Goal: Communication & Community: Answer question/provide support

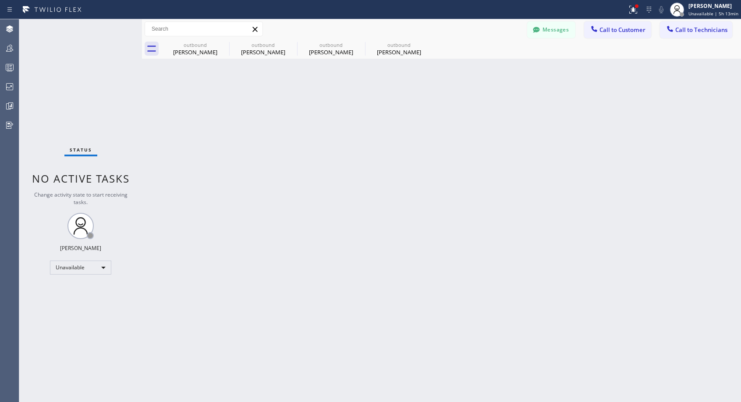
click at [617, 35] on button "Call to Customer" at bounding box center [617, 29] width 67 height 17
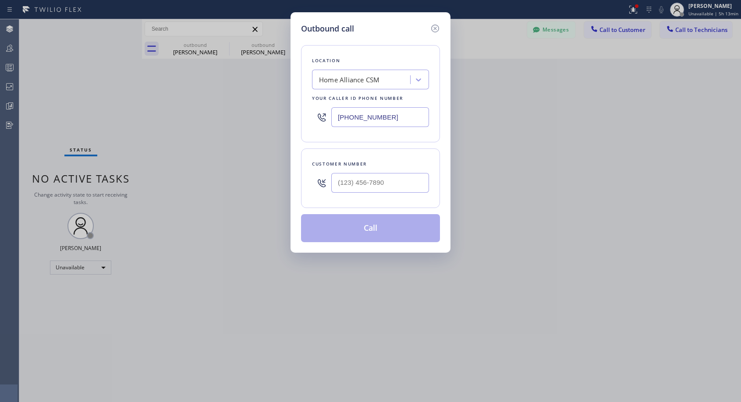
click at [397, 171] on div at bounding box center [380, 183] width 98 height 28
click at [395, 178] on input "(___) ___-____" at bounding box center [380, 183] width 98 height 20
paste input "206) 801-0353"
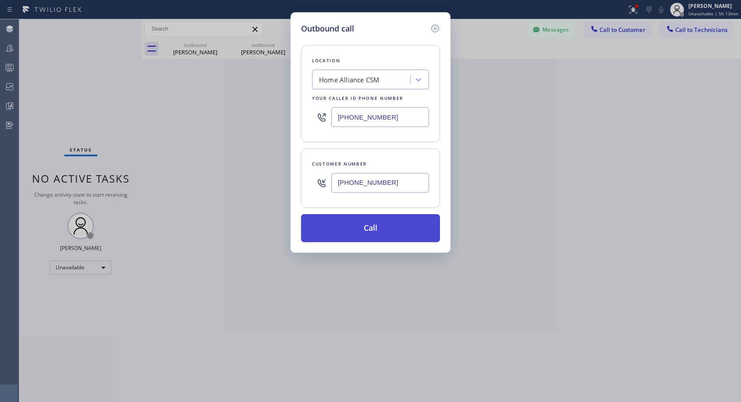
type input "[PHONE_NUMBER]"
click at [373, 229] on button "Call" at bounding box center [370, 228] width 139 height 28
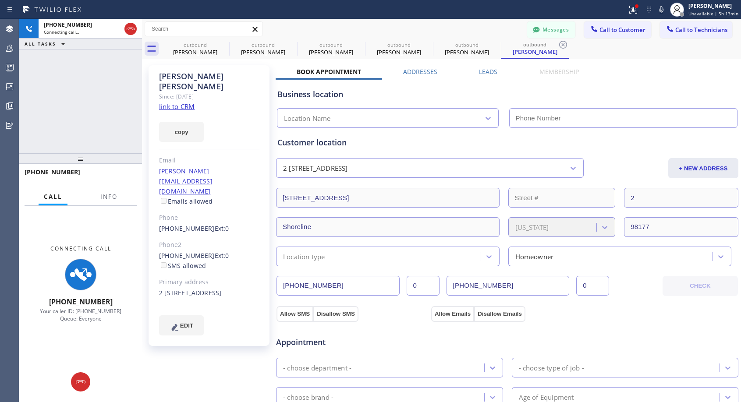
type input "[PHONE_NUMBER]"
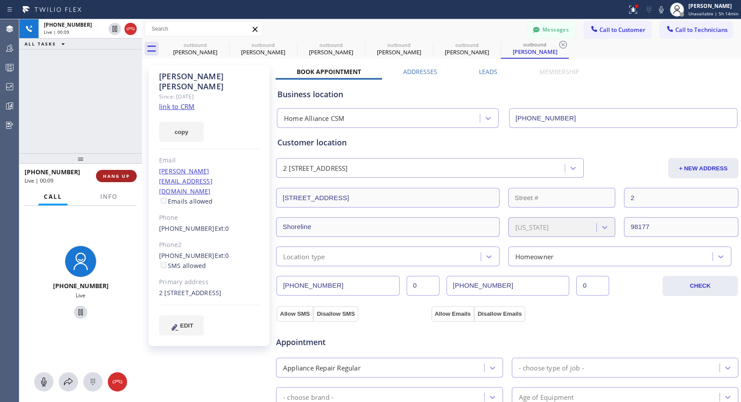
click at [110, 178] on span "HANG UP" at bounding box center [116, 176] width 27 height 6
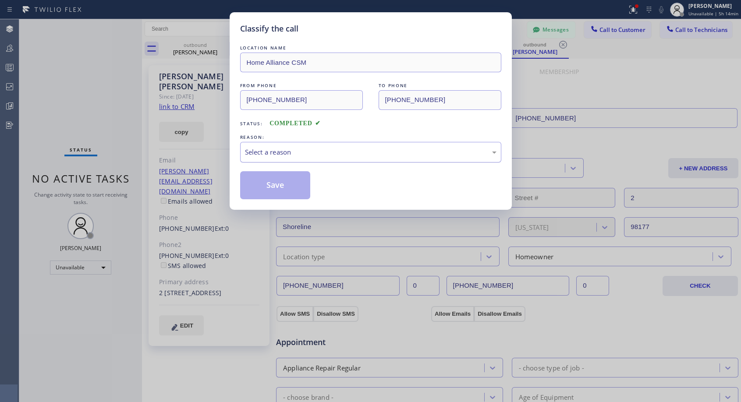
click at [328, 151] on div "Select a reason" at bounding box center [371, 152] width 252 height 10
click at [287, 188] on button "Save" at bounding box center [275, 185] width 71 height 28
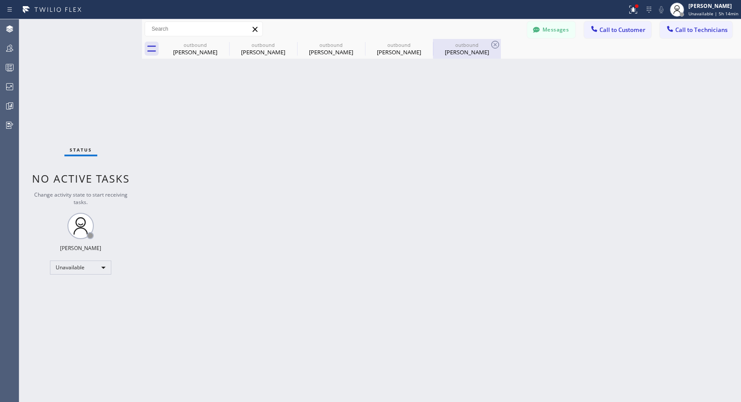
click at [473, 52] on div "[PERSON_NAME]" at bounding box center [467, 52] width 66 height 8
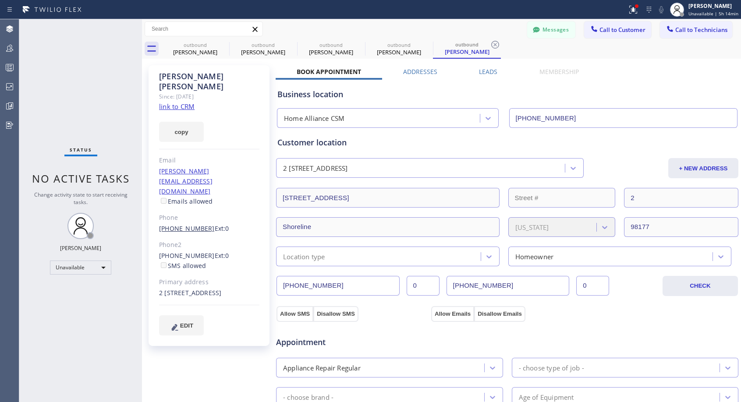
click at [189, 224] on link "[PHONE_NUMBER]" at bounding box center [187, 228] width 56 height 8
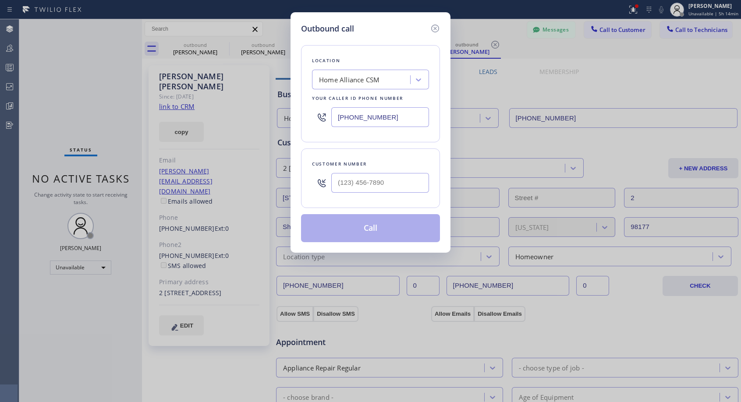
type input "[PHONE_NUMBER]"
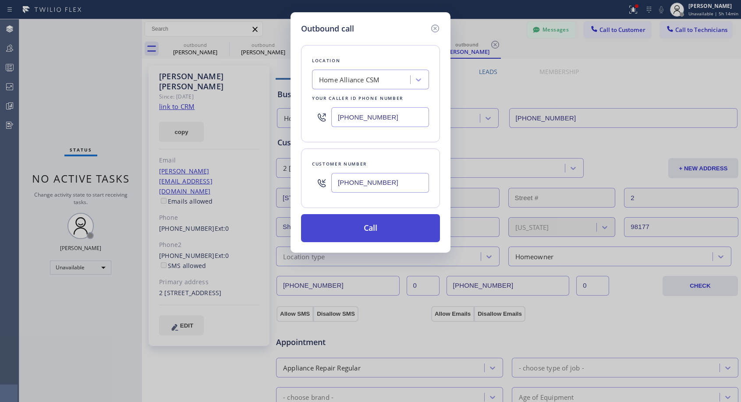
click at [367, 228] on button "Call" at bounding box center [370, 228] width 139 height 28
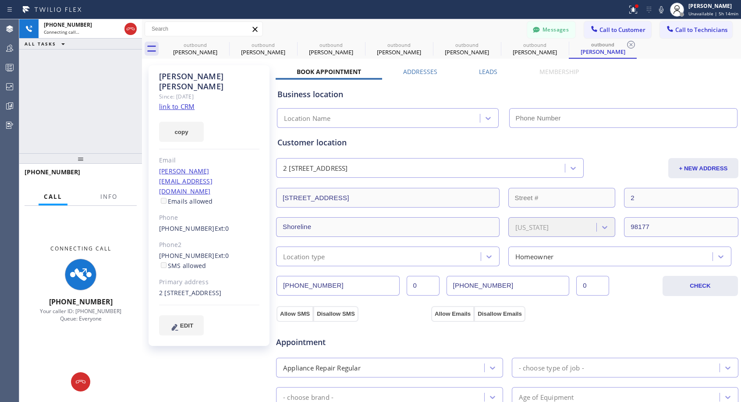
type input "[PHONE_NUMBER]"
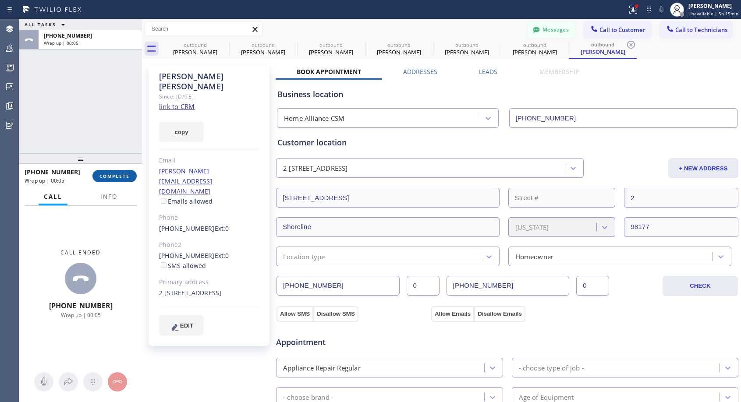
click at [123, 172] on button "COMPLETE" at bounding box center [115, 176] width 44 height 12
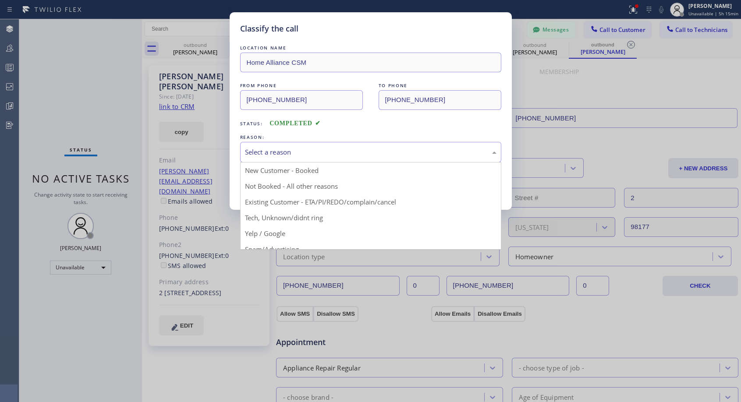
click at [360, 146] on div "Select a reason" at bounding box center [370, 152] width 261 height 21
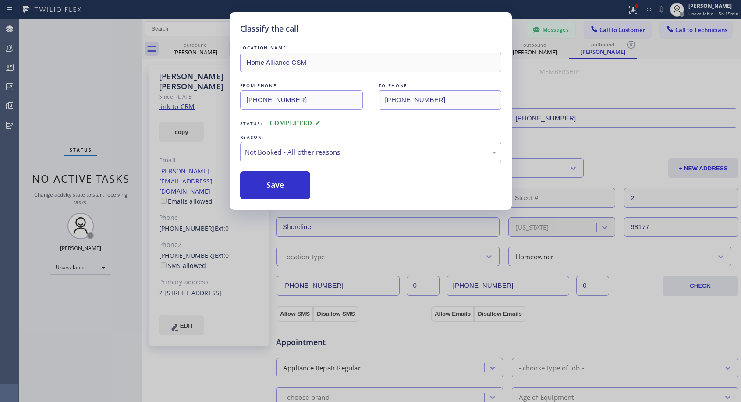
click at [280, 184] on button "Save" at bounding box center [275, 185] width 71 height 28
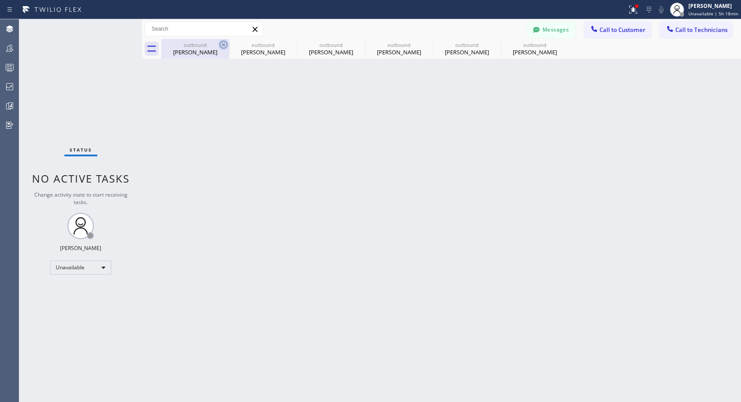
click at [221, 43] on icon at bounding box center [223, 44] width 11 height 11
click at [0, 0] on icon at bounding box center [0, 0] width 0 height 0
click at [490, 43] on icon at bounding box center [495, 44] width 11 height 11
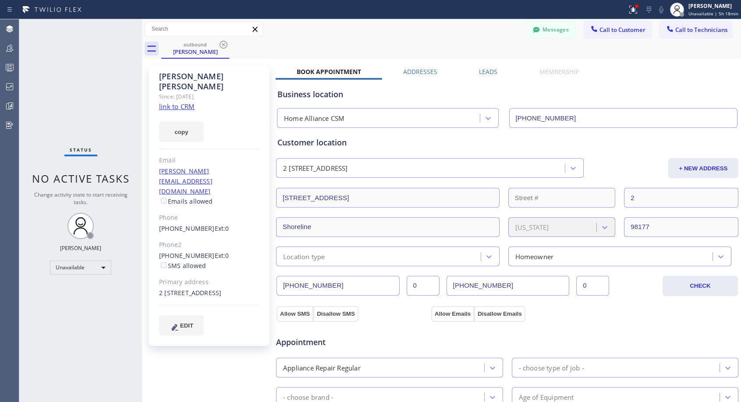
click at [222, 43] on icon at bounding box center [223, 44] width 11 height 11
click at [222, 43] on div "outbound [PERSON_NAME]" at bounding box center [451, 49] width 580 height 20
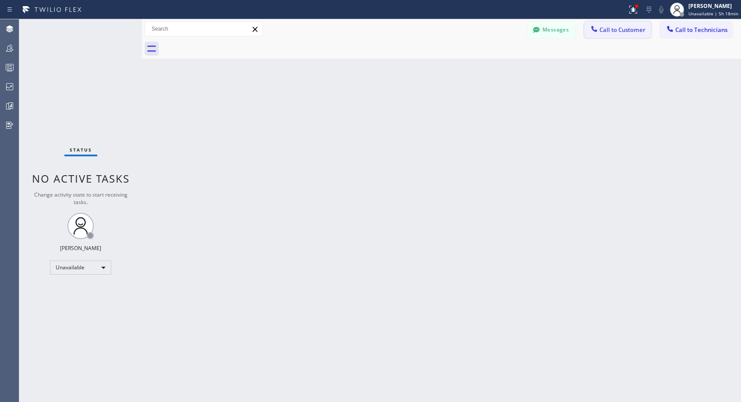
click at [619, 35] on button "Call to Customer" at bounding box center [617, 29] width 67 height 17
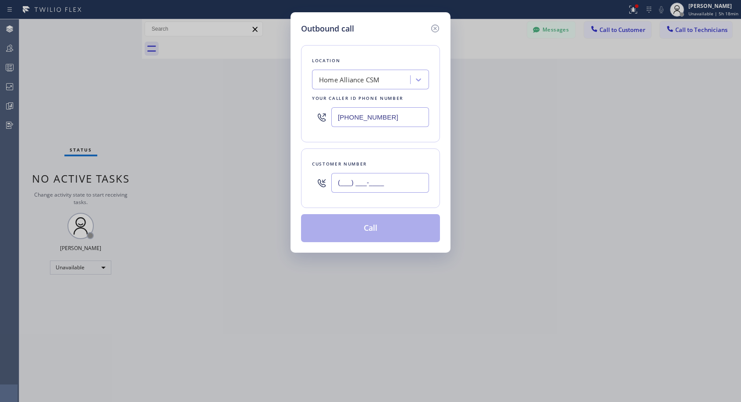
click at [378, 181] on input "(___) ___-____" at bounding box center [380, 183] width 98 height 20
paste input "734) 660-4301"
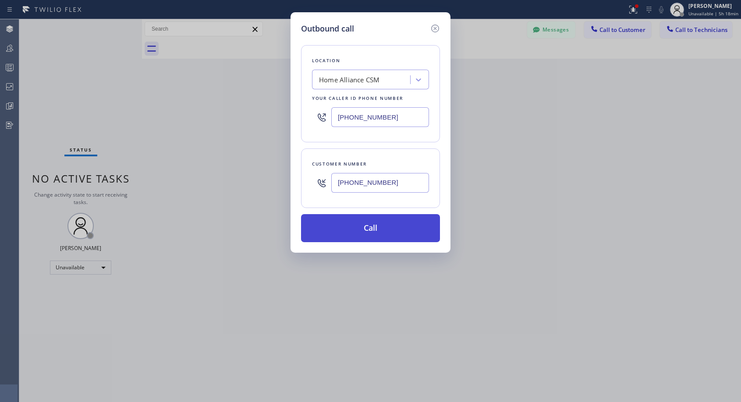
type input "[PHONE_NUMBER]"
click at [363, 226] on button "Call" at bounding box center [370, 228] width 139 height 28
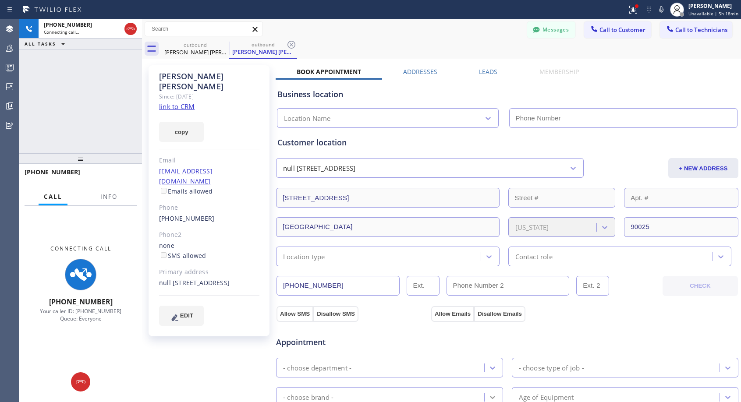
type input "[PHONE_NUMBER]"
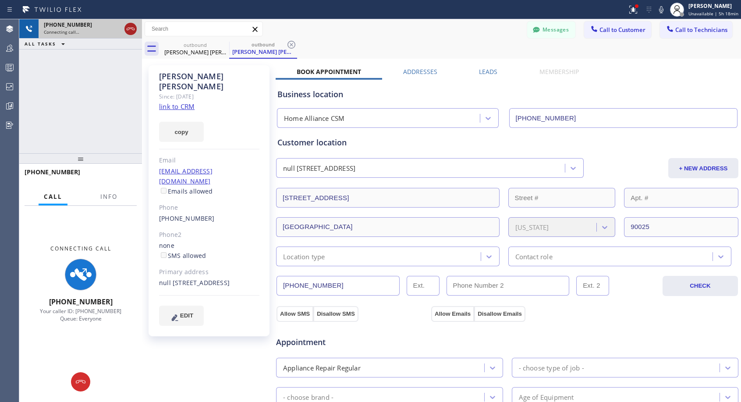
click at [131, 27] on icon at bounding box center [130, 29] width 11 height 11
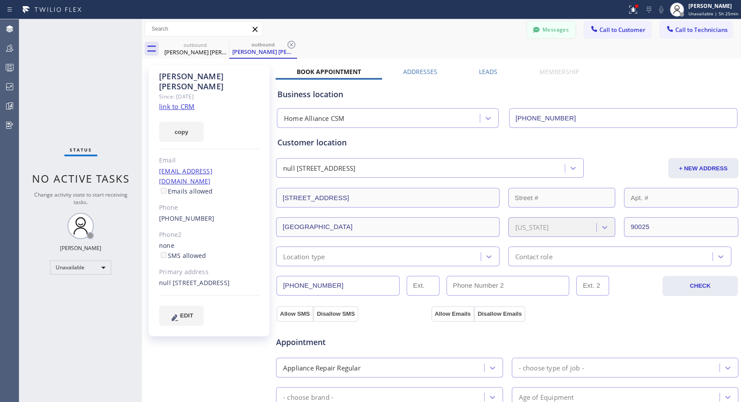
click at [535, 30] on div at bounding box center [536, 30] width 11 height 11
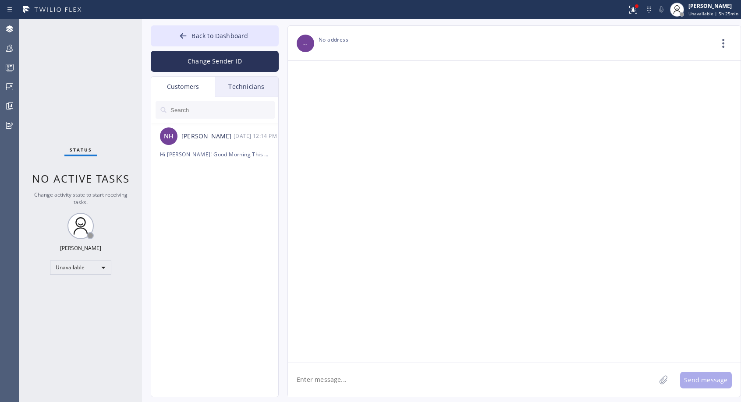
click at [251, 89] on div "Technicians" at bounding box center [247, 87] width 64 height 20
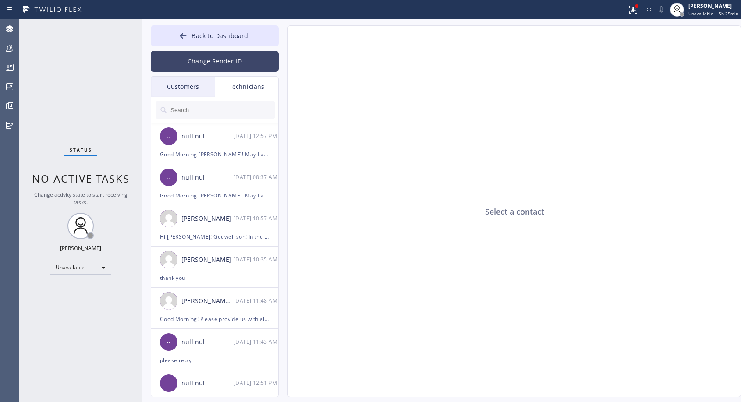
click at [249, 62] on button "Change Sender ID" at bounding box center [215, 61] width 128 height 21
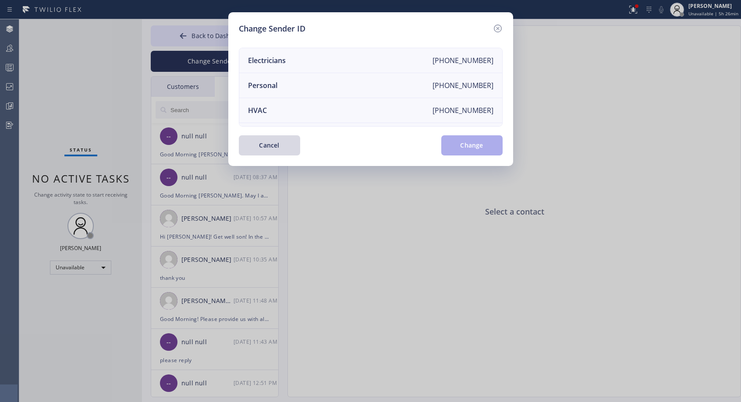
click at [497, 28] on icon at bounding box center [498, 28] width 11 height 11
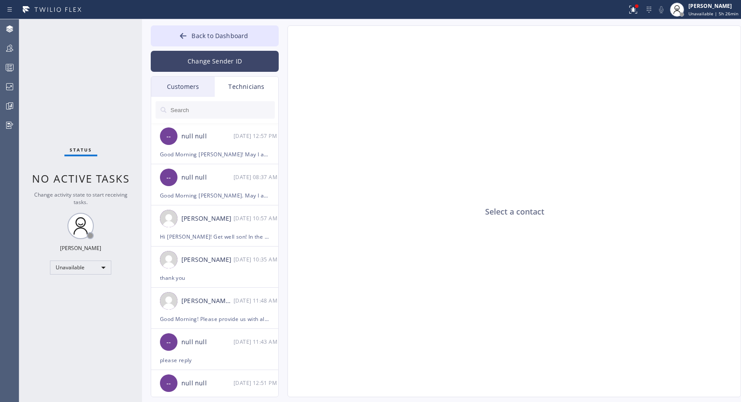
click at [253, 65] on button "Change Sender ID" at bounding box center [215, 61] width 128 height 21
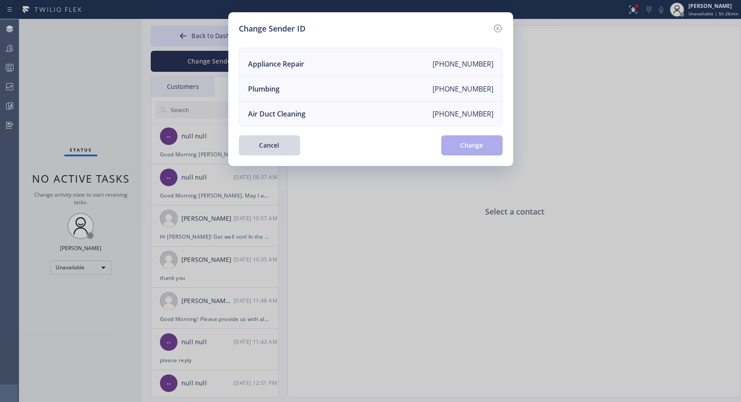
scroll to position [103, 0]
click at [469, 112] on div "[PHONE_NUMBER]" at bounding box center [463, 114] width 61 height 10
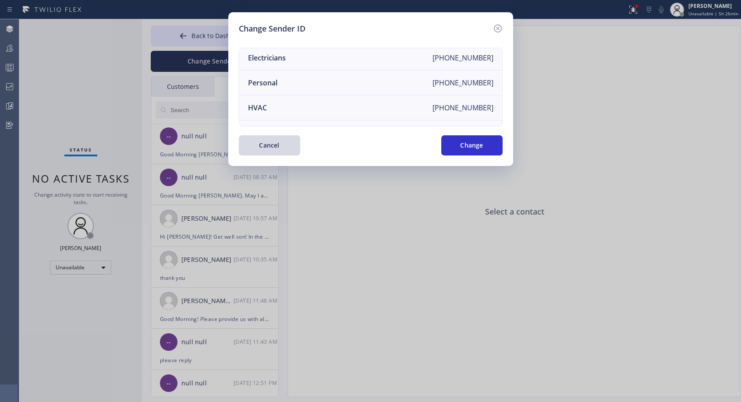
scroll to position [0, 0]
click at [496, 26] on icon at bounding box center [498, 29] width 8 height 8
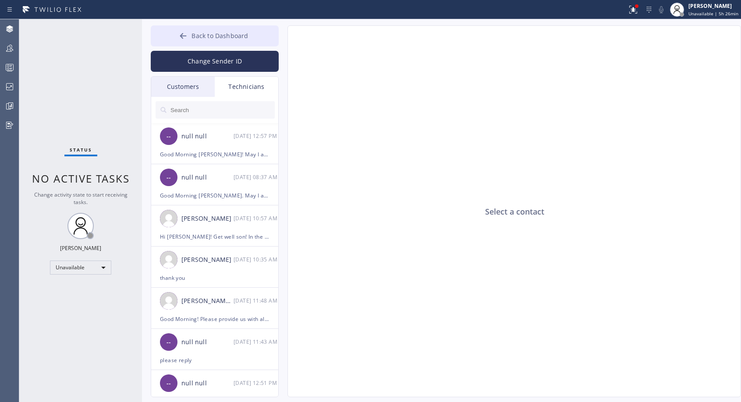
click at [186, 33] on icon at bounding box center [183, 36] width 9 height 9
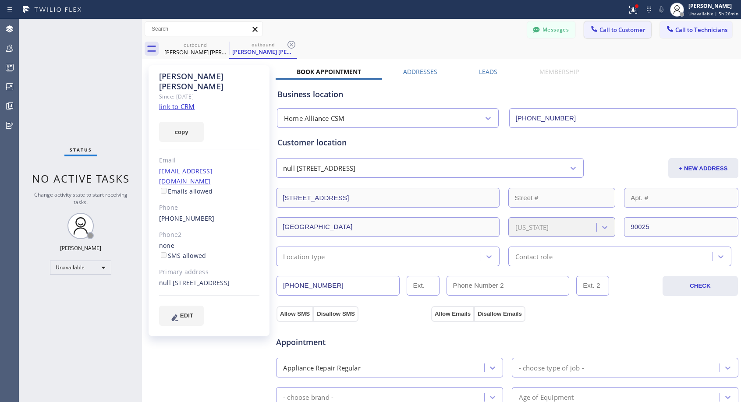
click at [611, 32] on span "Call to Customer" at bounding box center [623, 30] width 46 height 8
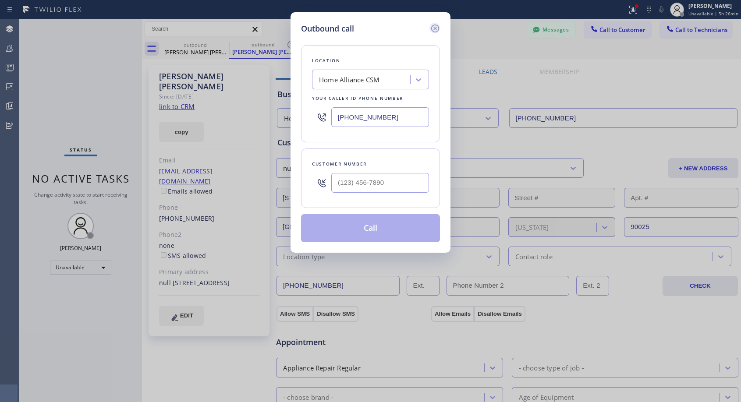
click at [435, 27] on icon at bounding box center [435, 28] width 11 height 11
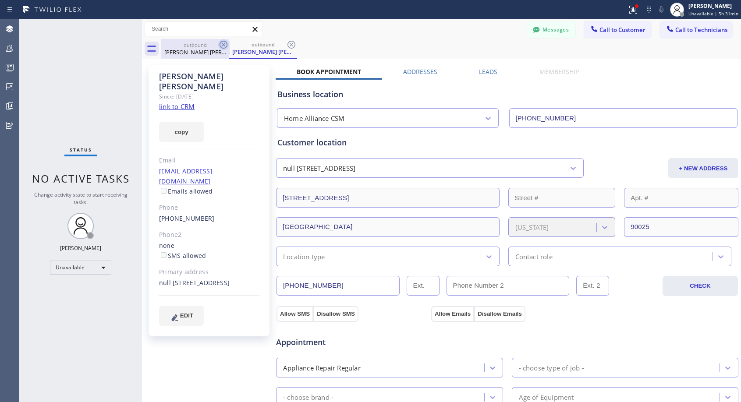
click at [226, 45] on icon at bounding box center [223, 44] width 11 height 11
click at [229, 45] on div "outbound [PERSON_NAME] [PERSON_NAME]" at bounding box center [263, 49] width 68 height 20
click at [614, 34] on button "Call to Customer" at bounding box center [617, 29] width 67 height 17
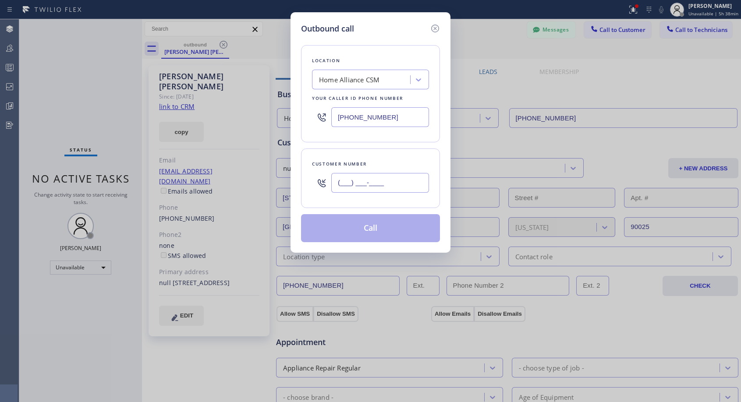
click at [396, 189] on input "(___) ___-____" at bounding box center [380, 183] width 98 height 20
paste input "818) 371-4973"
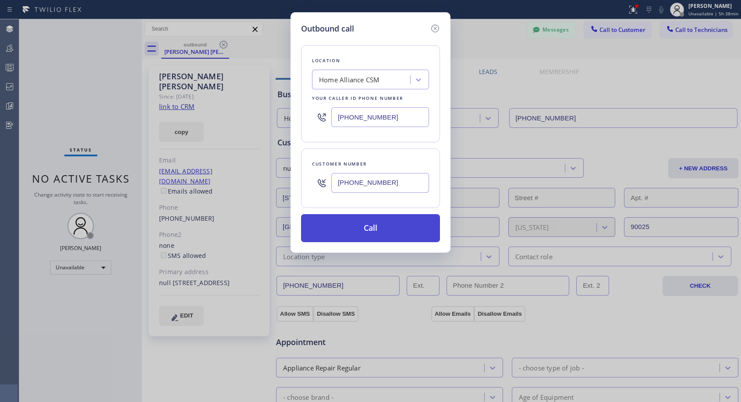
type input "[PHONE_NUMBER]"
click at [364, 228] on button "Call" at bounding box center [370, 228] width 139 height 28
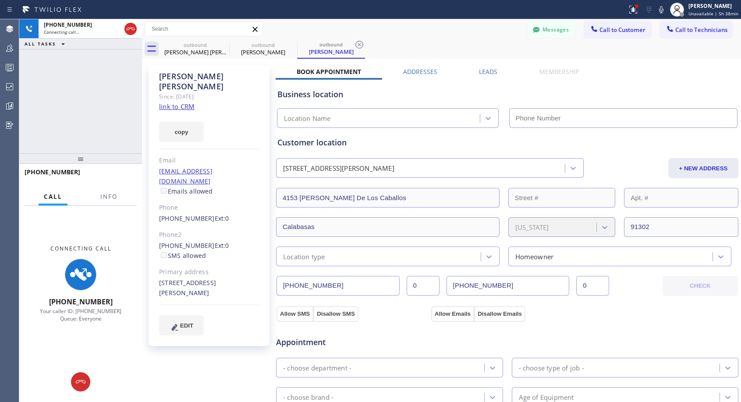
type input "[PHONE_NUMBER]"
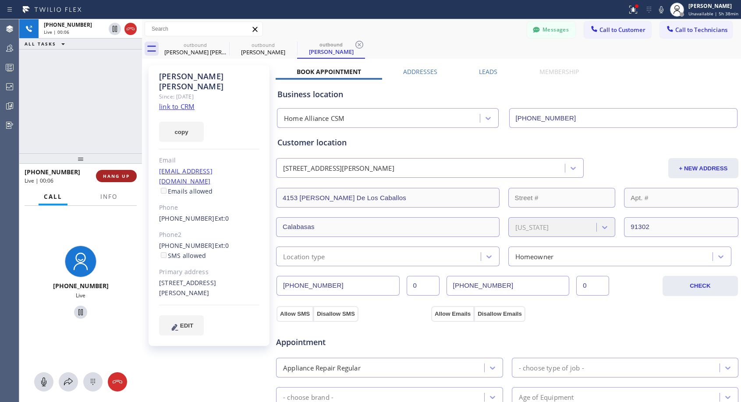
click at [125, 178] on span "HANG UP" at bounding box center [116, 176] width 27 height 6
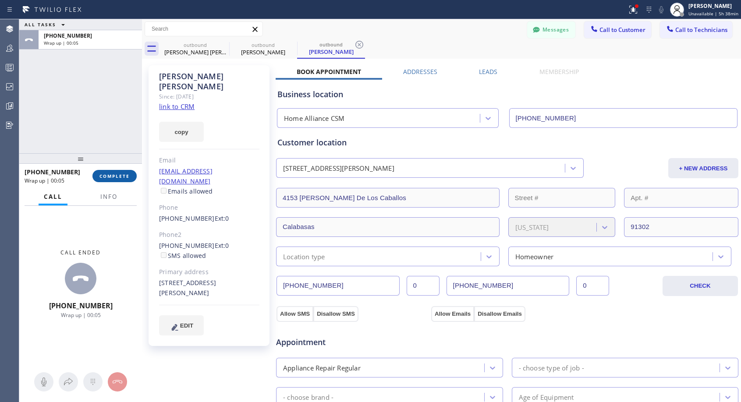
click at [115, 176] on span "COMPLETE" at bounding box center [115, 176] width 30 height 6
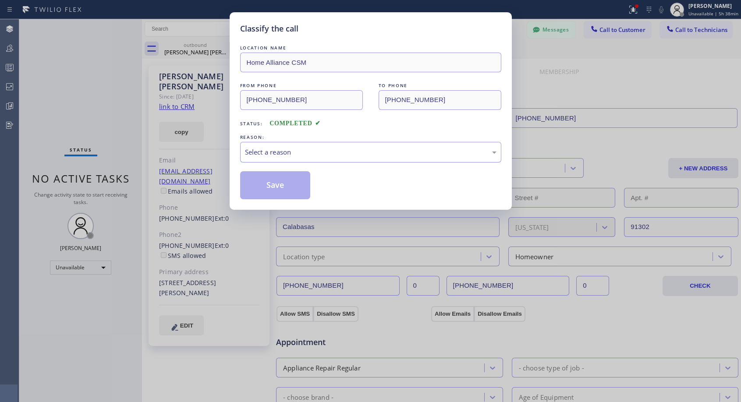
click at [323, 149] on div "Select a reason" at bounding box center [371, 152] width 252 height 10
click at [286, 187] on button "Save" at bounding box center [275, 185] width 71 height 28
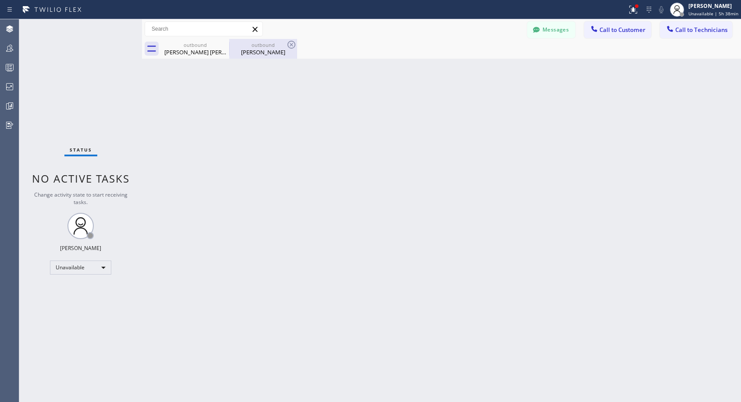
click at [280, 53] on div "[PERSON_NAME]" at bounding box center [263, 52] width 66 height 8
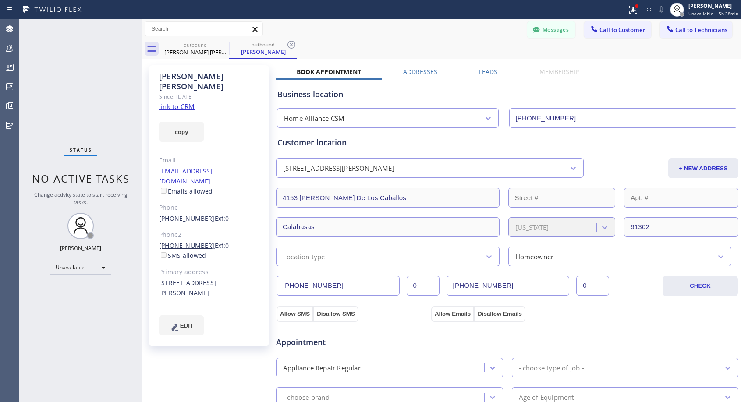
click at [181, 242] on link "[PHONE_NUMBER]" at bounding box center [187, 246] width 56 height 8
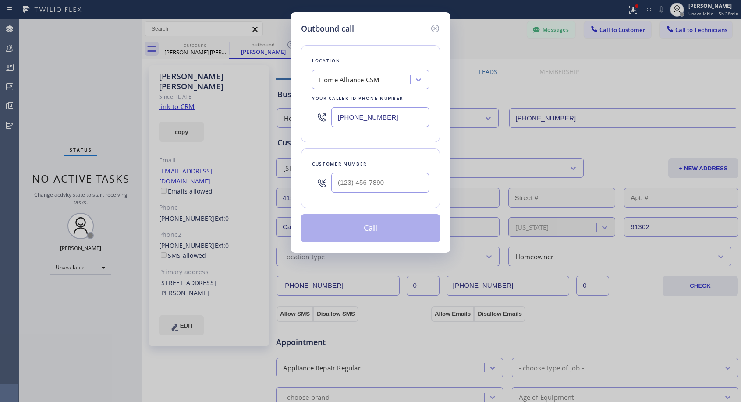
type input "[PHONE_NUMBER]"
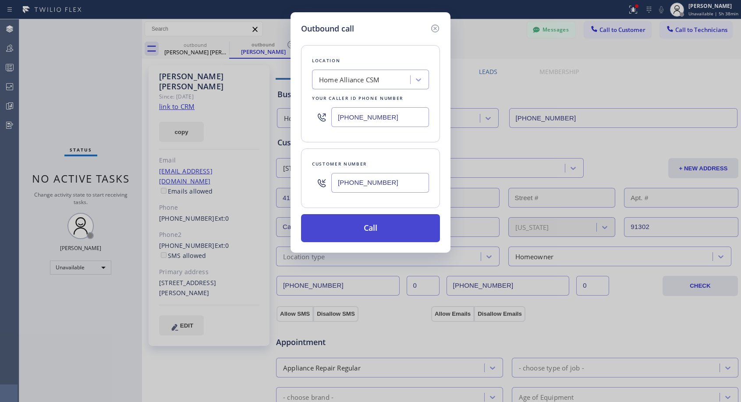
click at [346, 231] on button "Call" at bounding box center [370, 228] width 139 height 28
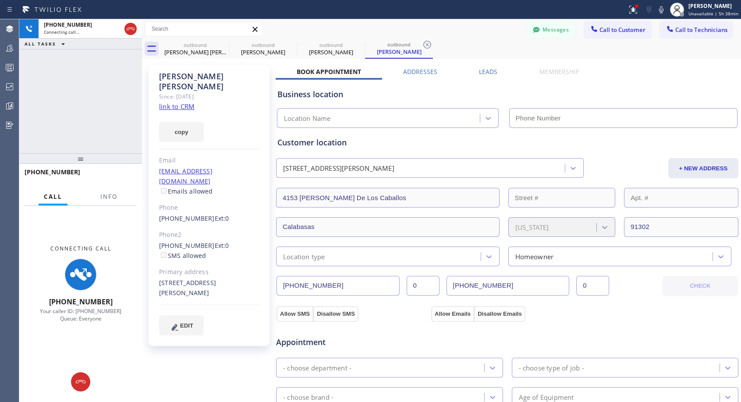
type input "[PHONE_NUMBER]"
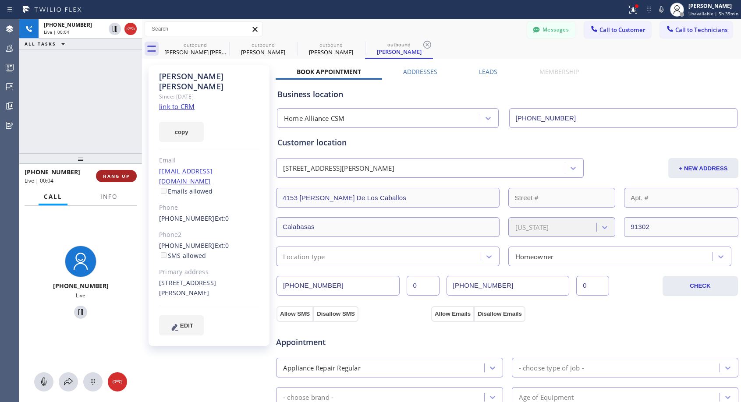
click at [131, 175] on button "HANG UP" at bounding box center [116, 176] width 41 height 12
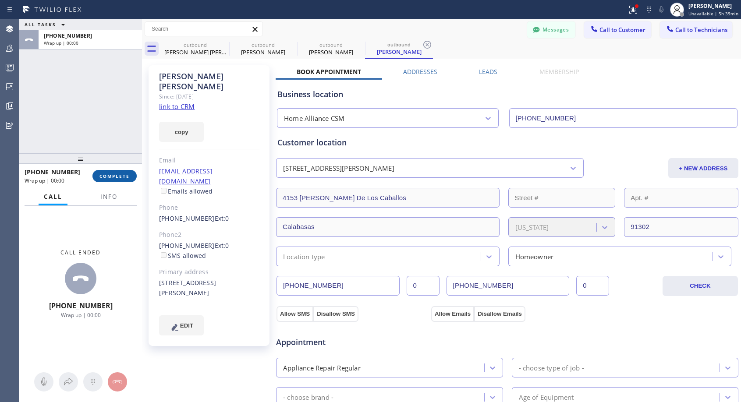
click at [131, 175] on button "COMPLETE" at bounding box center [115, 176] width 44 height 12
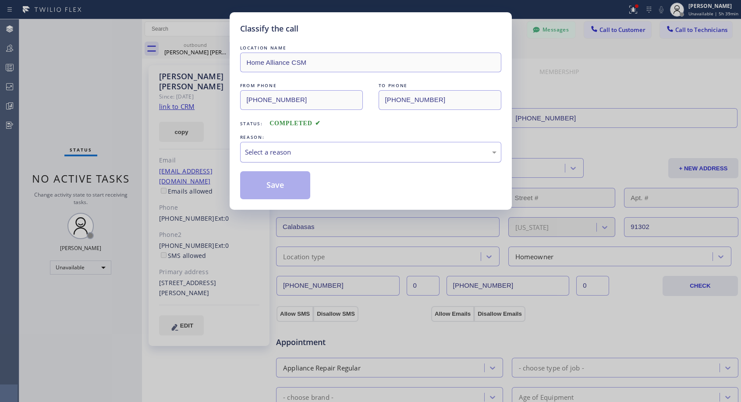
click at [331, 151] on div "Select a reason" at bounding box center [371, 152] width 252 height 10
click at [294, 182] on button "Save" at bounding box center [275, 185] width 71 height 28
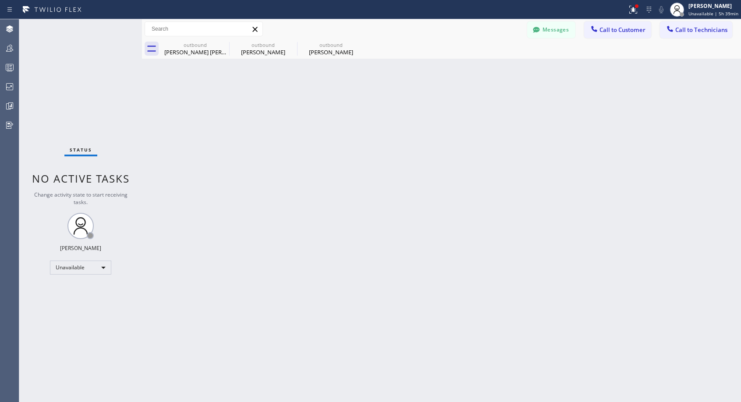
click at [330, 56] on div "outbound [PERSON_NAME]" at bounding box center [331, 49] width 66 height 20
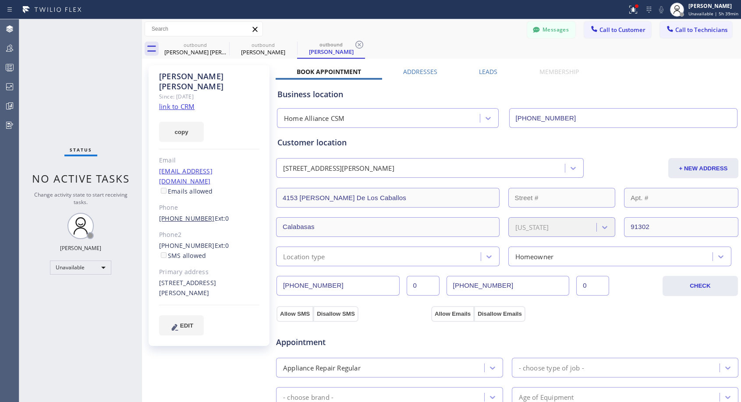
click at [200, 214] on link "[PHONE_NUMBER]" at bounding box center [187, 218] width 56 height 8
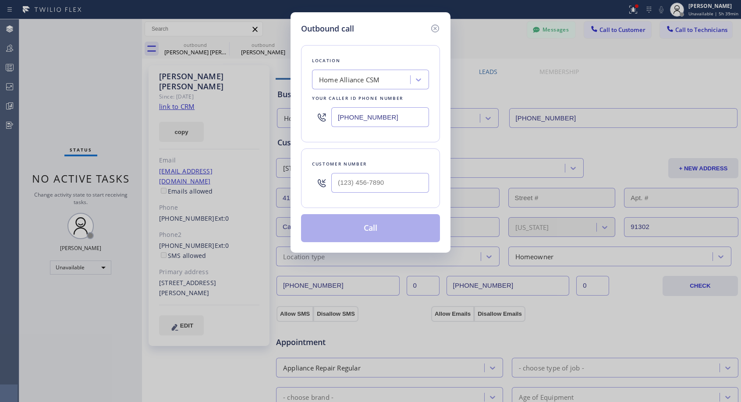
type input "[PHONE_NUMBER]"
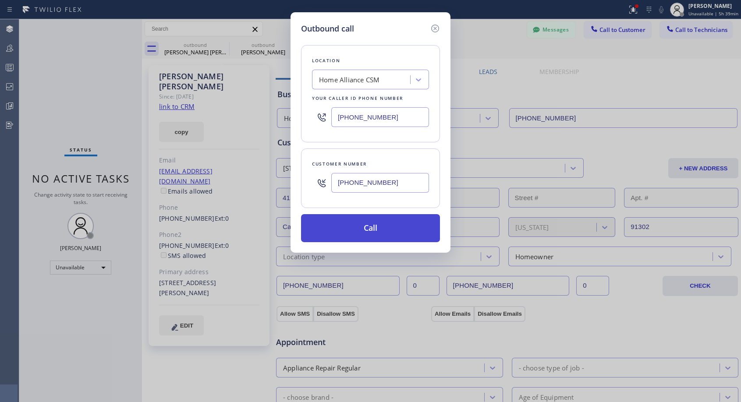
click at [359, 228] on button "Call" at bounding box center [370, 228] width 139 height 28
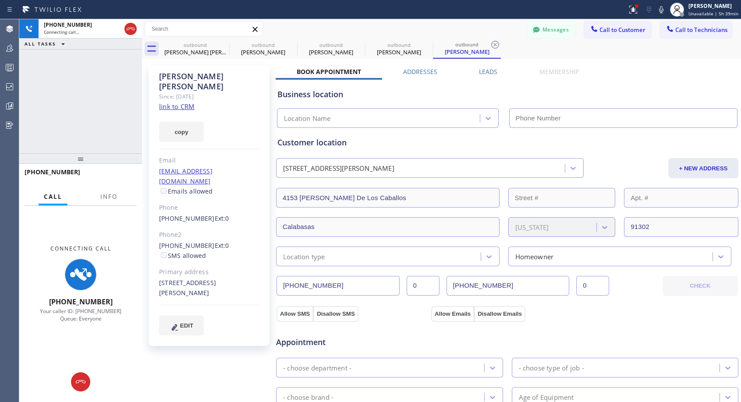
type input "[PHONE_NUMBER]"
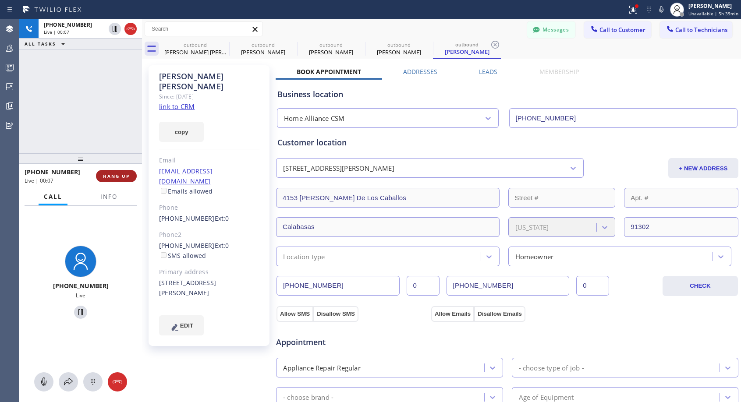
click at [121, 178] on span "HANG UP" at bounding box center [116, 176] width 27 height 6
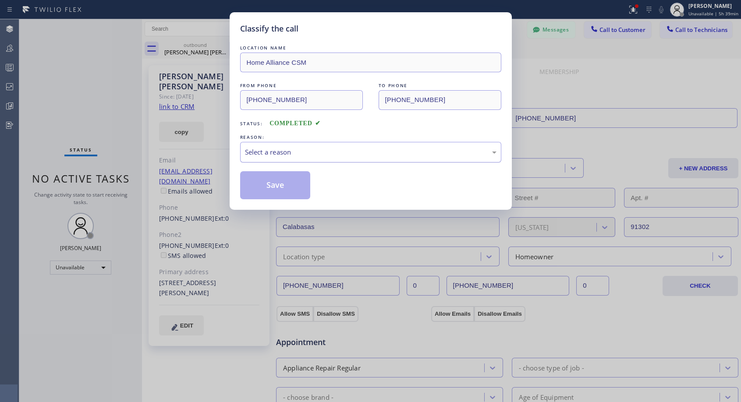
click at [289, 154] on div "Select a reason" at bounding box center [371, 152] width 252 height 10
click at [278, 184] on button "Save" at bounding box center [275, 185] width 71 height 28
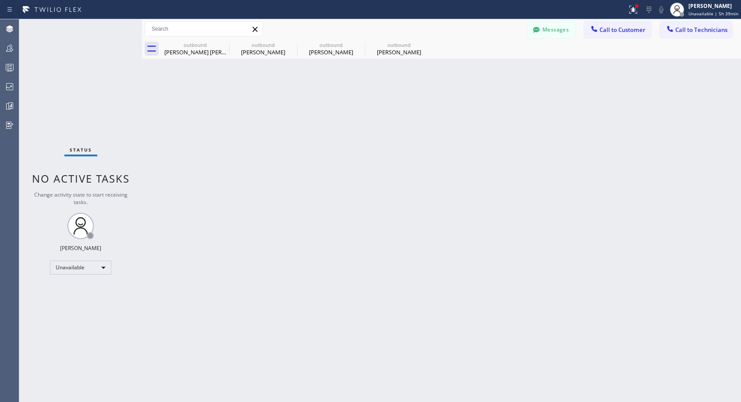
drag, startPoint x: 383, startPoint y: 47, endPoint x: 181, endPoint y: 206, distance: 257.0
click at [384, 47] on div "outbound" at bounding box center [399, 45] width 66 height 7
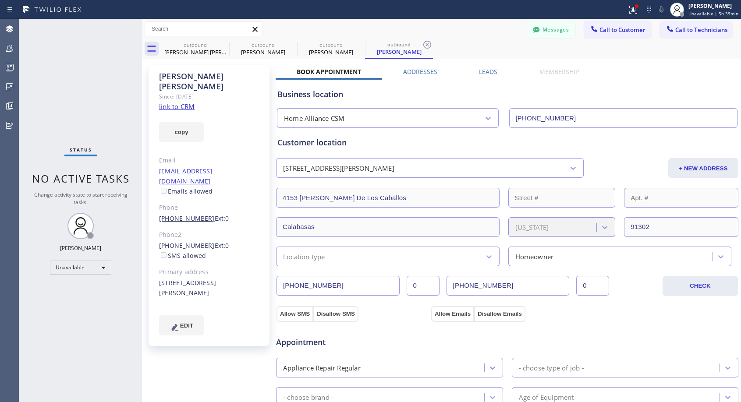
click at [183, 214] on link "[PHONE_NUMBER]" at bounding box center [187, 218] width 56 height 8
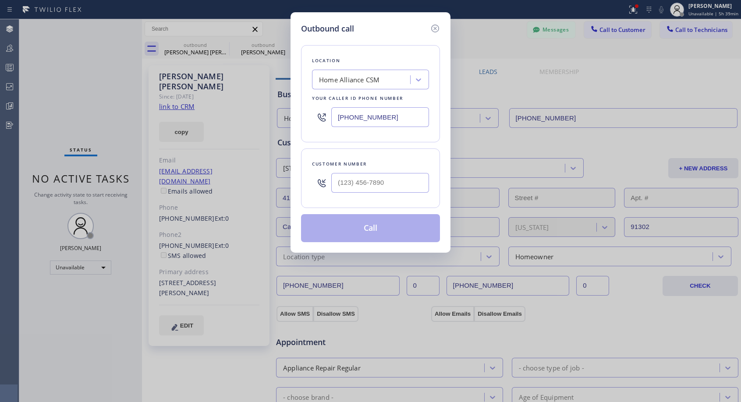
type input "[PHONE_NUMBER]"
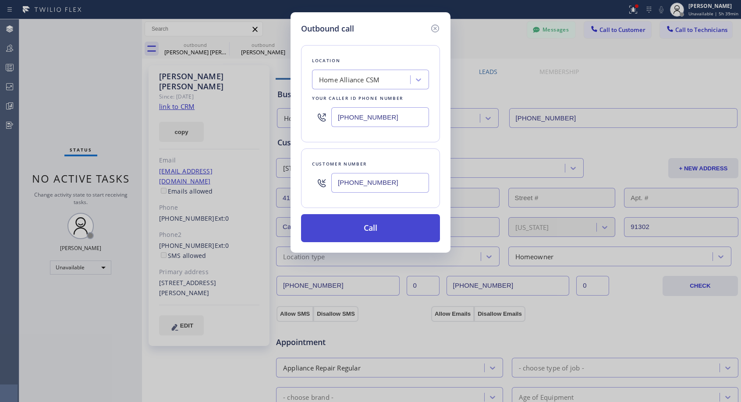
click at [370, 233] on button "Call" at bounding box center [370, 228] width 139 height 28
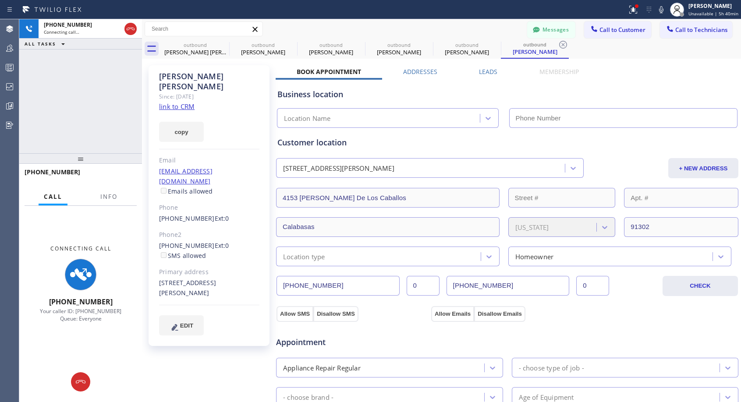
type input "[PHONE_NUMBER]"
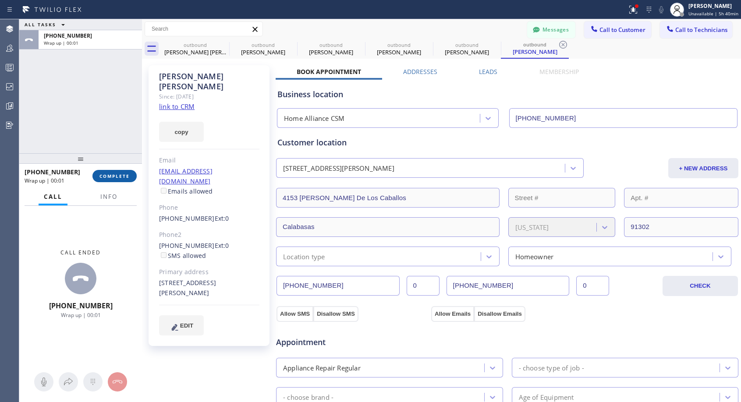
click at [108, 175] on span "COMPLETE" at bounding box center [115, 176] width 30 height 6
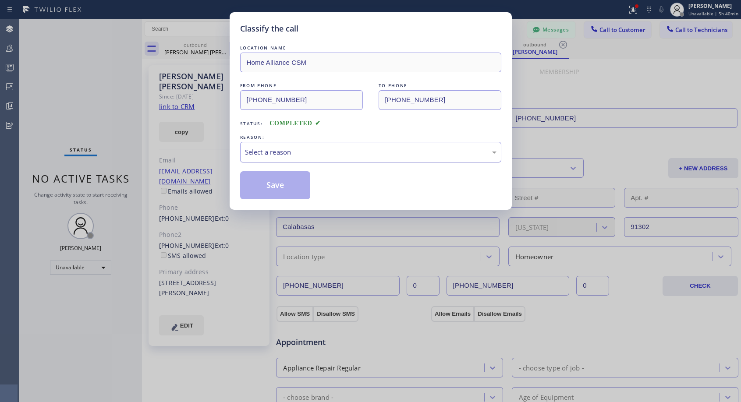
click at [348, 153] on div "Select a reason" at bounding box center [371, 152] width 252 height 10
click at [293, 188] on button "Save" at bounding box center [275, 185] width 71 height 28
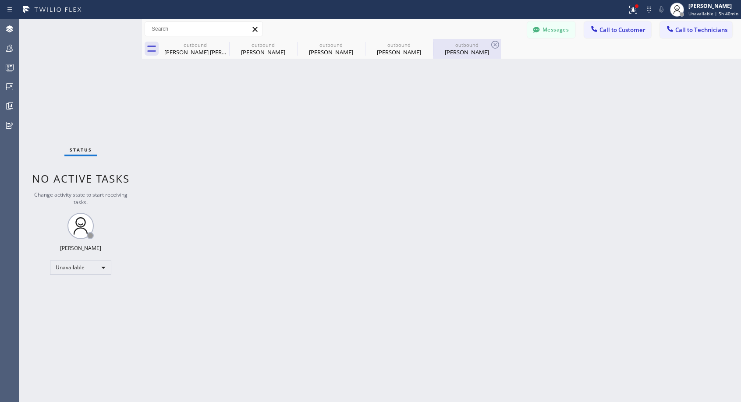
click at [465, 51] on div "[PERSON_NAME]" at bounding box center [467, 52] width 66 height 8
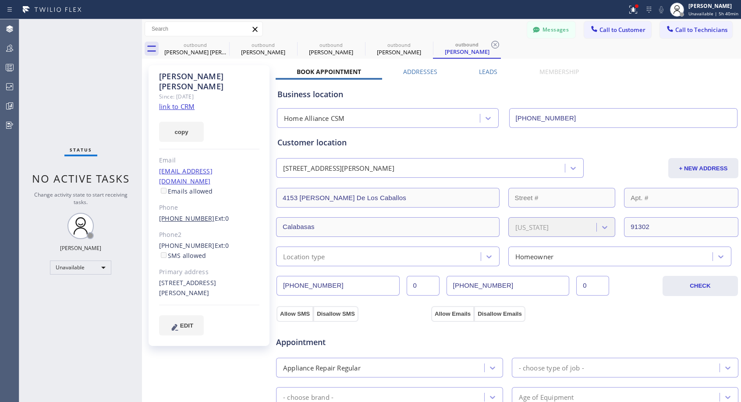
click at [175, 214] on link "[PHONE_NUMBER]" at bounding box center [187, 218] width 56 height 8
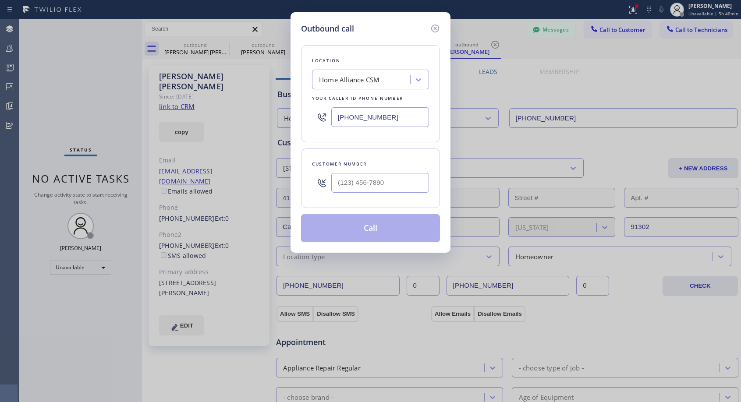
type input "[PHONE_NUMBER]"
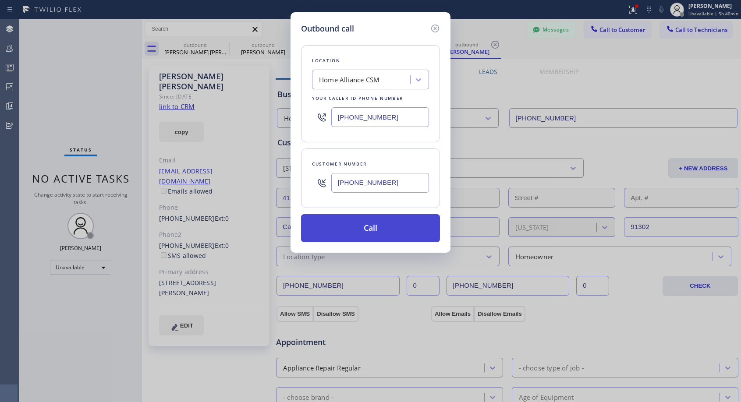
click at [371, 230] on button "Call" at bounding box center [370, 228] width 139 height 28
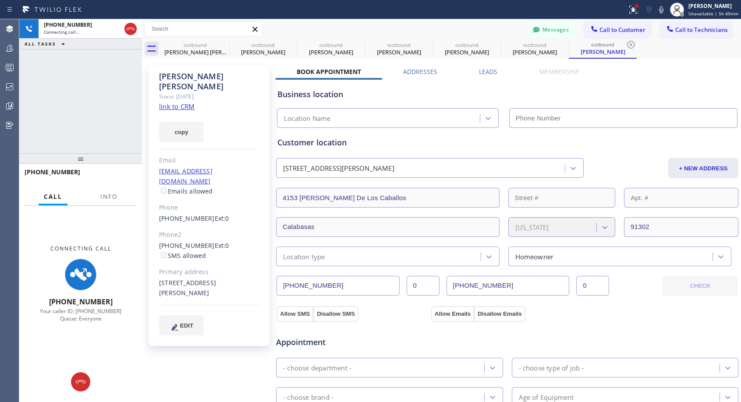
type input "[PHONE_NUMBER]"
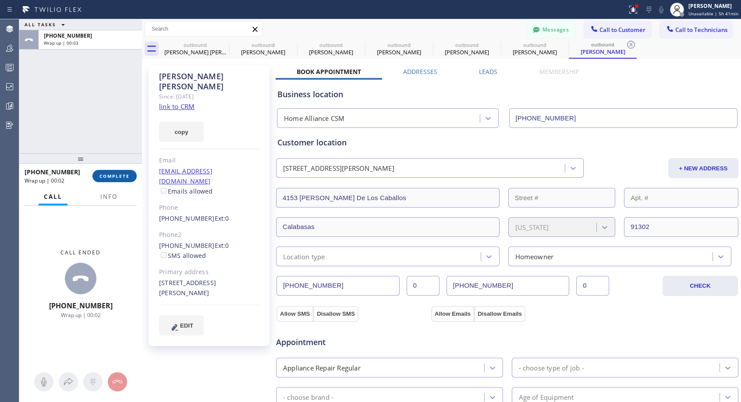
click at [115, 175] on span "COMPLETE" at bounding box center [115, 176] width 30 height 6
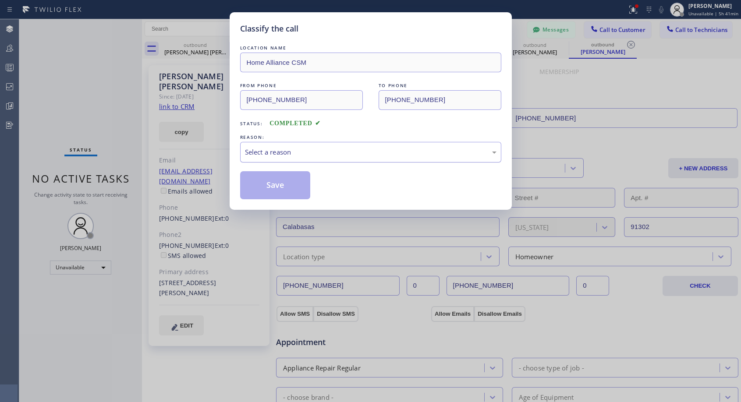
click at [328, 148] on div "Select a reason" at bounding box center [371, 152] width 252 height 10
click at [277, 189] on button "Save" at bounding box center [275, 185] width 71 height 28
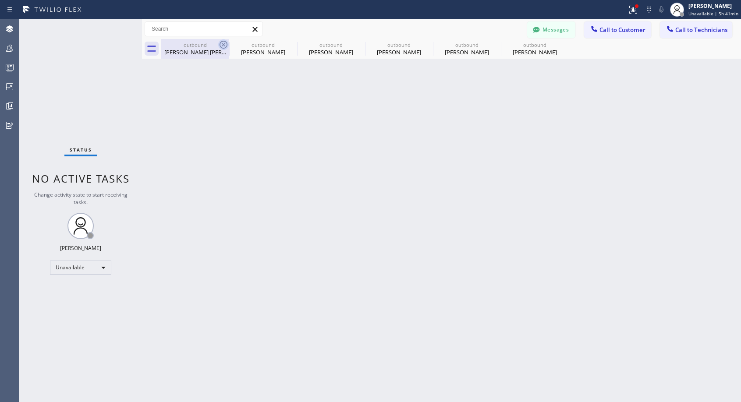
click at [224, 47] on icon at bounding box center [223, 44] width 11 height 11
click at [0, 0] on icon at bounding box center [0, 0] width 0 height 0
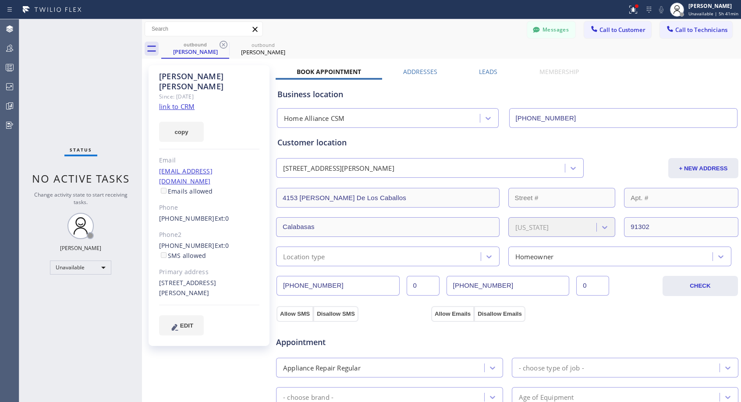
click at [224, 47] on icon at bounding box center [223, 44] width 11 height 11
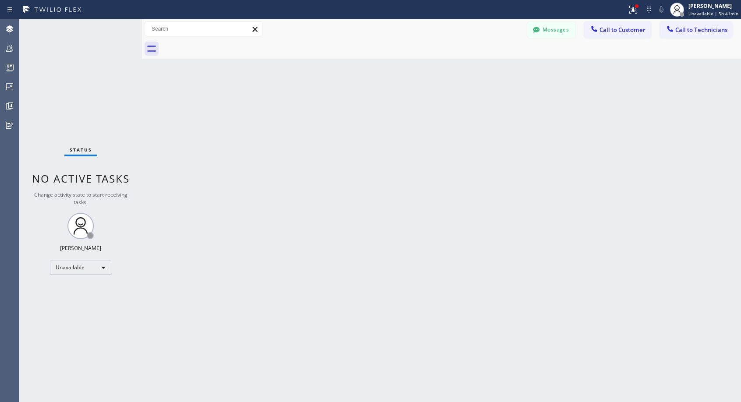
click at [224, 47] on div at bounding box center [451, 49] width 580 height 20
click at [614, 28] on span "Call to Customer" at bounding box center [623, 30] width 46 height 8
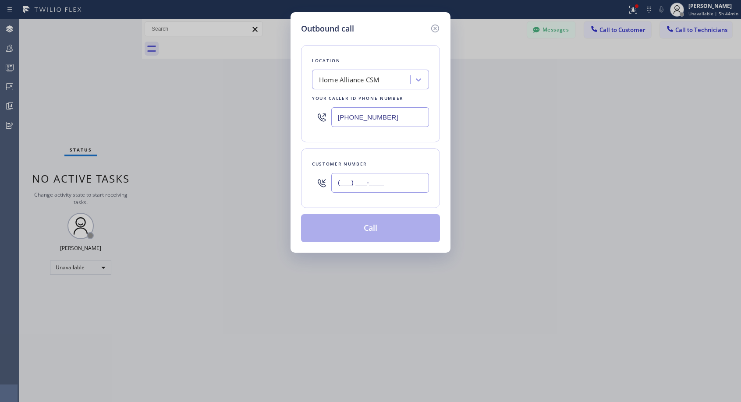
click at [371, 192] on input "(___) ___-____" at bounding box center [380, 183] width 98 height 20
paste input "612) 801-0195"
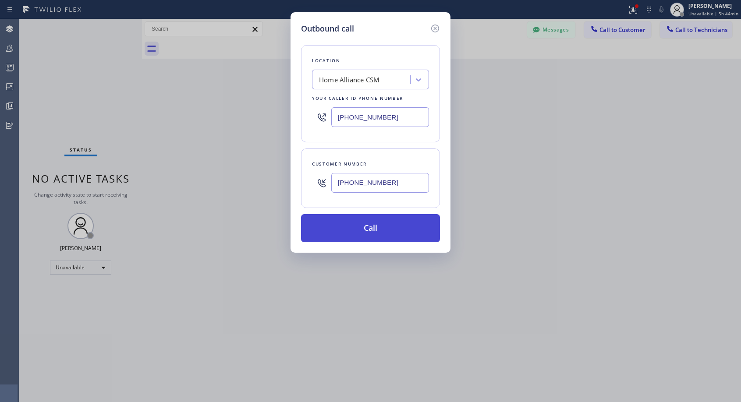
type input "[PHONE_NUMBER]"
click at [379, 228] on button "Call" at bounding box center [370, 228] width 139 height 28
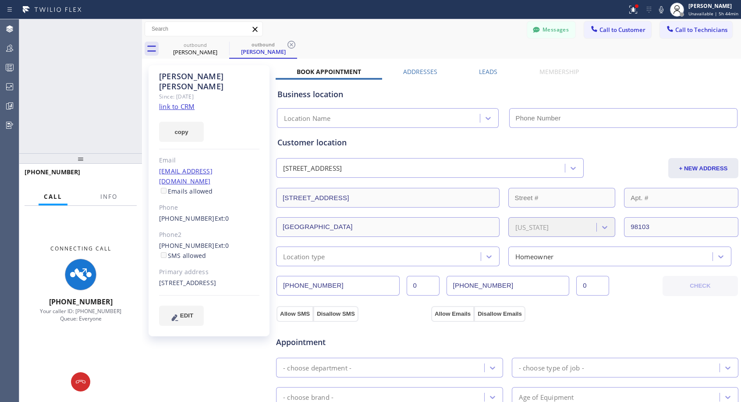
type input "[PHONE_NUMBER]"
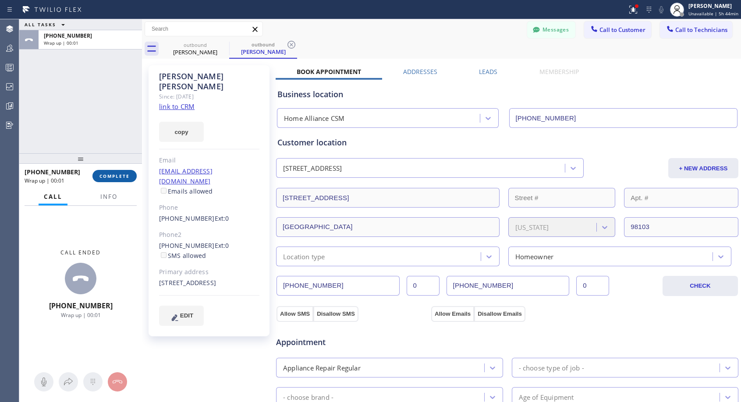
click at [121, 177] on span "COMPLETE" at bounding box center [115, 176] width 30 height 6
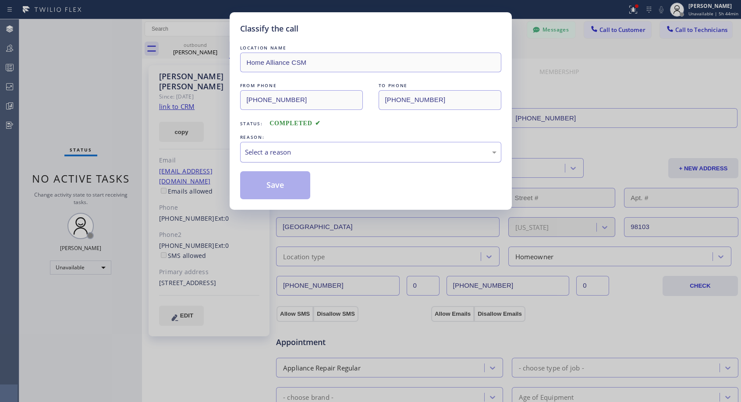
click at [274, 155] on div "Select a reason" at bounding box center [371, 152] width 252 height 10
click at [269, 187] on button "Save" at bounding box center [275, 185] width 71 height 28
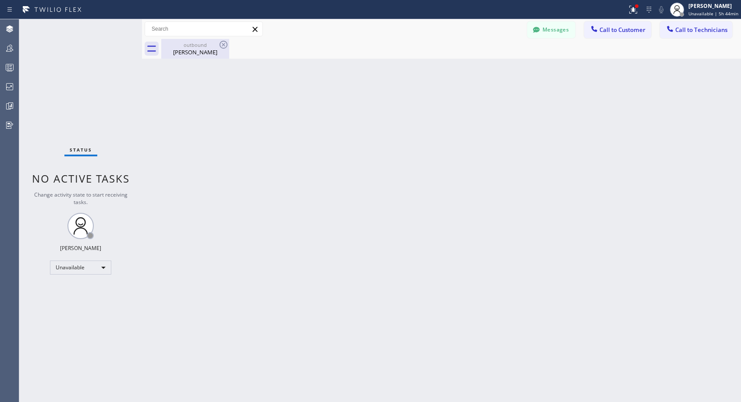
click at [193, 57] on div "outbound [PERSON_NAME]" at bounding box center [195, 49] width 66 height 20
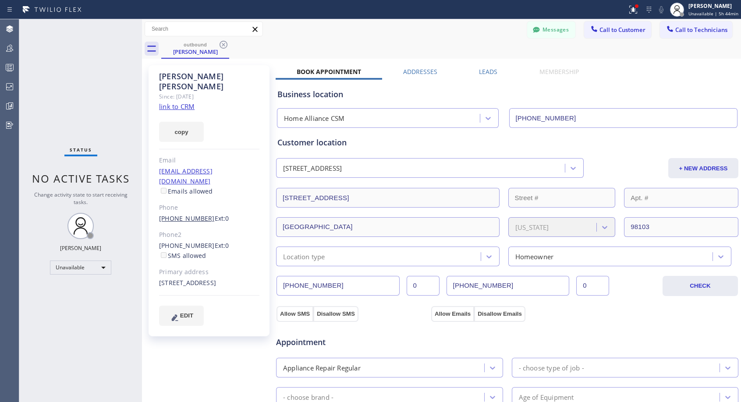
click at [190, 214] on link "[PHONE_NUMBER]" at bounding box center [187, 218] width 56 height 8
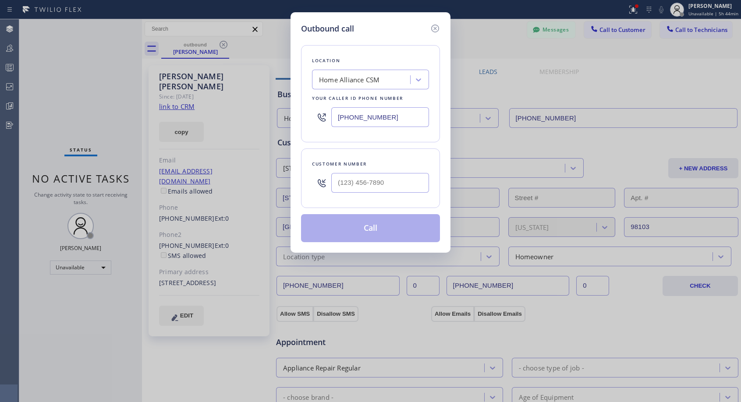
type input "[PHONE_NUMBER]"
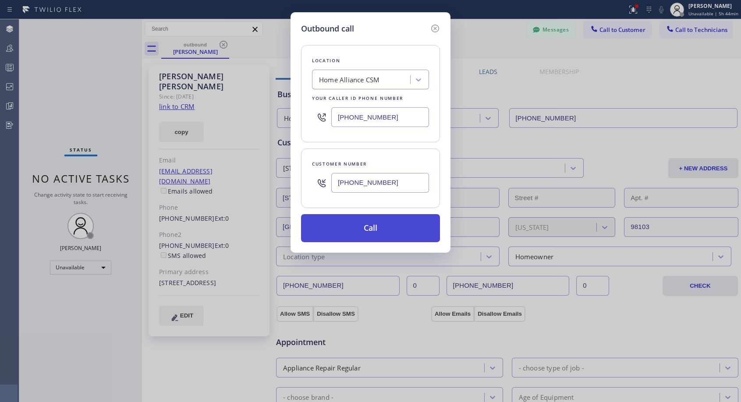
click at [349, 235] on button "Call" at bounding box center [370, 228] width 139 height 28
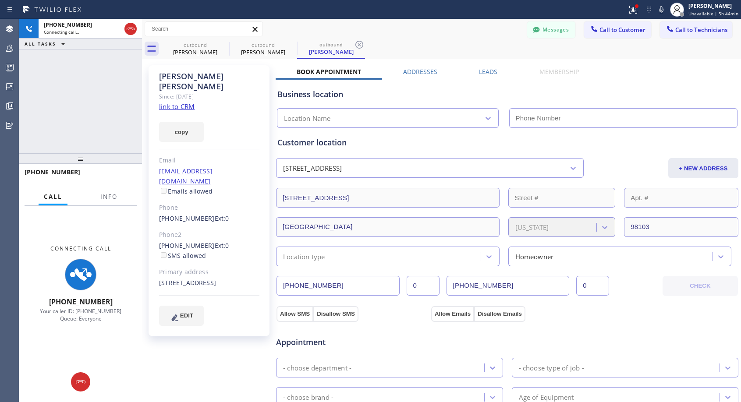
type input "[PHONE_NUMBER]"
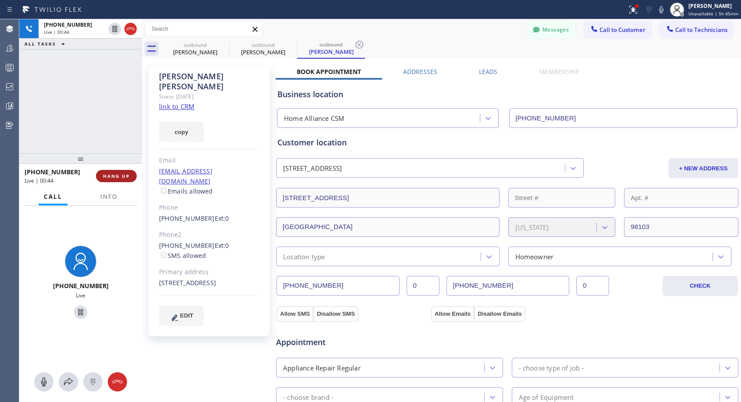
click at [119, 177] on span "HANG UP" at bounding box center [116, 176] width 27 height 6
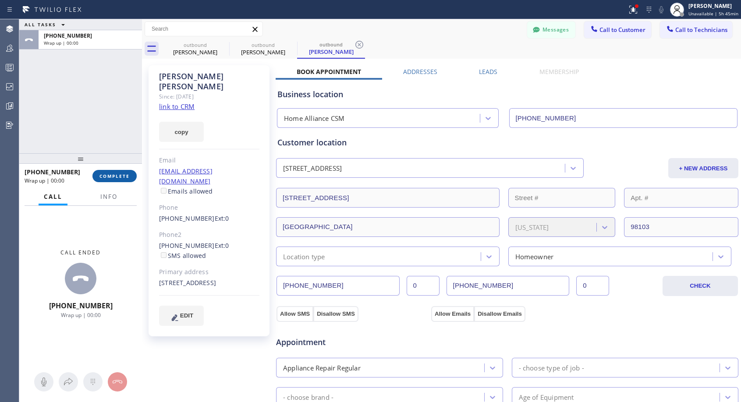
click at [119, 177] on span "COMPLETE" at bounding box center [115, 176] width 30 height 6
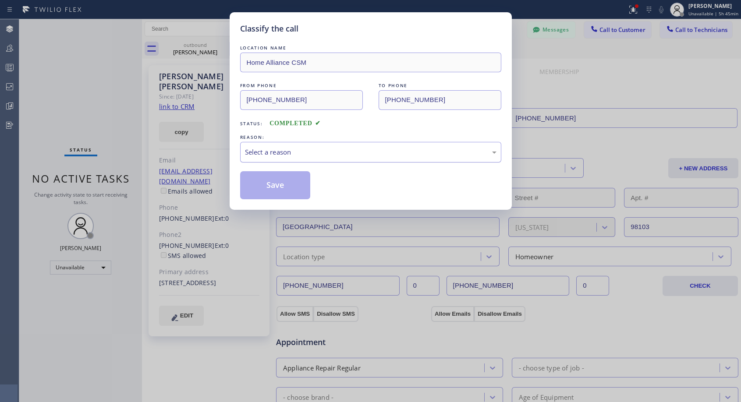
click at [283, 151] on div "Select a reason" at bounding box center [371, 152] width 252 height 10
click at [267, 188] on button "Save" at bounding box center [275, 185] width 71 height 28
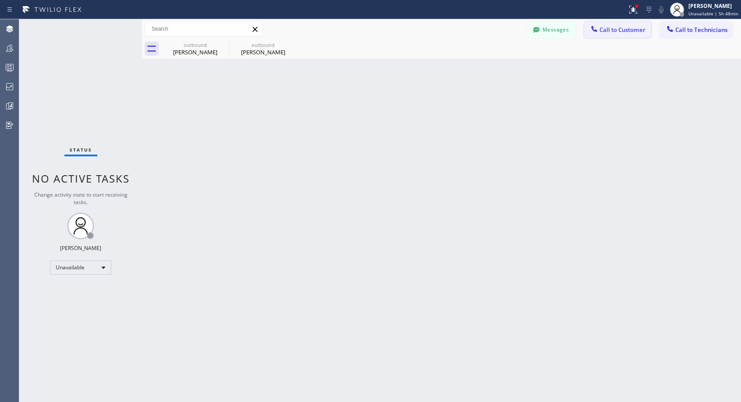
click at [597, 29] on icon at bounding box center [594, 29] width 9 height 9
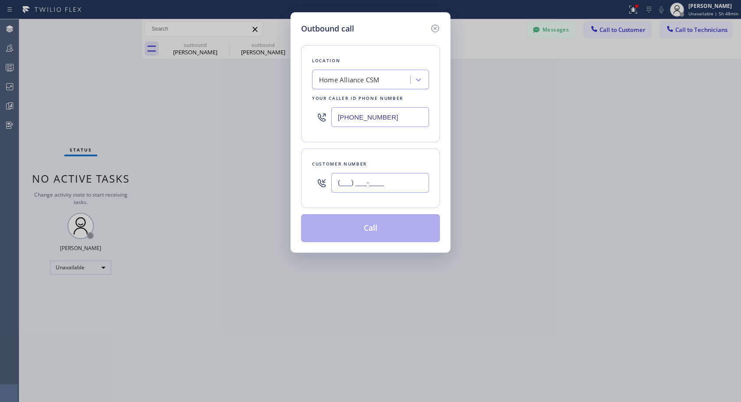
click at [391, 178] on input "(___) ___-____" at bounding box center [380, 183] width 98 height 20
paste input "479) 684-6987"
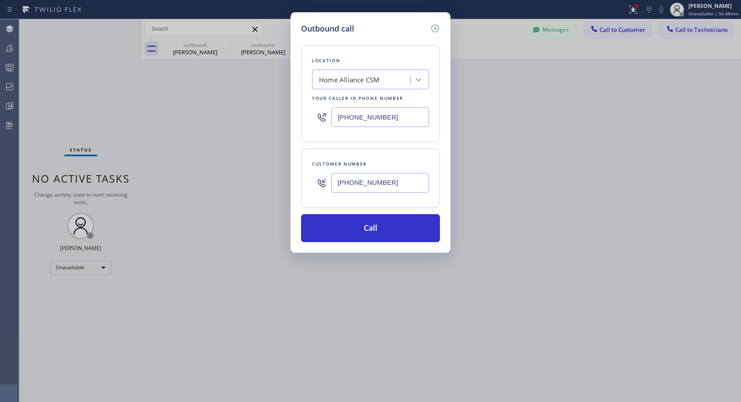
type input "[PHONE_NUMBER]"
click at [372, 230] on button "Call" at bounding box center [370, 228] width 139 height 28
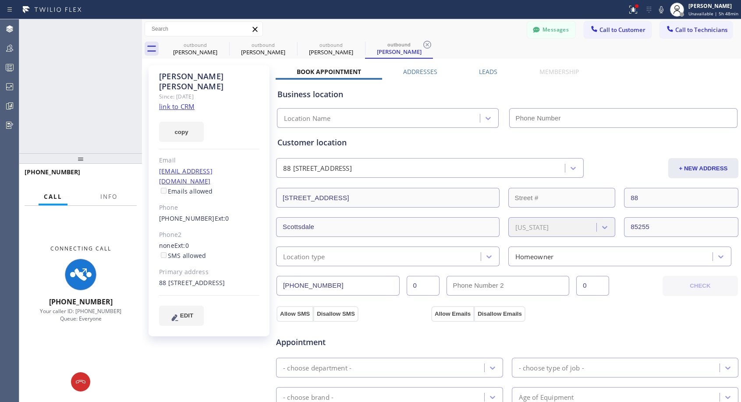
type input "[PHONE_NUMBER]"
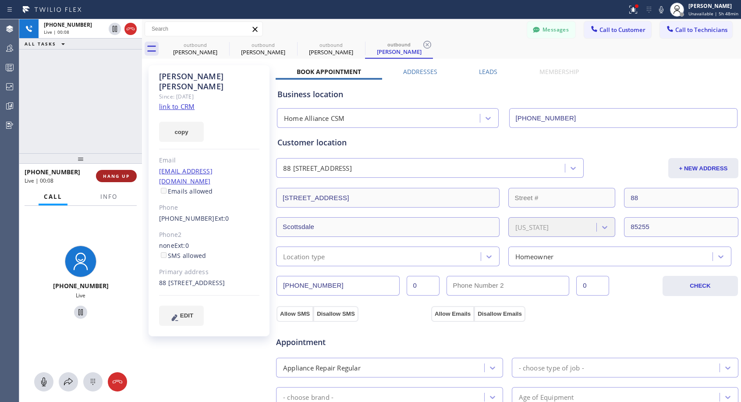
click at [117, 174] on span "HANG UP" at bounding box center [116, 176] width 27 height 6
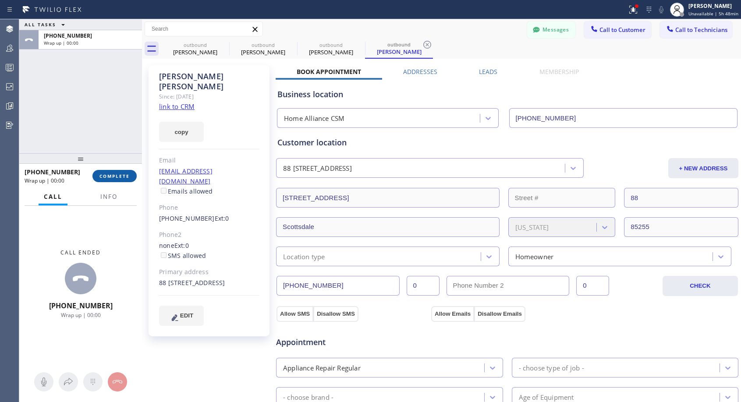
click at [117, 174] on span "COMPLETE" at bounding box center [115, 176] width 30 height 6
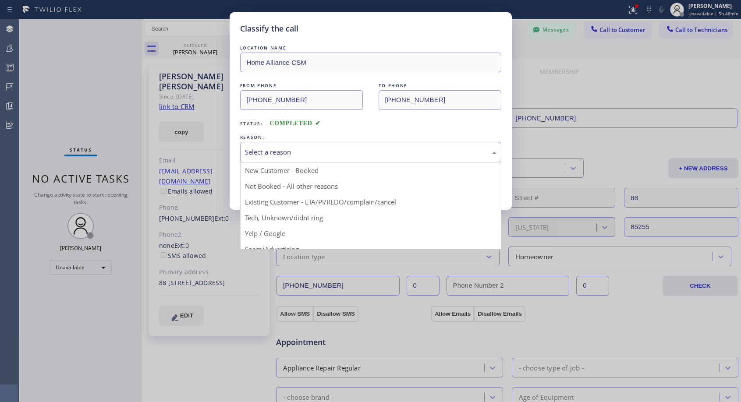
click at [295, 151] on div "Select a reason" at bounding box center [371, 152] width 252 height 10
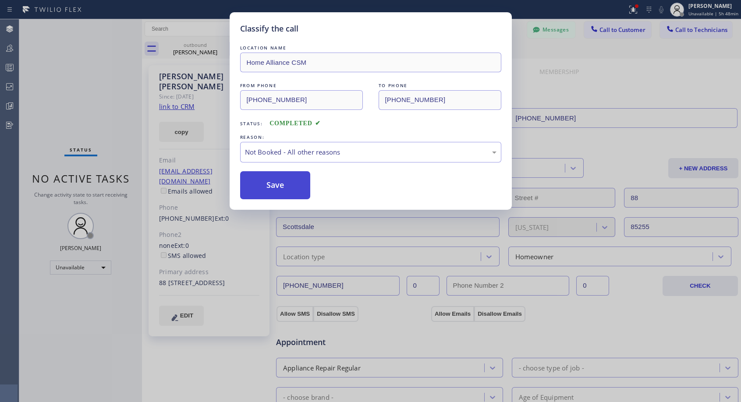
click at [271, 183] on button "Save" at bounding box center [275, 185] width 71 height 28
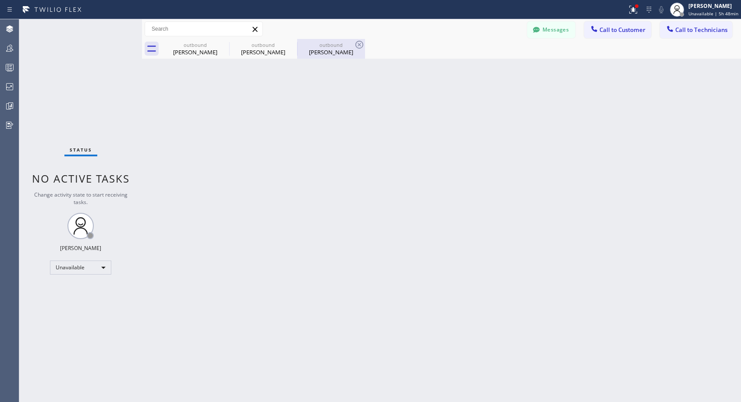
click at [328, 47] on div "outbound" at bounding box center [331, 45] width 66 height 7
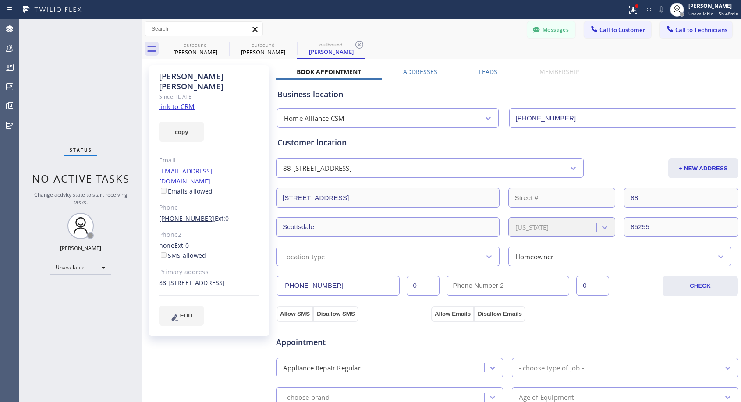
click at [181, 214] on link "[PHONE_NUMBER]" at bounding box center [187, 218] width 56 height 8
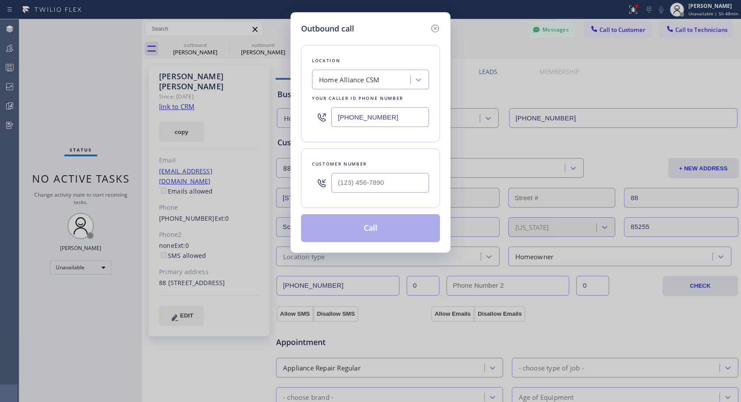
type input "[PHONE_NUMBER]"
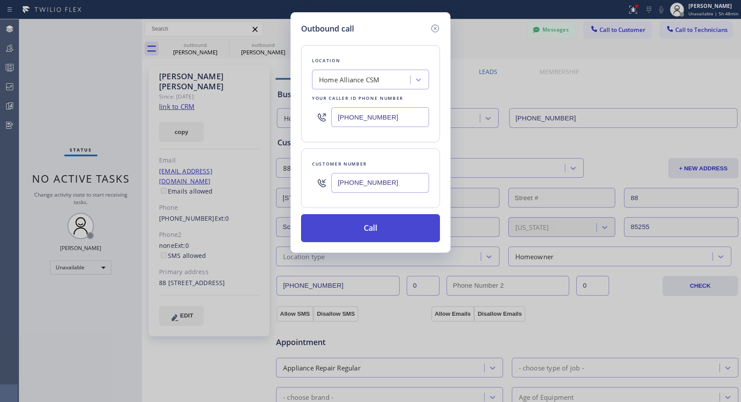
click at [355, 231] on button "Call" at bounding box center [370, 228] width 139 height 28
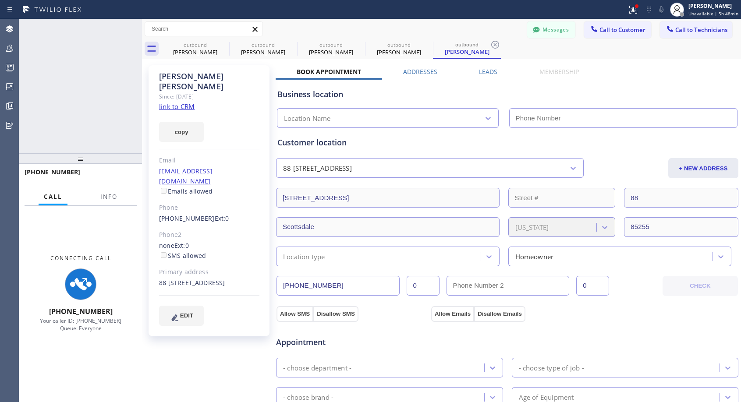
type input "[PHONE_NUMBER]"
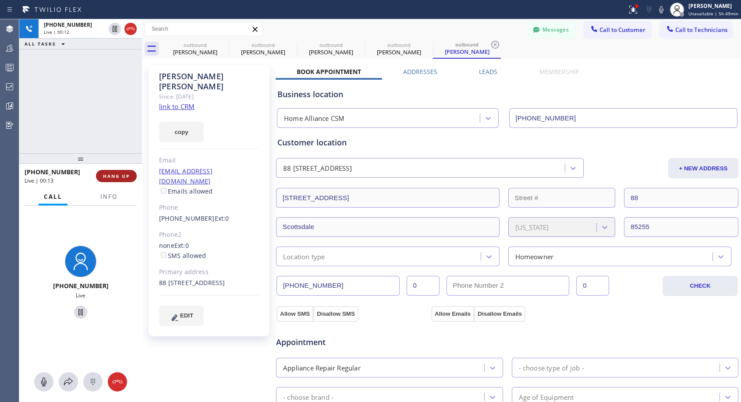
click at [117, 174] on span "HANG UP" at bounding box center [116, 176] width 27 height 6
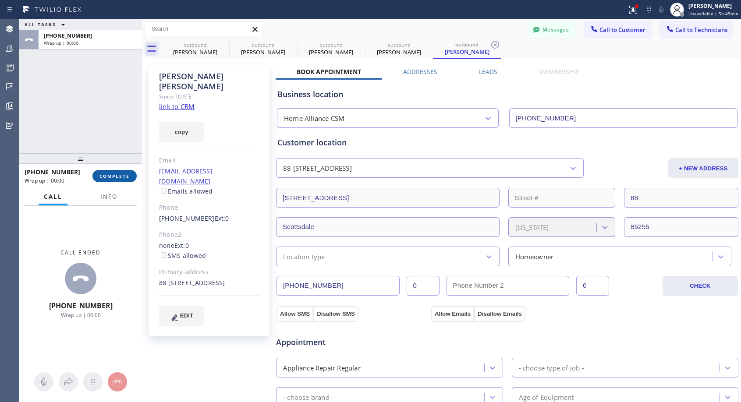
click at [117, 174] on span "COMPLETE" at bounding box center [115, 176] width 30 height 6
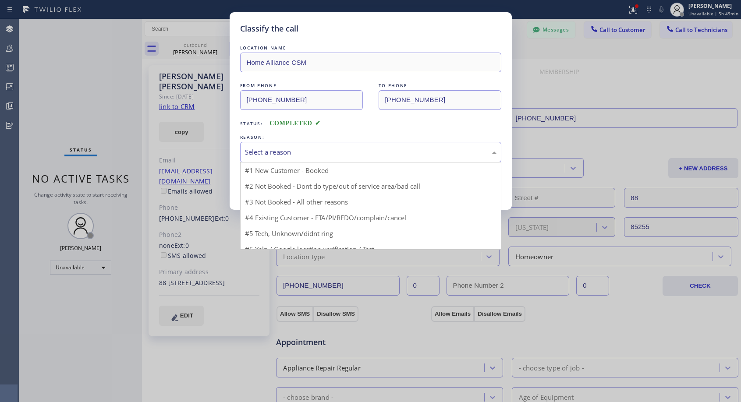
click at [294, 149] on div "Select a reason" at bounding box center [371, 152] width 252 height 10
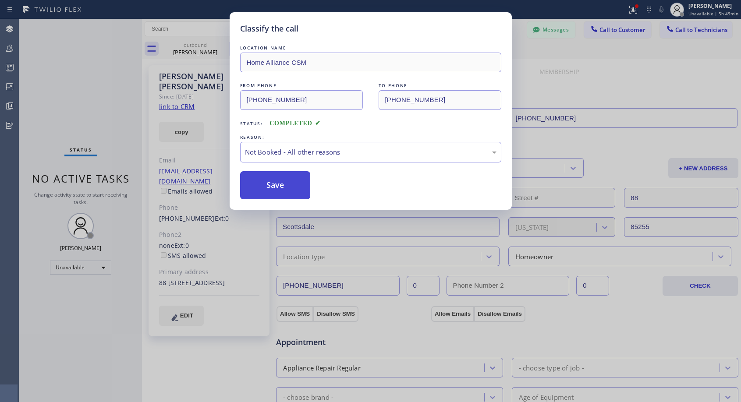
click at [263, 185] on button "Save" at bounding box center [275, 185] width 71 height 28
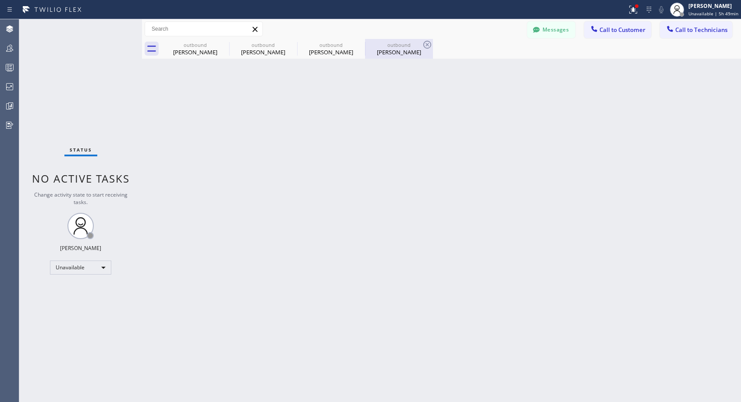
click at [395, 52] on div "[PERSON_NAME]" at bounding box center [399, 52] width 66 height 8
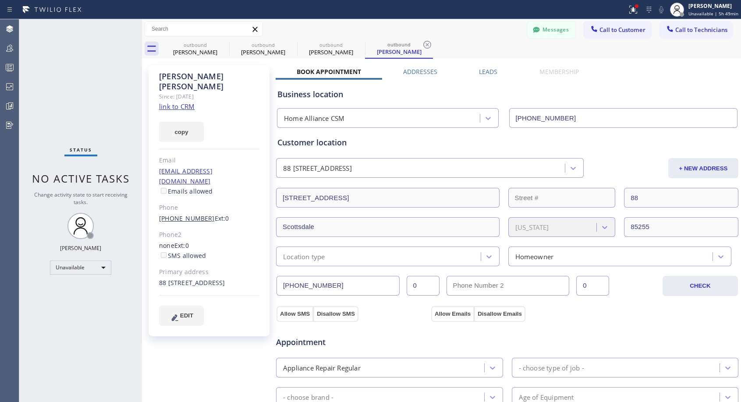
click at [195, 214] on link "[PHONE_NUMBER]" at bounding box center [187, 218] width 56 height 8
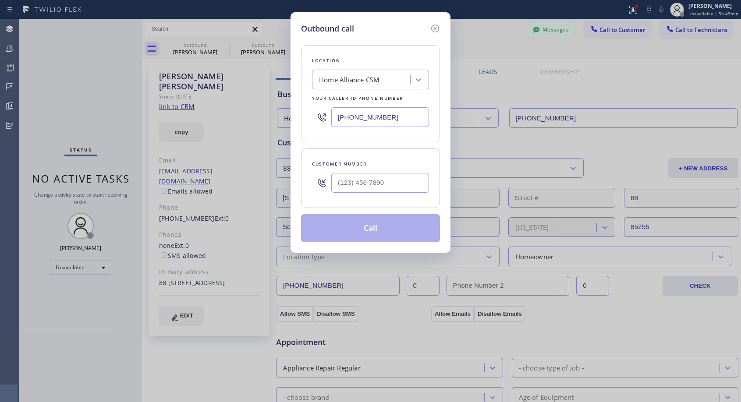
type input "[PHONE_NUMBER]"
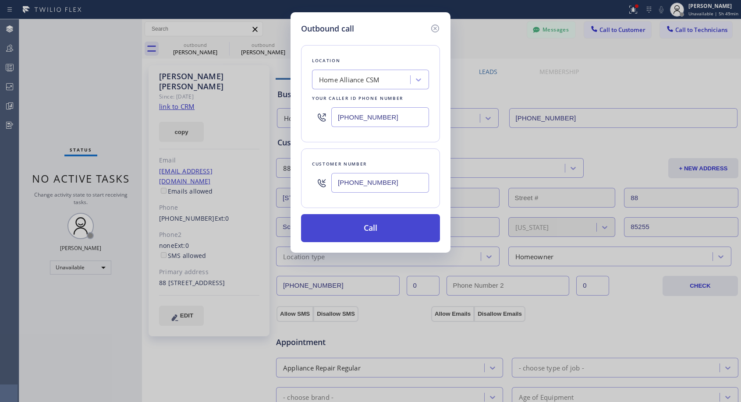
click at [363, 227] on button "Call" at bounding box center [370, 228] width 139 height 28
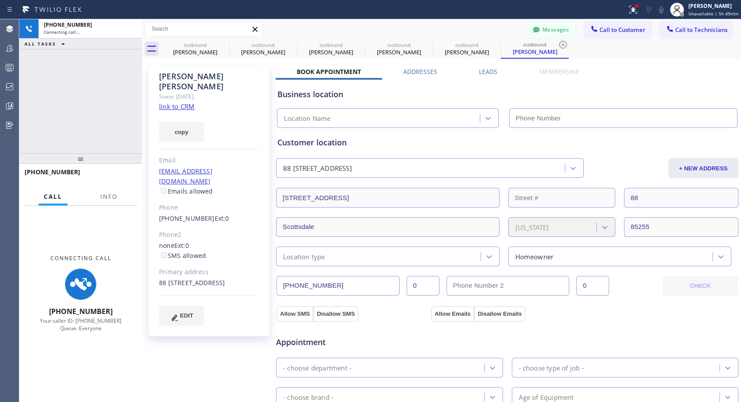
type input "[PHONE_NUMBER]"
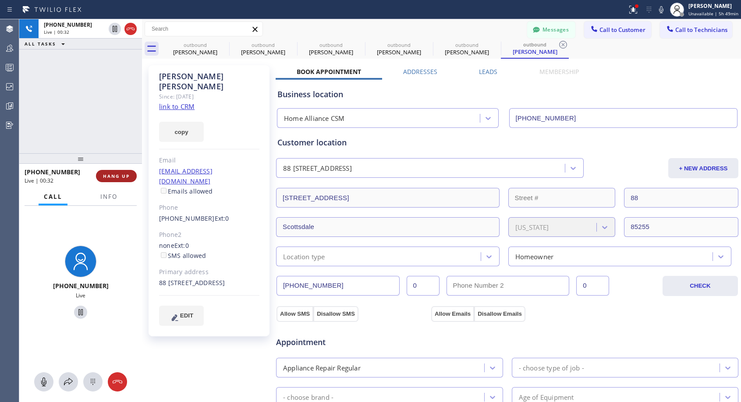
click at [113, 175] on span "HANG UP" at bounding box center [116, 176] width 27 height 6
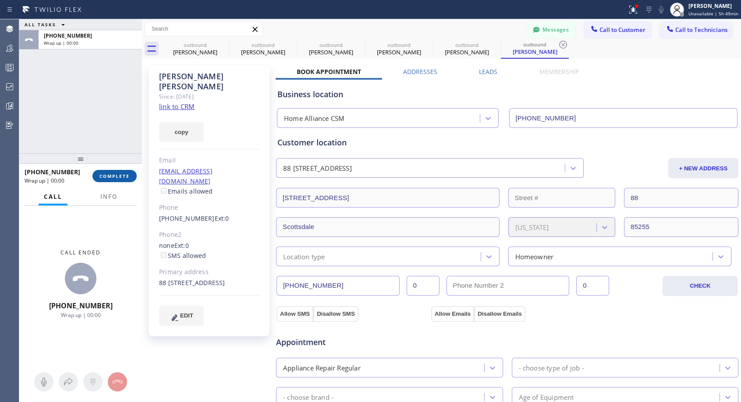
click at [122, 174] on span "COMPLETE" at bounding box center [115, 176] width 30 height 6
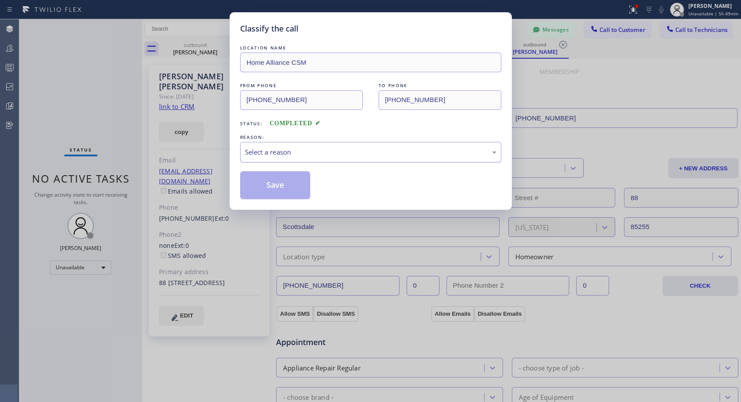
click at [299, 150] on div "Select a reason" at bounding box center [371, 152] width 252 height 10
click at [268, 185] on button "Save" at bounding box center [275, 185] width 71 height 28
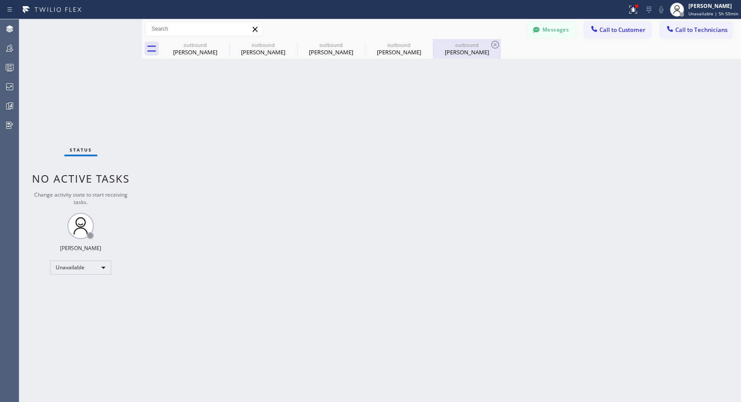
click at [465, 43] on div "outbound" at bounding box center [467, 45] width 66 height 7
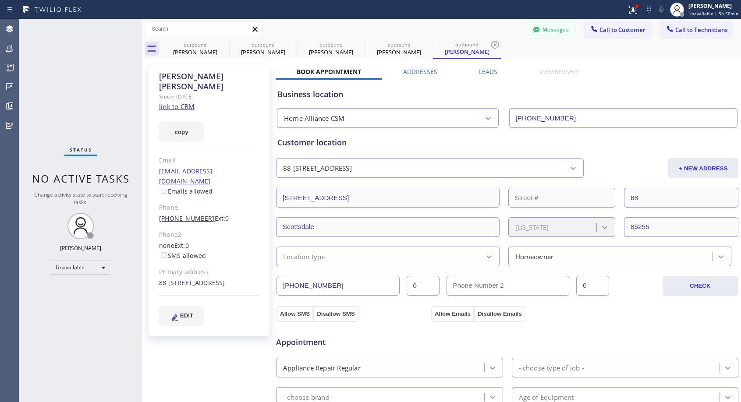
click at [182, 214] on link "[PHONE_NUMBER]" at bounding box center [187, 218] width 56 height 8
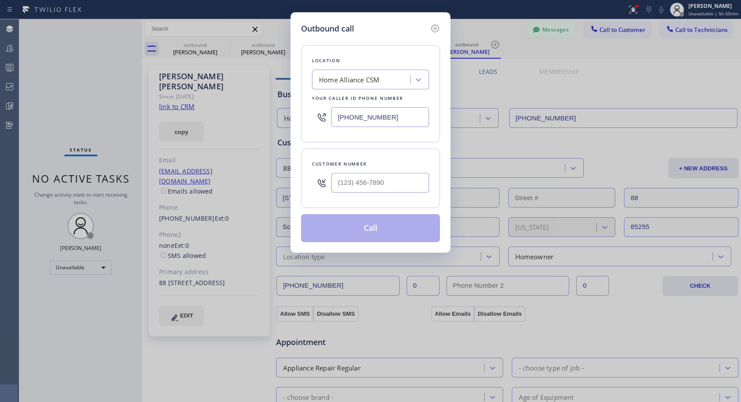
type input "[PHONE_NUMBER]"
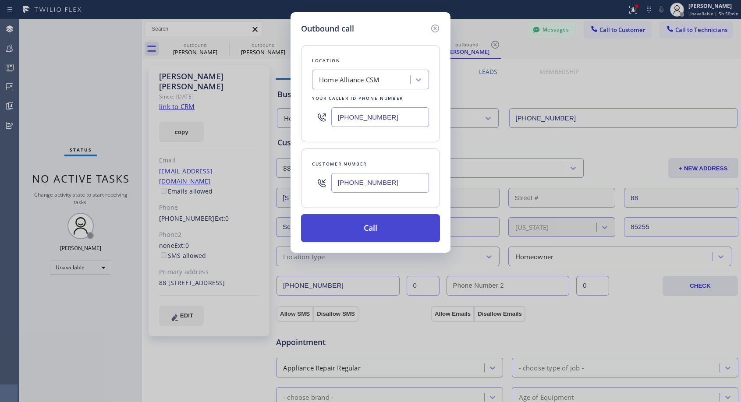
click at [367, 227] on button "Call" at bounding box center [370, 228] width 139 height 28
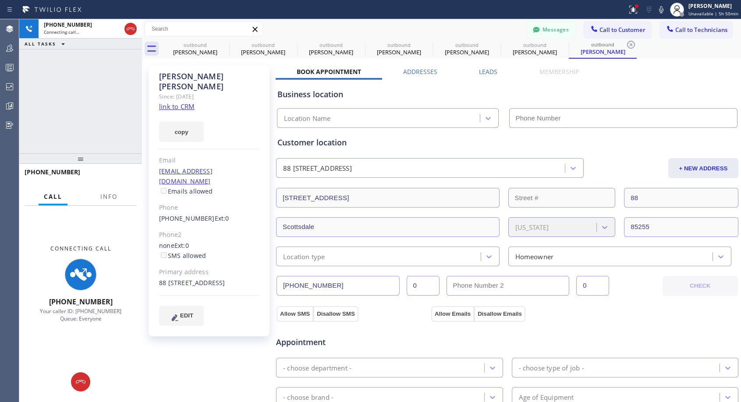
type input "[PHONE_NUMBER]"
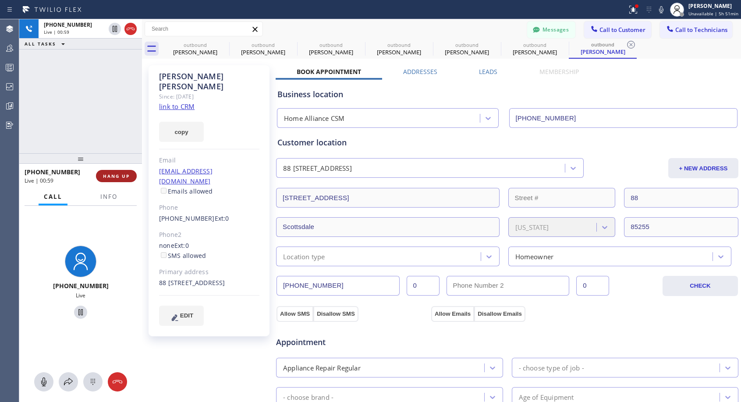
click at [108, 178] on span "HANG UP" at bounding box center [116, 176] width 27 height 6
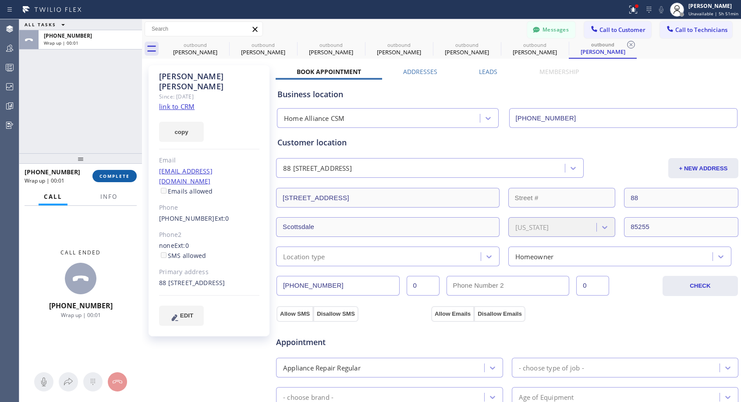
click at [108, 176] on span "COMPLETE" at bounding box center [115, 176] width 30 height 6
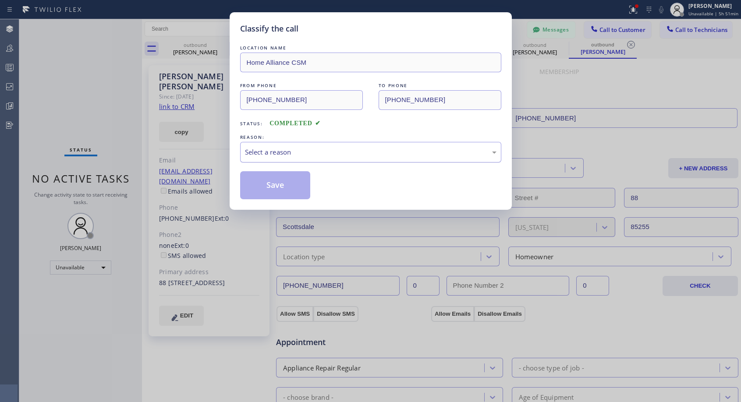
click at [310, 151] on div "Select a reason" at bounding box center [371, 152] width 252 height 10
click at [285, 189] on button "Save" at bounding box center [275, 185] width 71 height 28
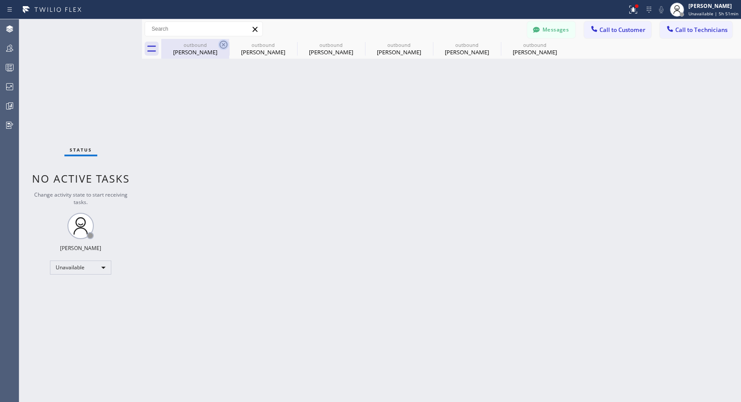
click at [225, 45] on icon at bounding box center [223, 44] width 11 height 11
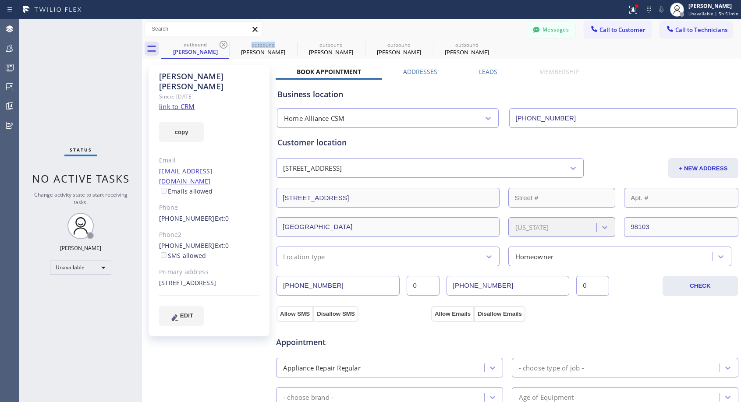
click at [225, 45] on icon at bounding box center [223, 44] width 11 height 11
click at [0, 0] on icon at bounding box center [0, 0] width 0 height 0
click at [225, 45] on icon at bounding box center [223, 44] width 11 height 11
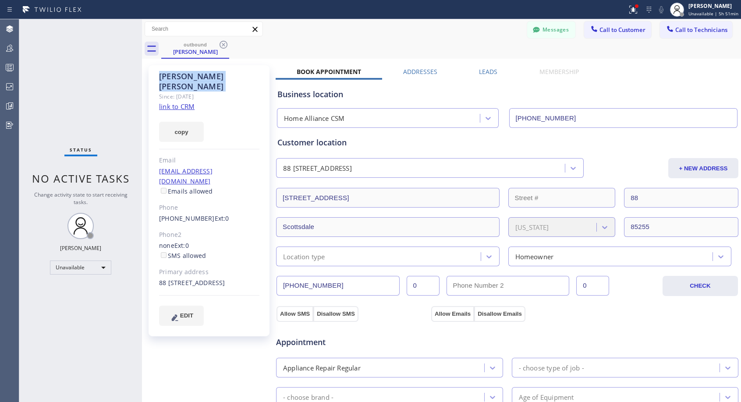
click at [225, 45] on icon at bounding box center [223, 44] width 11 height 11
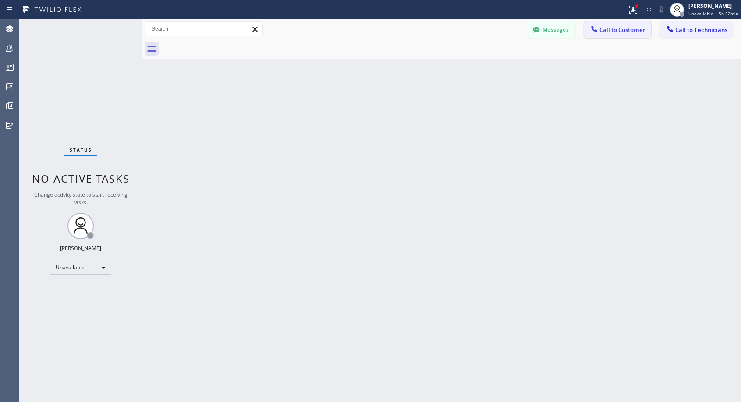
click at [603, 31] on span "Call to Customer" at bounding box center [623, 30] width 46 height 8
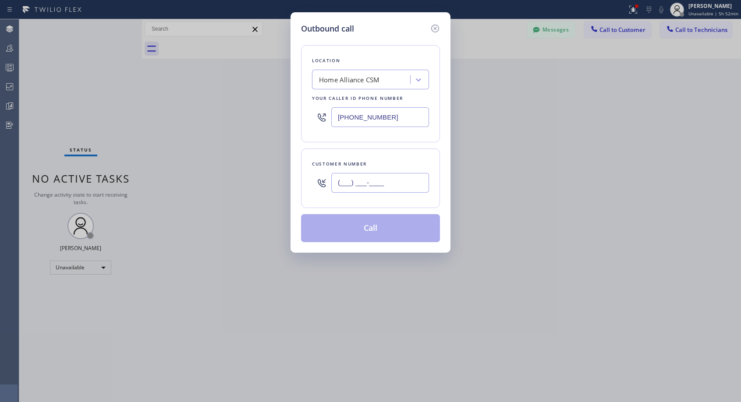
click at [400, 182] on input "(___) ___-____" at bounding box center [380, 183] width 98 height 20
paste input "303) 406-3584"
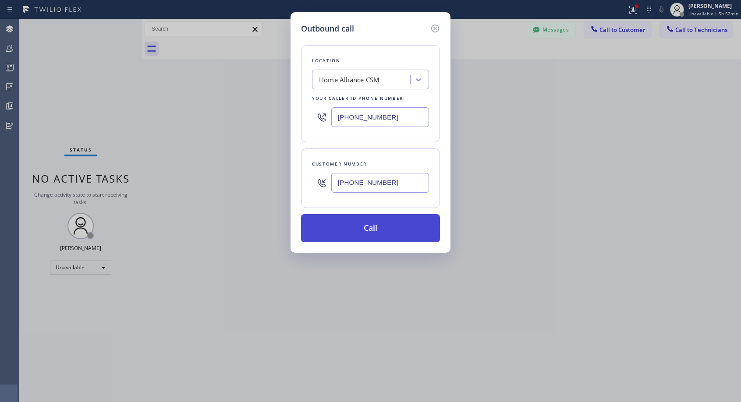
type input "[PHONE_NUMBER]"
click at [372, 233] on button "Call" at bounding box center [370, 228] width 139 height 28
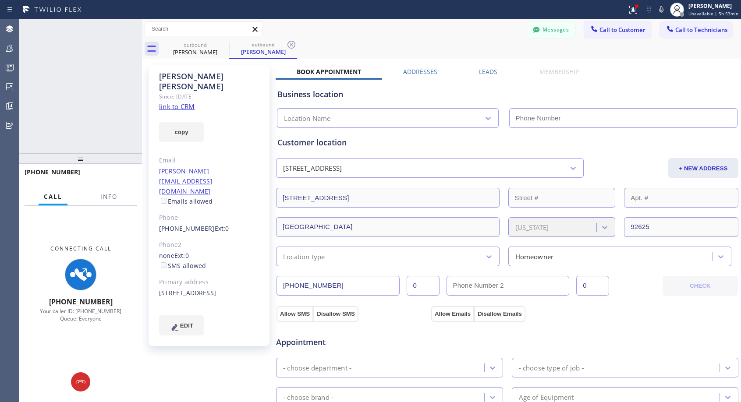
type input "[PHONE_NUMBER]"
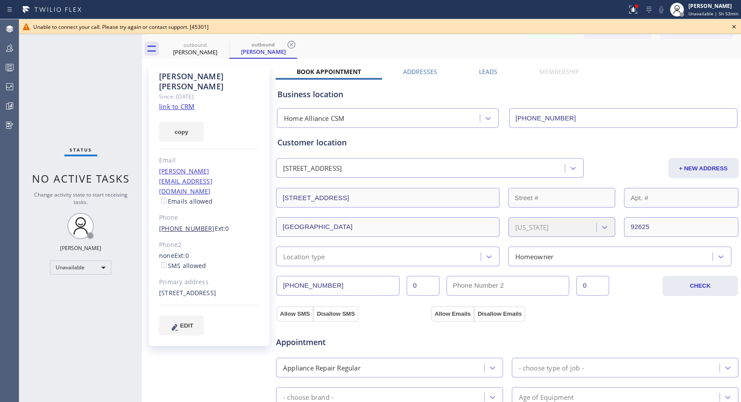
click at [189, 224] on link "[PHONE_NUMBER]" at bounding box center [187, 228] width 56 height 8
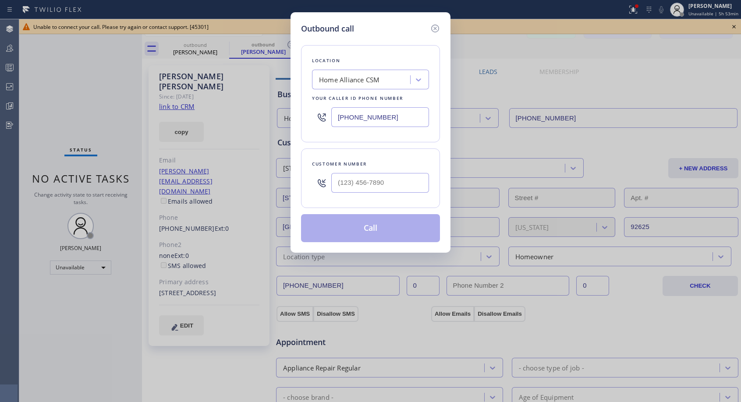
type input "[PHONE_NUMBER]"
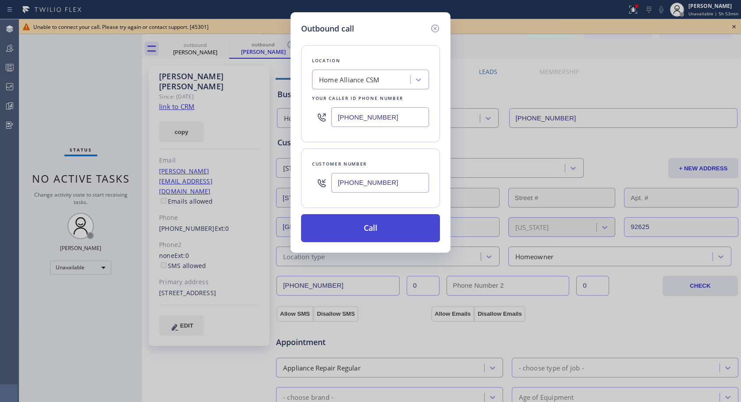
click at [354, 222] on button "Call" at bounding box center [370, 228] width 139 height 28
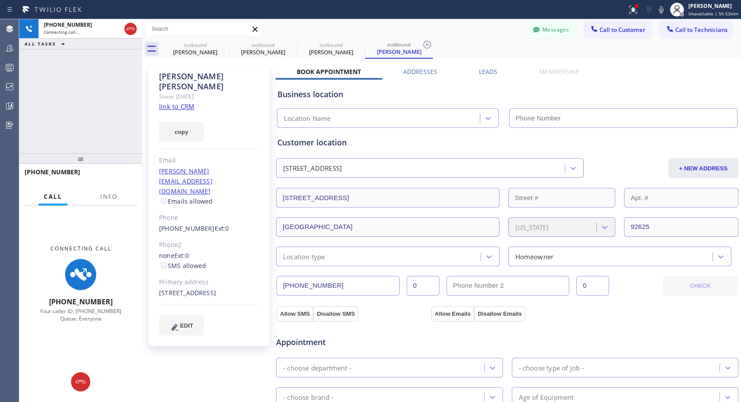
type input "[PHONE_NUMBER]"
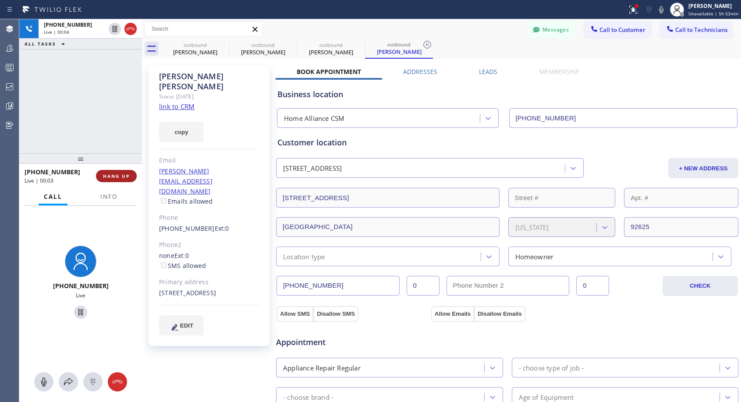
click at [117, 175] on span "HANG UP" at bounding box center [116, 176] width 27 height 6
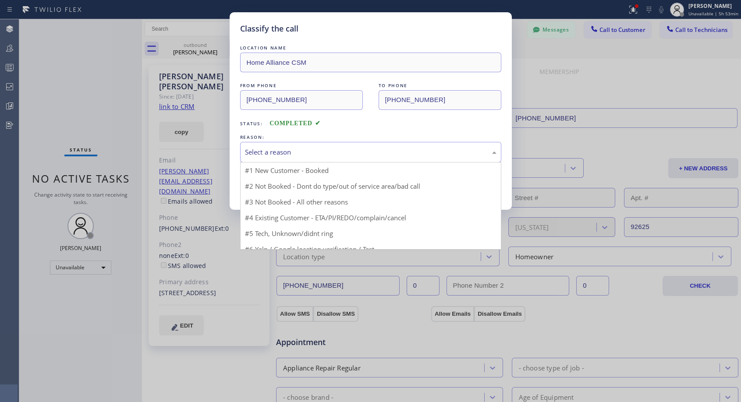
click at [362, 154] on div "Select a reason" at bounding box center [371, 152] width 252 height 10
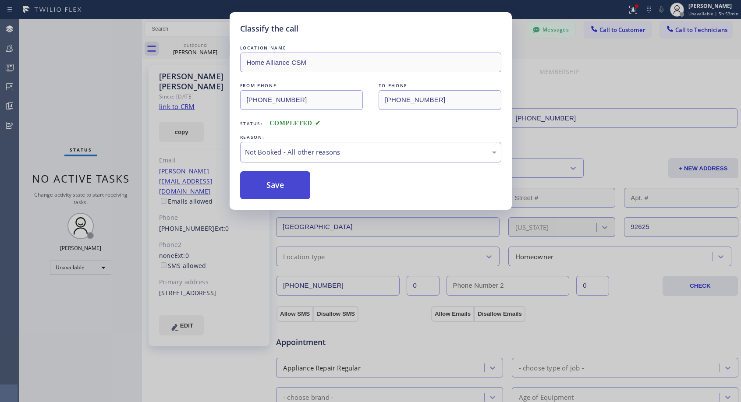
click at [310, 190] on button "Save" at bounding box center [275, 185] width 71 height 28
click at [303, 190] on button "Save" at bounding box center [275, 185] width 71 height 28
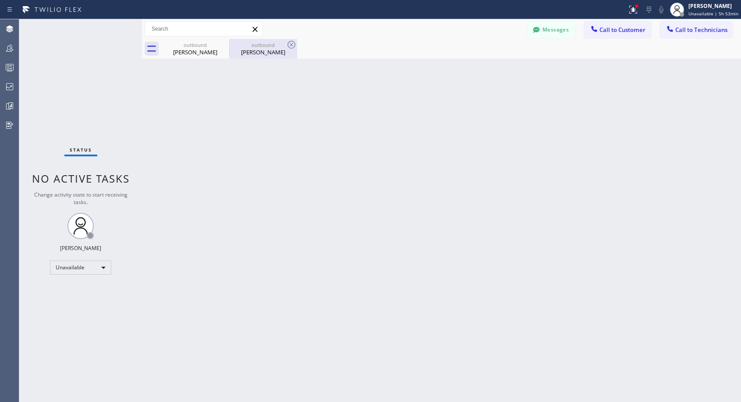
click at [267, 53] on div "[PERSON_NAME]" at bounding box center [263, 52] width 66 height 8
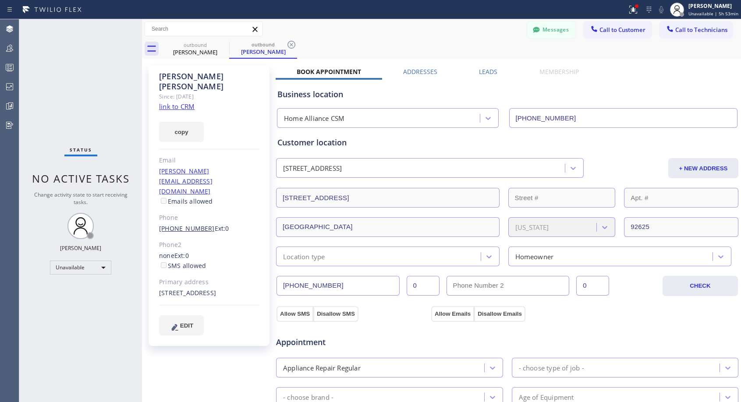
click at [191, 224] on link "[PHONE_NUMBER]" at bounding box center [187, 228] width 56 height 8
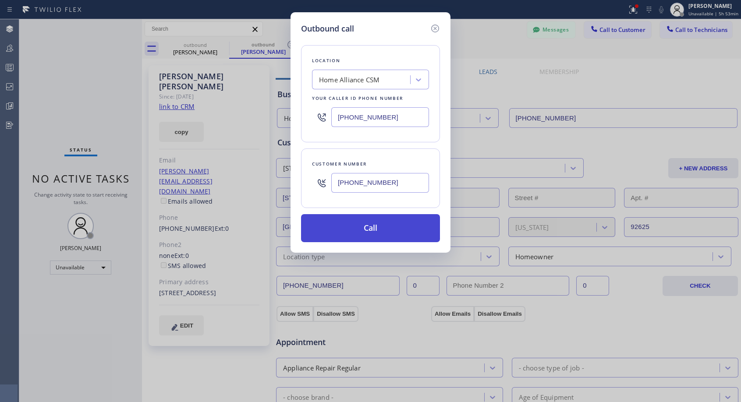
click at [402, 219] on button "Call" at bounding box center [370, 228] width 139 height 28
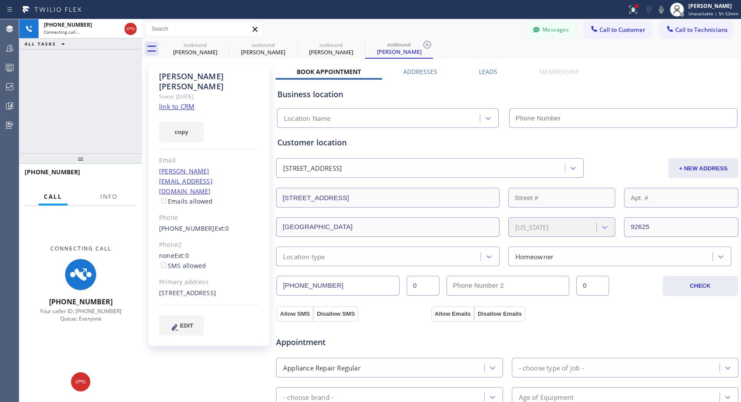
type input "[PHONE_NUMBER]"
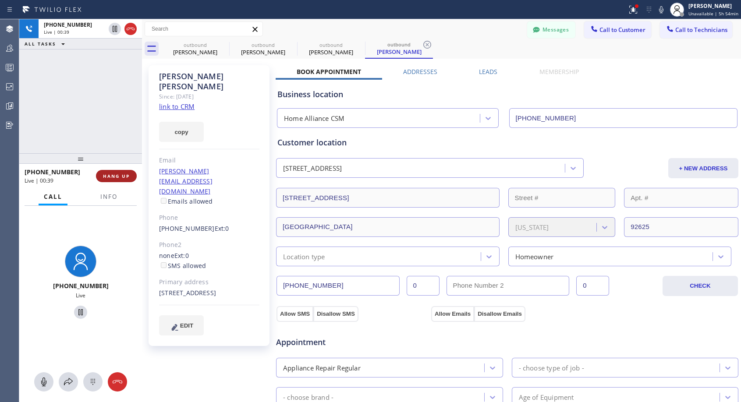
click at [108, 175] on span "HANG UP" at bounding box center [116, 176] width 27 height 6
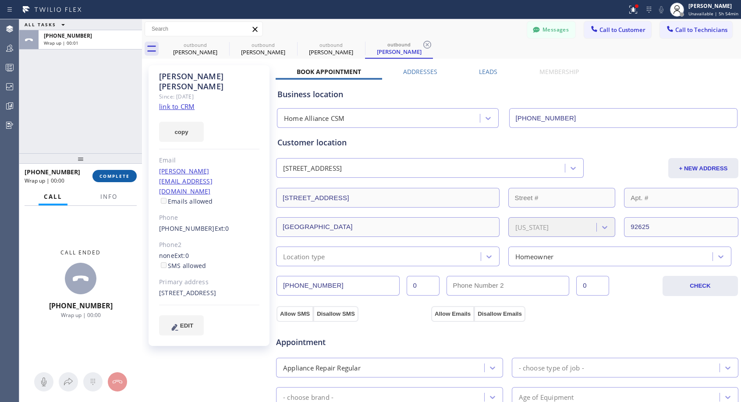
click at [108, 176] on span "COMPLETE" at bounding box center [115, 176] width 30 height 6
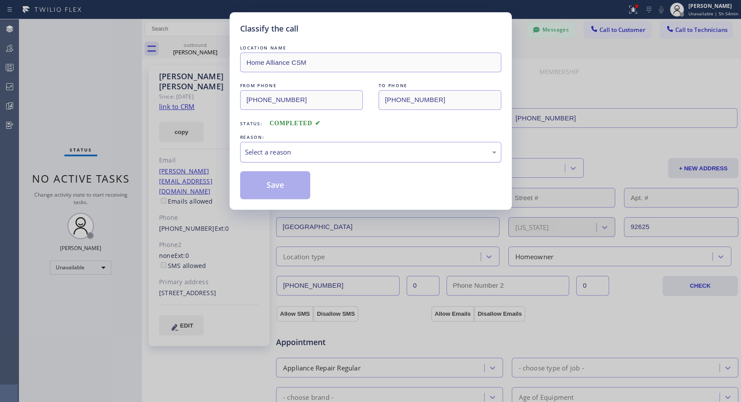
click at [298, 153] on div "Select a reason" at bounding box center [371, 152] width 252 height 10
click at [283, 186] on button "Save" at bounding box center [275, 185] width 71 height 28
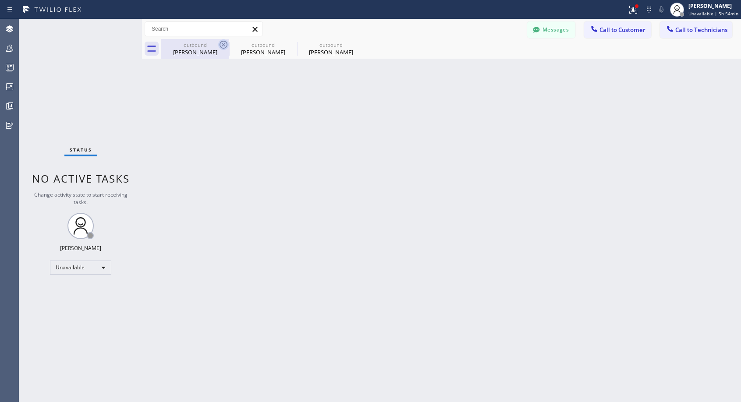
click at [224, 45] on icon at bounding box center [223, 44] width 11 height 11
click at [0, 0] on icon at bounding box center [0, 0] width 0 height 0
click at [604, 34] on button "Call to Customer" at bounding box center [617, 29] width 67 height 17
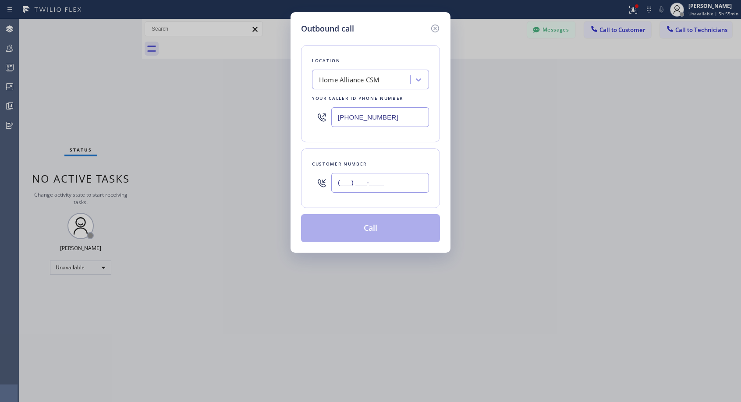
click at [365, 188] on input "(___) ___-____" at bounding box center [380, 183] width 98 height 20
paste input "424) 835-0817"
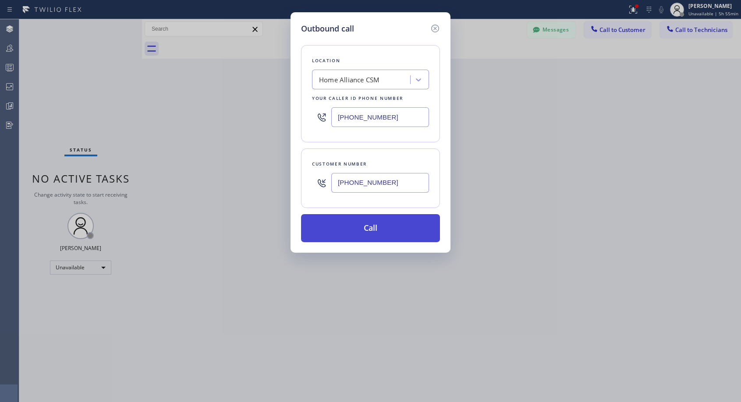
type input "[PHONE_NUMBER]"
click at [368, 228] on button "Call" at bounding box center [370, 228] width 139 height 28
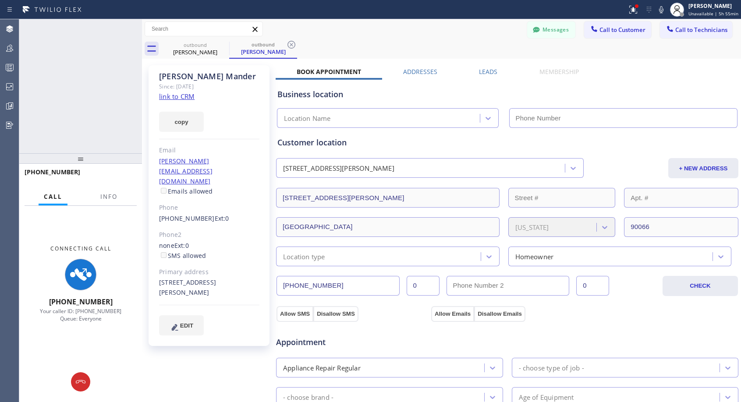
type input "[PHONE_NUMBER]"
click at [132, 30] on icon at bounding box center [130, 29] width 11 height 11
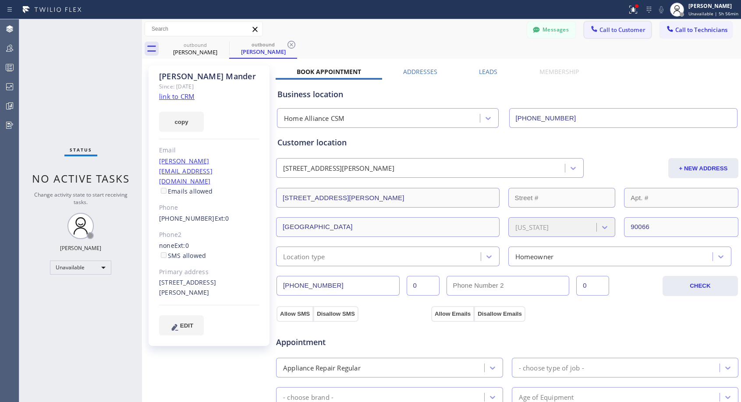
click at [604, 31] on span "Call to Customer" at bounding box center [623, 30] width 46 height 8
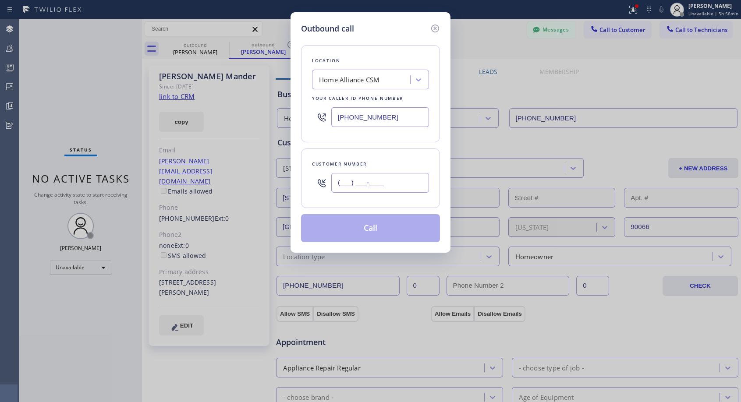
click at [376, 179] on input "(___) ___-____" at bounding box center [380, 183] width 98 height 20
paste input "424) 835-0817"
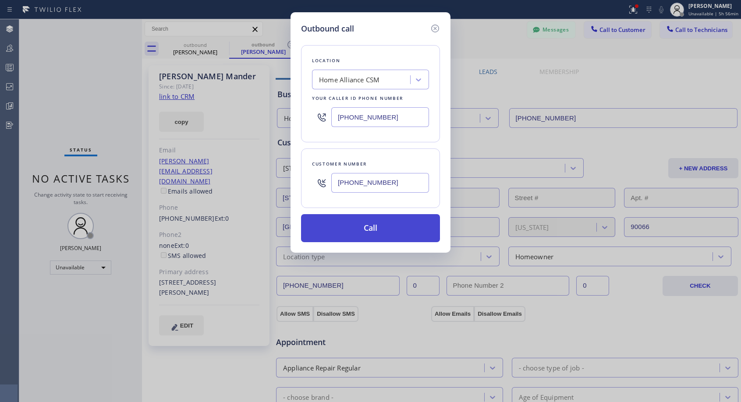
type input "[PHONE_NUMBER]"
click at [408, 226] on button "Call" at bounding box center [370, 228] width 139 height 28
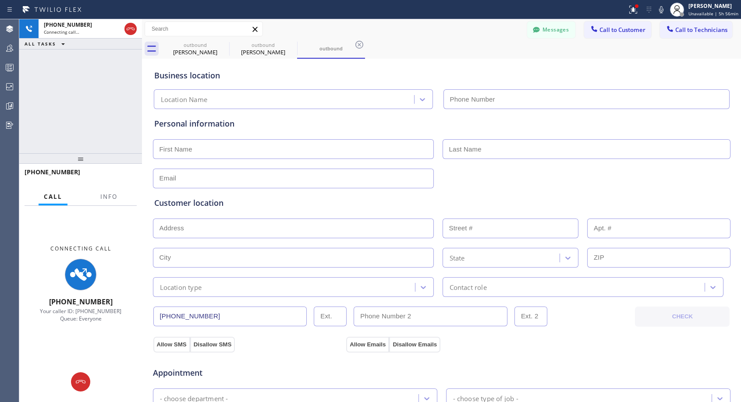
type input "[PHONE_NUMBER]"
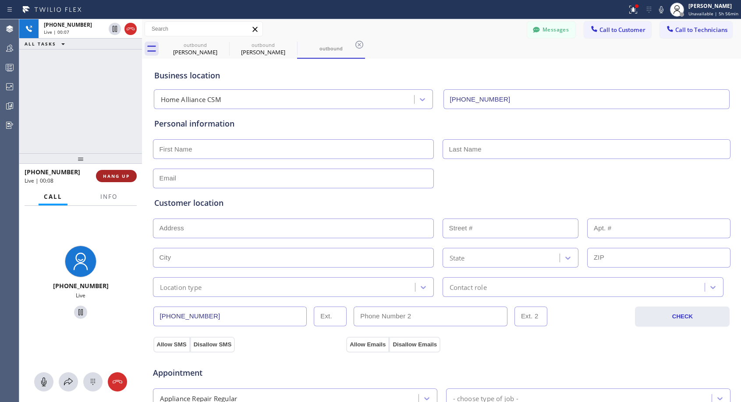
click at [119, 175] on span "HANG UP" at bounding box center [116, 176] width 27 height 6
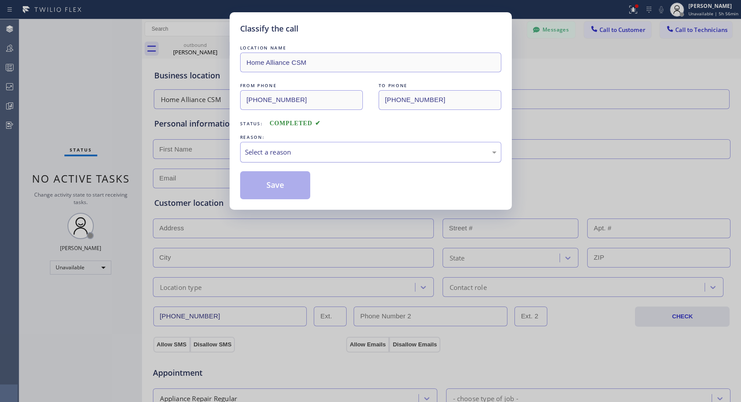
click at [326, 157] on div "Select a reason" at bounding box center [370, 152] width 261 height 21
click at [305, 185] on button "Save" at bounding box center [275, 185] width 71 height 28
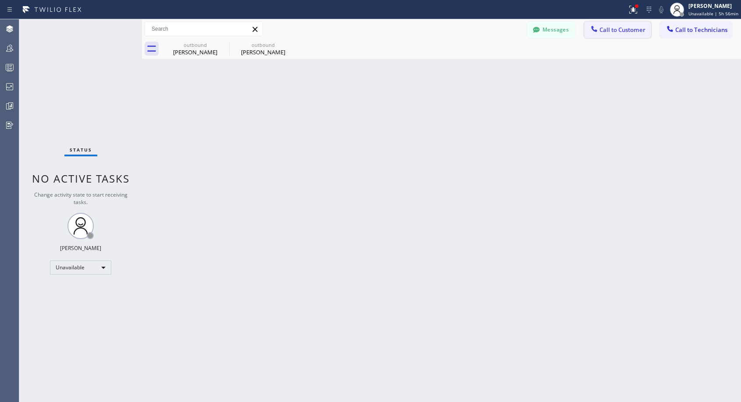
click at [609, 27] on span "Call to Customer" at bounding box center [623, 30] width 46 height 8
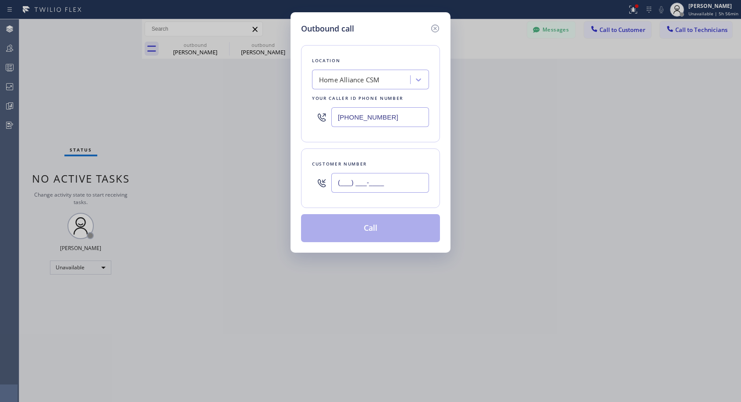
click at [393, 182] on input "(___) ___-____" at bounding box center [380, 183] width 98 height 20
paste input "424) 835-0817"
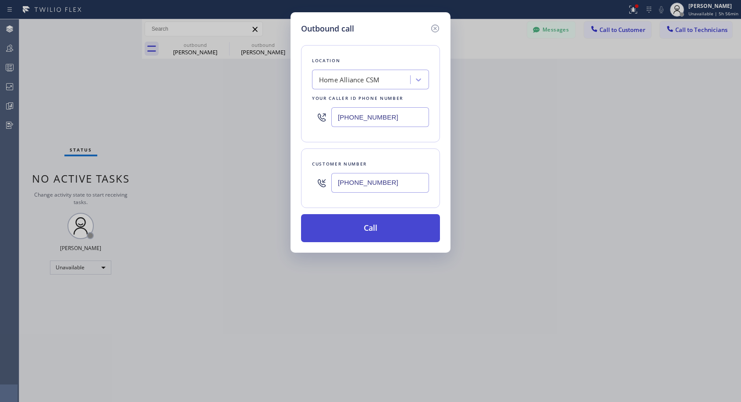
type input "[PHONE_NUMBER]"
click at [424, 232] on button "Call" at bounding box center [370, 228] width 139 height 28
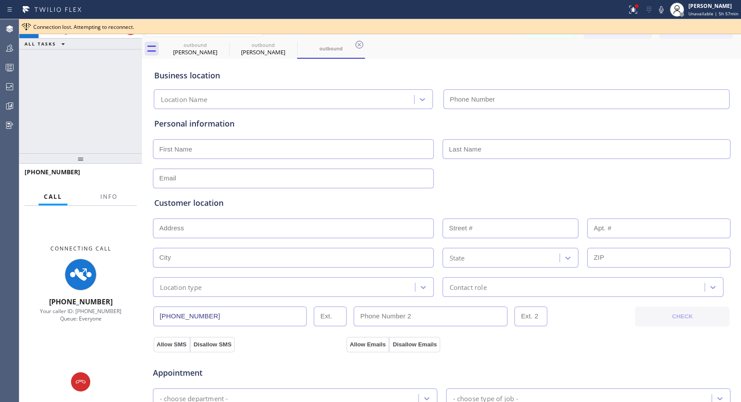
type input "[PHONE_NUMBER]"
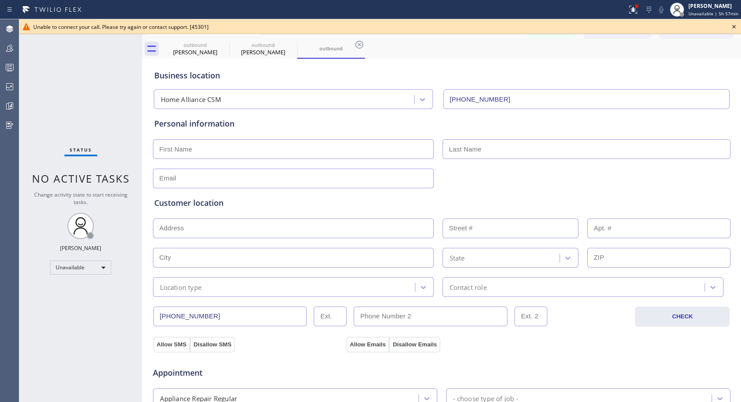
click at [731, 27] on icon at bounding box center [734, 26] width 11 height 11
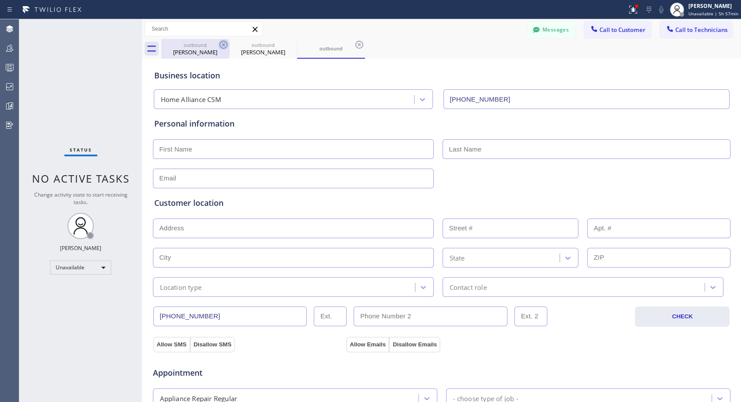
click at [221, 44] on icon at bounding box center [223, 44] width 11 height 11
click at [0, 0] on icon at bounding box center [0, 0] width 0 height 0
click at [221, 44] on icon at bounding box center [223, 44] width 11 height 11
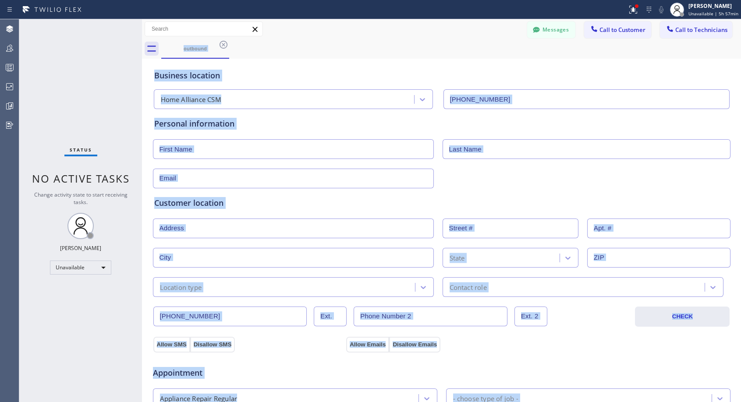
click at [221, 43] on div "outbound" at bounding box center [451, 49] width 580 height 20
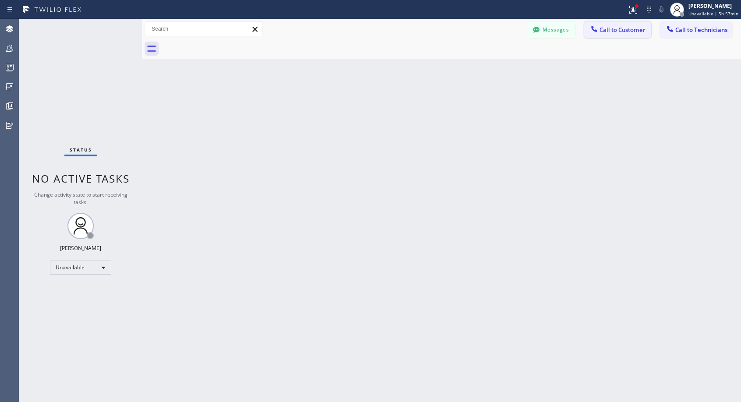
click at [614, 36] on button "Call to Customer" at bounding box center [617, 29] width 67 height 17
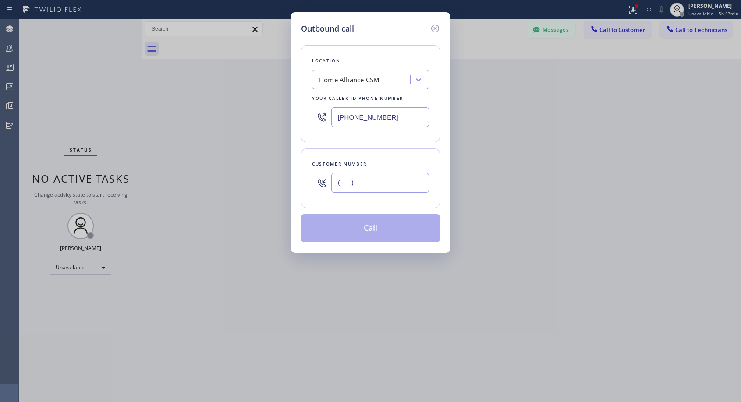
click at [344, 191] on input "(___) ___-____" at bounding box center [380, 183] width 98 height 20
paste input "424) 835-0817"
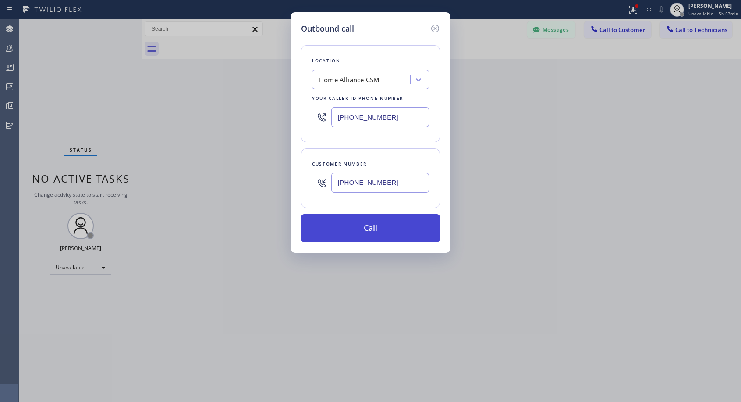
type input "[PHONE_NUMBER]"
click at [420, 234] on button "Call" at bounding box center [370, 228] width 139 height 28
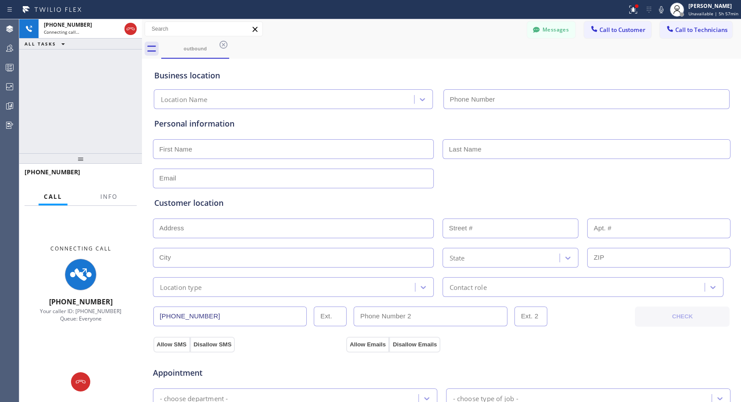
type input "[PHONE_NUMBER]"
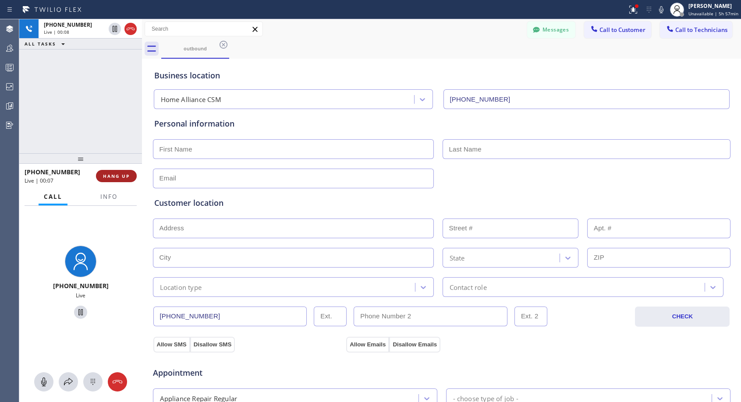
click at [117, 181] on button "HANG UP" at bounding box center [116, 176] width 41 height 12
click at [120, 178] on span "HANG UP" at bounding box center [116, 176] width 27 height 6
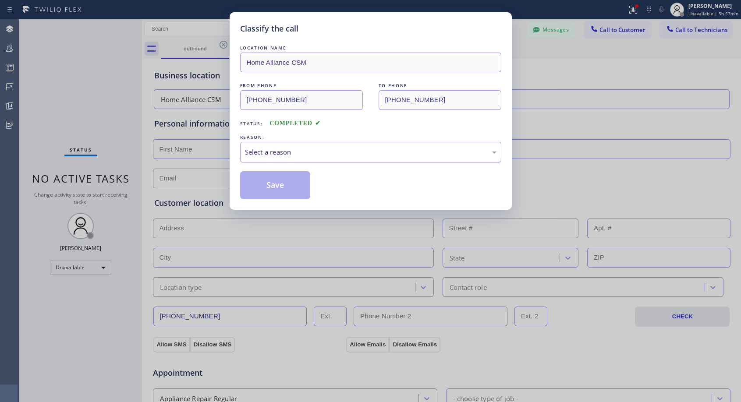
click at [355, 146] on div "Select a reason" at bounding box center [370, 152] width 261 height 21
click at [309, 186] on button "Save" at bounding box center [275, 185] width 71 height 28
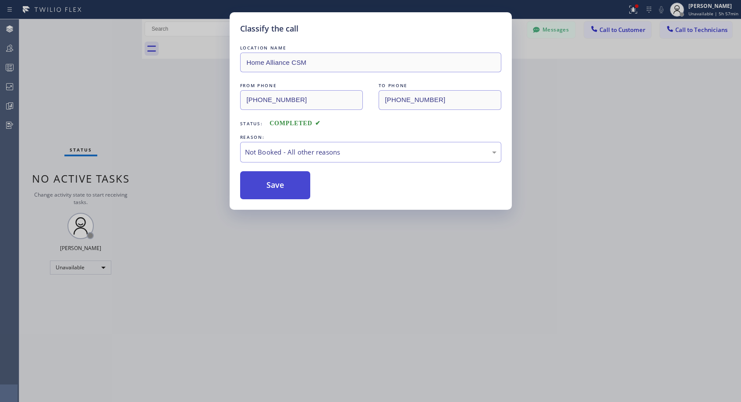
click at [308, 186] on button "Save" at bounding box center [275, 185] width 71 height 28
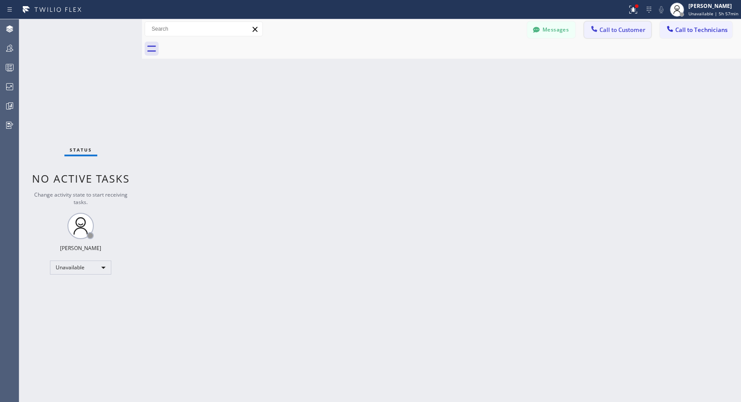
click at [619, 30] on span "Call to Customer" at bounding box center [623, 30] width 46 height 8
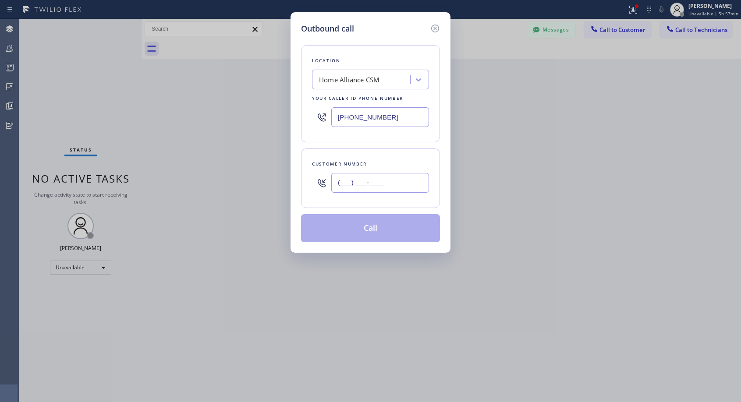
click at [401, 183] on input "(___) ___-____" at bounding box center [380, 183] width 98 height 20
paste input "424) 835-0817"
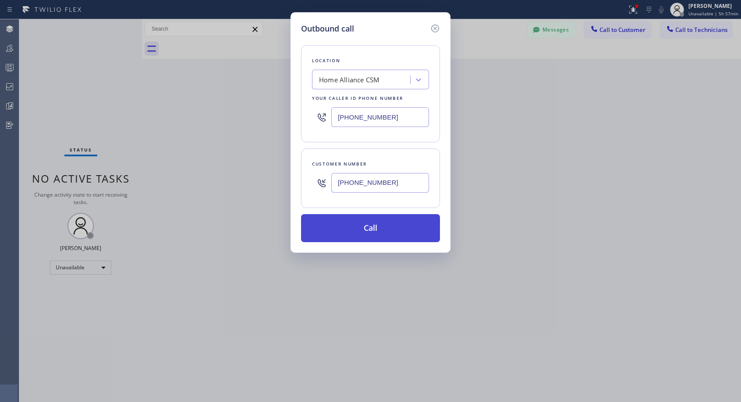
type input "[PHONE_NUMBER]"
click at [406, 233] on button "Call" at bounding box center [370, 228] width 139 height 28
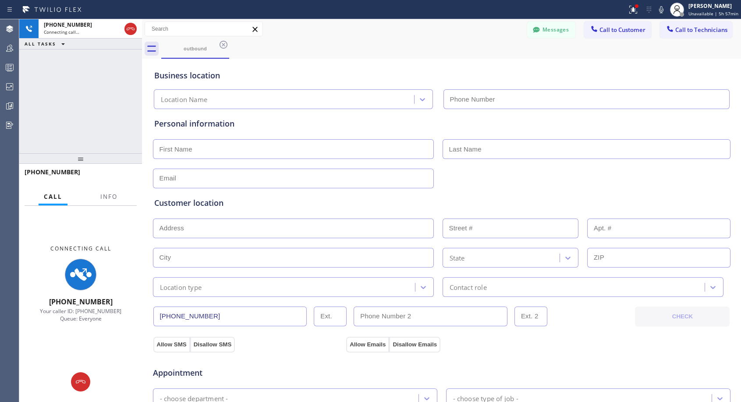
type input "[PHONE_NUMBER]"
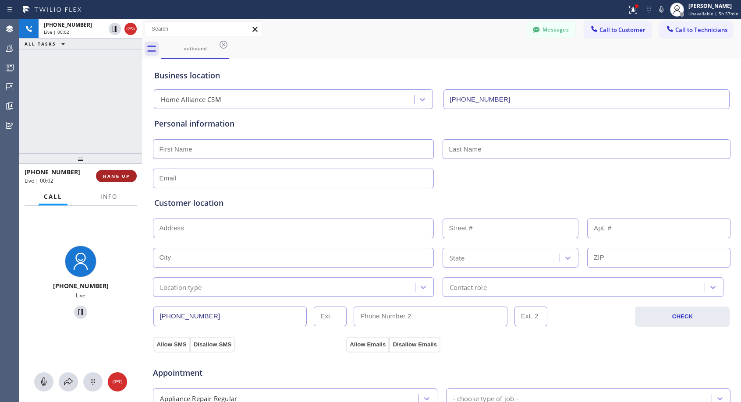
click at [102, 178] on button "HANG UP" at bounding box center [116, 176] width 41 height 12
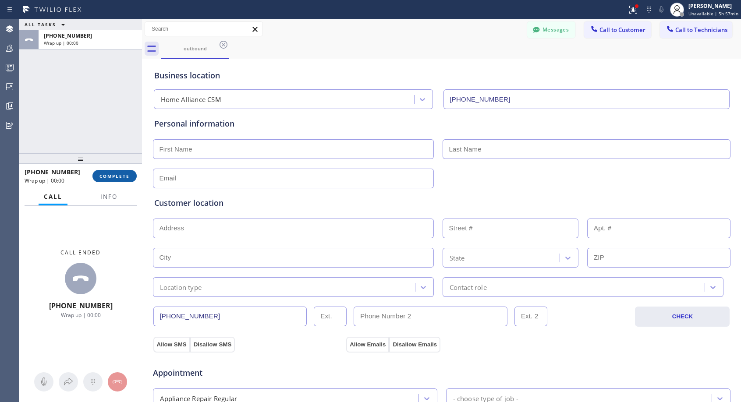
click at [116, 174] on span "COMPLETE" at bounding box center [115, 176] width 30 height 6
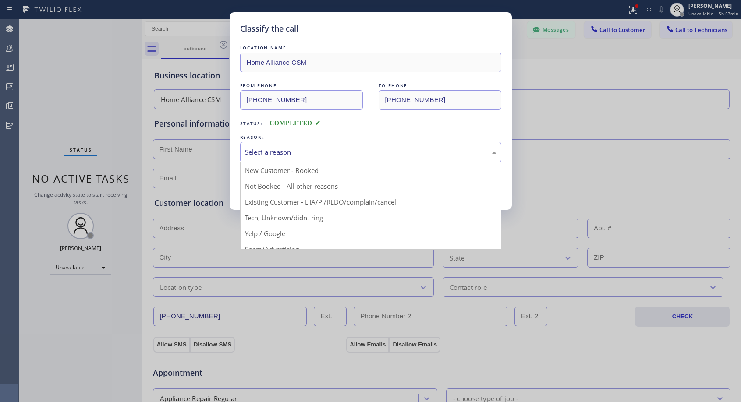
click at [391, 153] on div "Select a reason" at bounding box center [371, 152] width 252 height 10
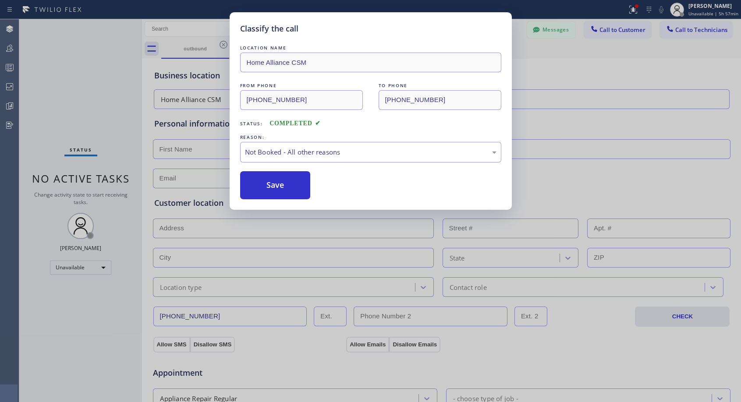
click at [287, 190] on button "Save" at bounding box center [275, 185] width 71 height 28
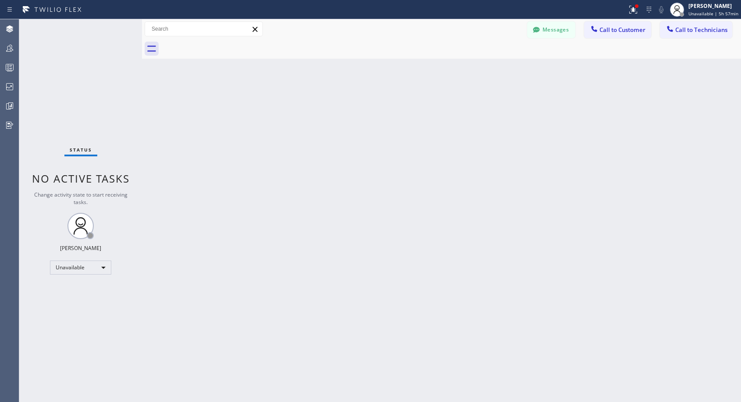
click at [619, 32] on span "Call to Customer" at bounding box center [623, 30] width 46 height 8
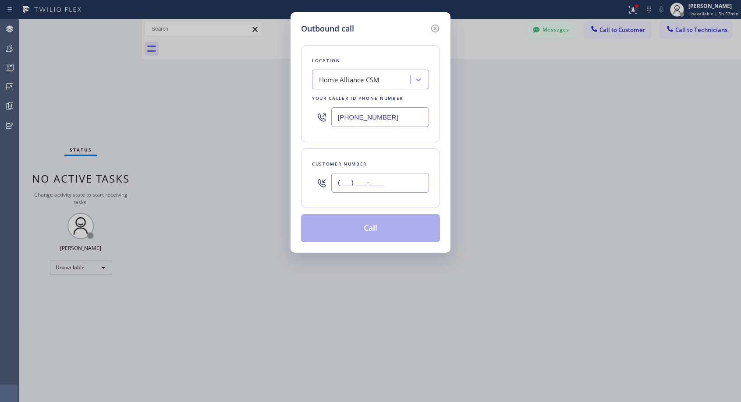
click at [414, 180] on input "(___) ___-____" at bounding box center [380, 183] width 98 height 20
paste input "424) 835-0817"
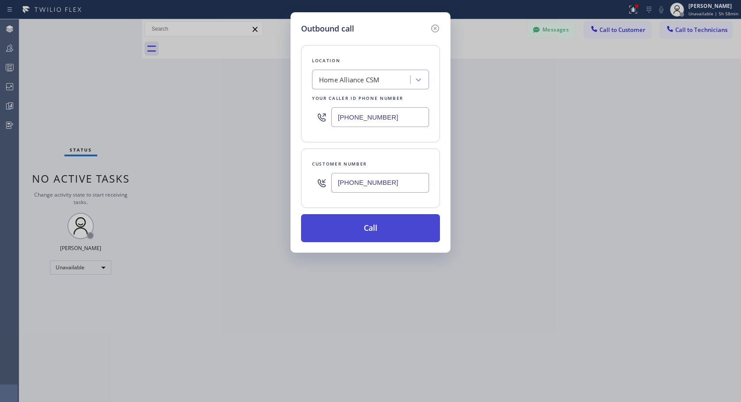
type input "[PHONE_NUMBER]"
click at [389, 229] on button "Call" at bounding box center [370, 228] width 139 height 28
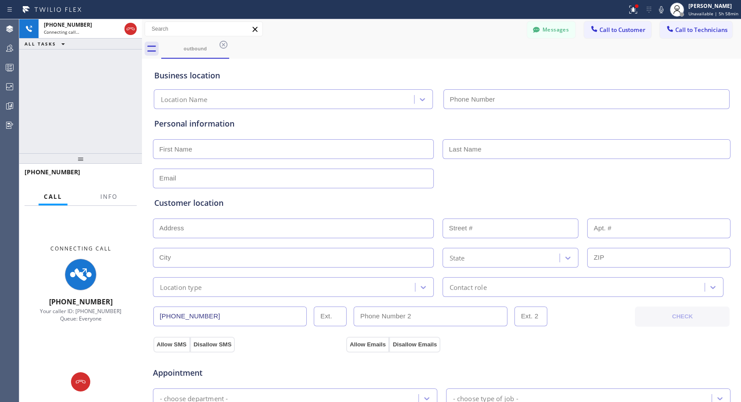
type input "[PHONE_NUMBER]"
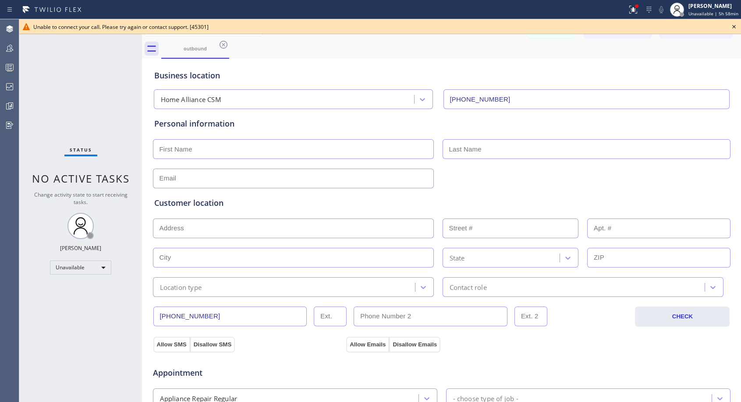
click at [735, 25] on icon at bounding box center [734, 26] width 11 height 11
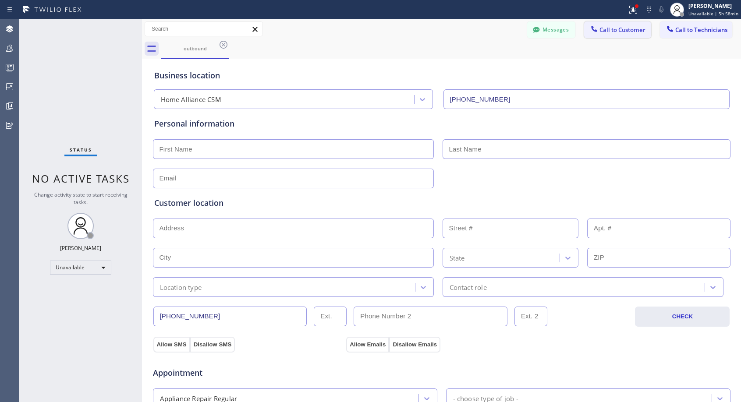
click at [609, 32] on span "Call to Customer" at bounding box center [623, 30] width 46 height 8
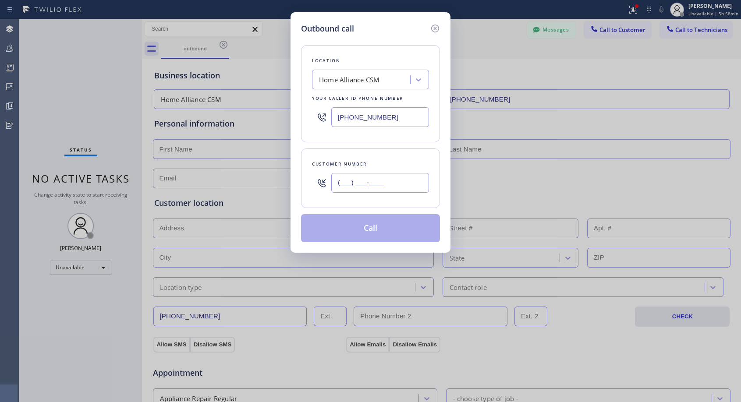
click at [393, 183] on input "(___) ___-____" at bounding box center [380, 183] width 98 height 20
paste input "424) 835-0817"
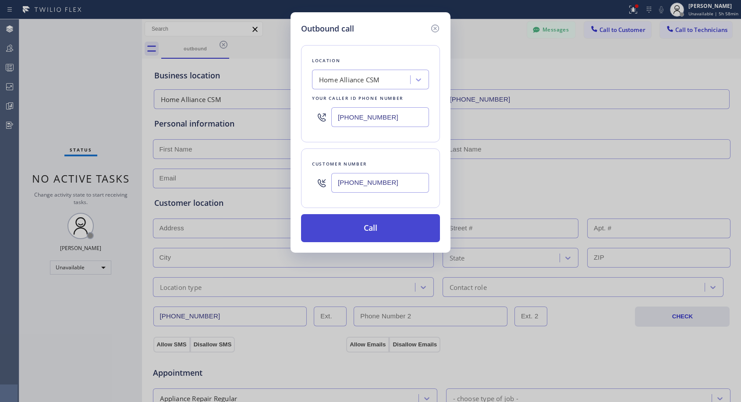
type input "[PHONE_NUMBER]"
click at [395, 236] on button "Call" at bounding box center [370, 228] width 139 height 28
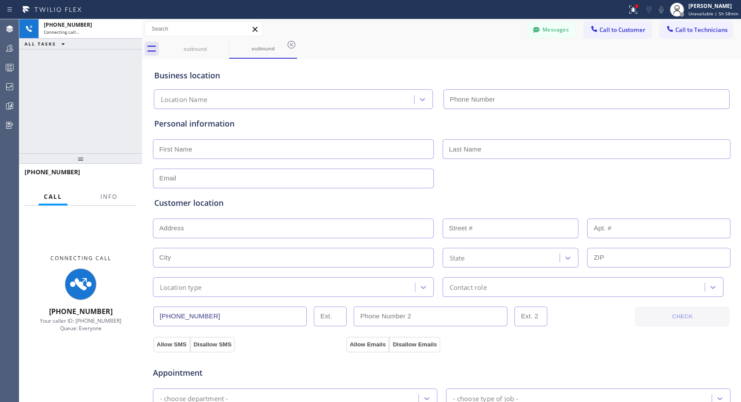
type input "[PHONE_NUMBER]"
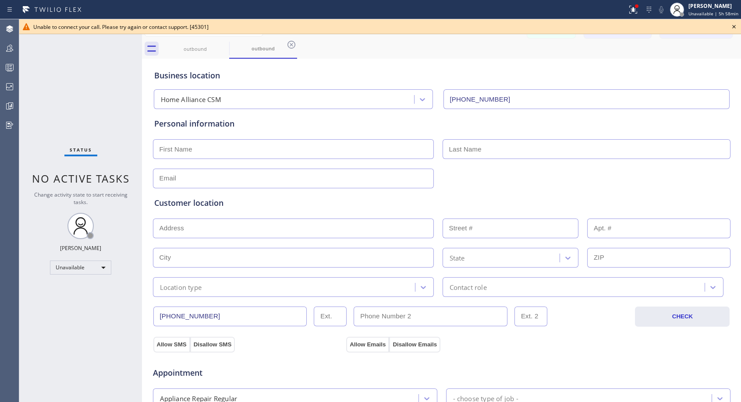
click at [734, 25] on icon at bounding box center [734, 26] width 11 height 11
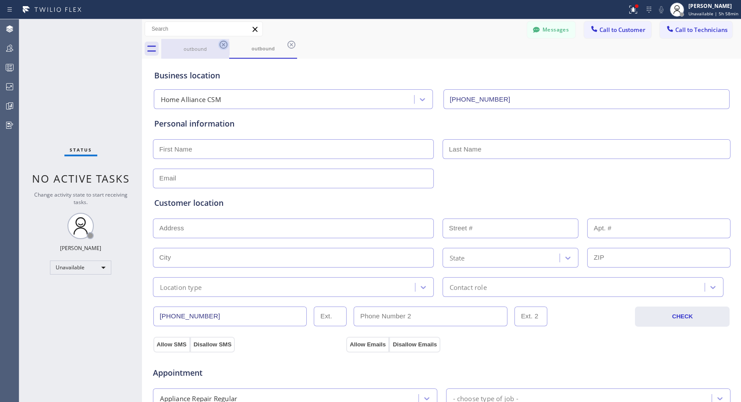
click at [224, 43] on icon at bounding box center [224, 45] width 8 height 8
click at [229, 43] on div "outbound" at bounding box center [263, 49] width 68 height 20
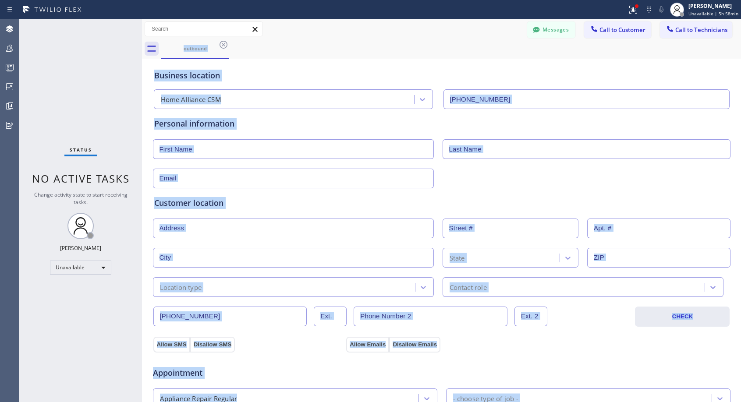
click at [279, 64] on div "Business location Home Alliance CSM [PHONE_NUMBER]" at bounding box center [442, 85] width 579 height 48
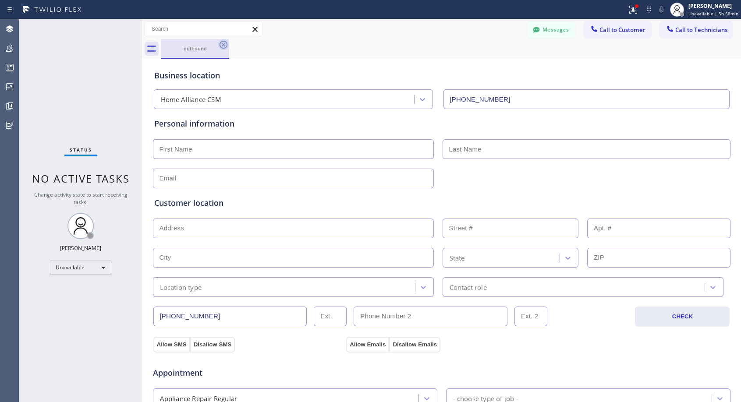
click at [221, 44] on icon at bounding box center [223, 44] width 11 height 11
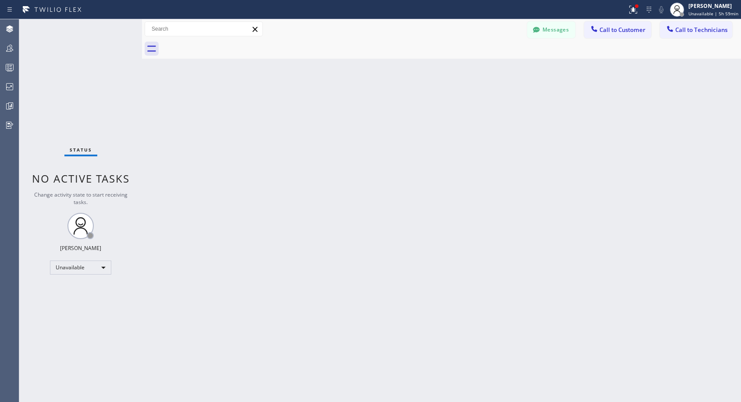
click at [606, 29] on span "Call to Customer" at bounding box center [623, 30] width 46 height 8
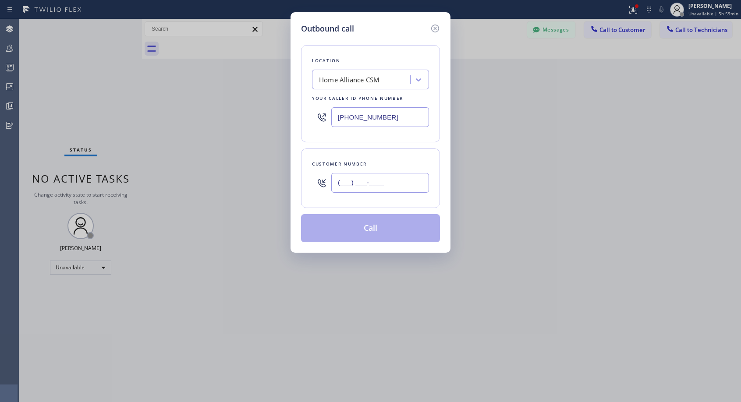
click at [376, 189] on input "(___) ___-____" at bounding box center [380, 183] width 98 height 20
paste input "714) 875-8688"
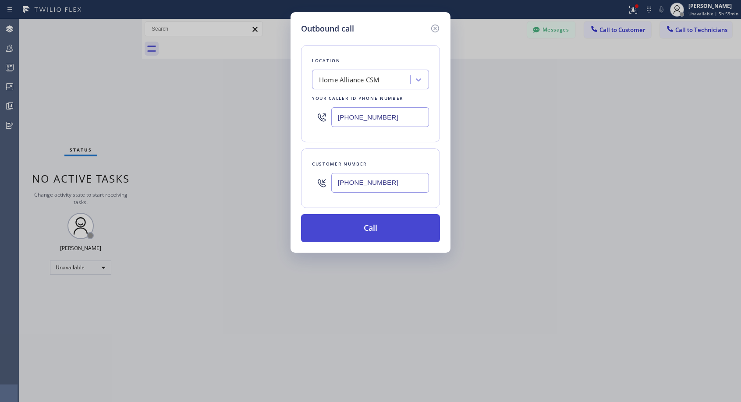
type input "[PHONE_NUMBER]"
click at [366, 230] on button "Call" at bounding box center [370, 228] width 139 height 28
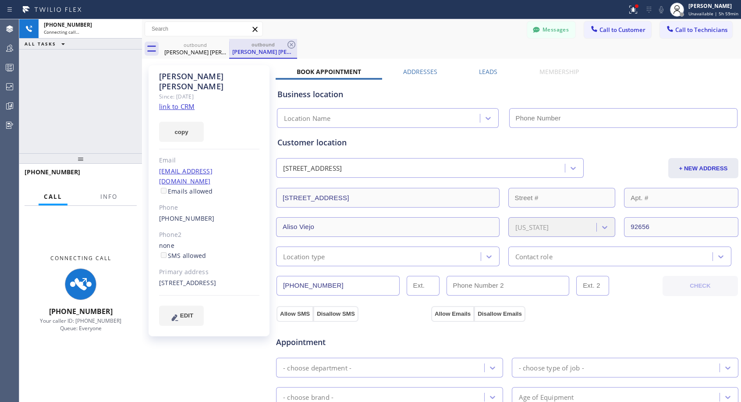
type input "[PHONE_NUMBER]"
click at [377, 33] on div "Messages Call to Customer Call to Technicians Outbound call Location Home Allia…" at bounding box center [441, 28] width 599 height 15
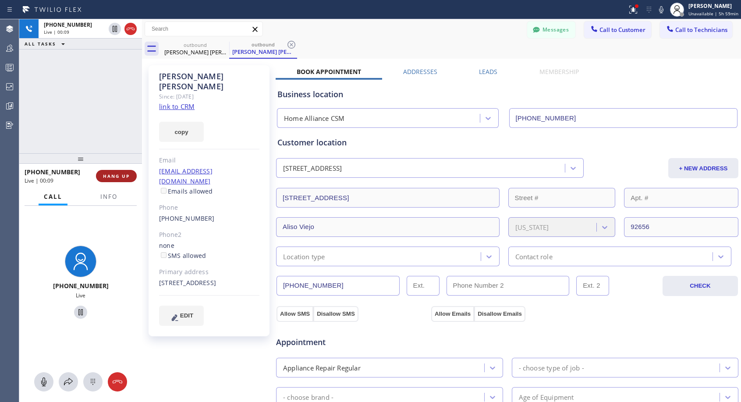
click at [126, 174] on span "HANG UP" at bounding box center [116, 176] width 27 height 6
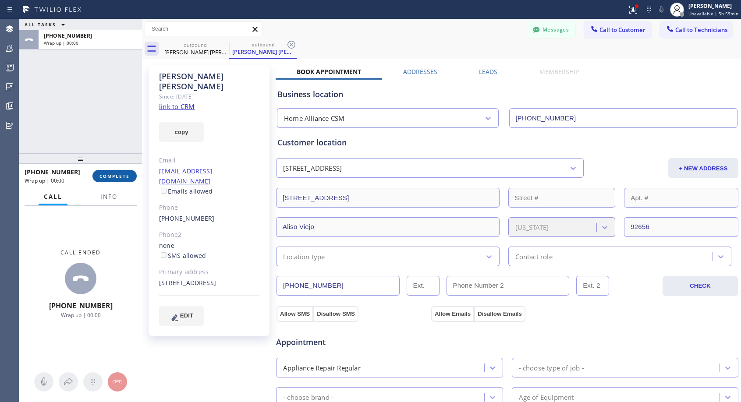
click at [126, 174] on span "COMPLETE" at bounding box center [115, 176] width 30 height 6
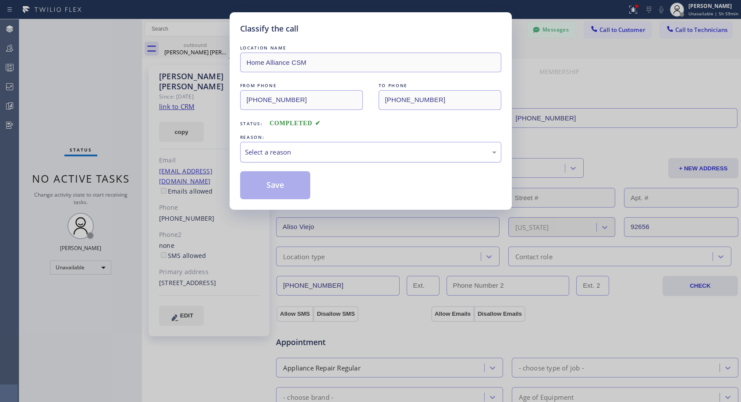
click at [306, 152] on div "Select a reason" at bounding box center [371, 152] width 252 height 10
click at [267, 186] on button "Save" at bounding box center [275, 185] width 71 height 28
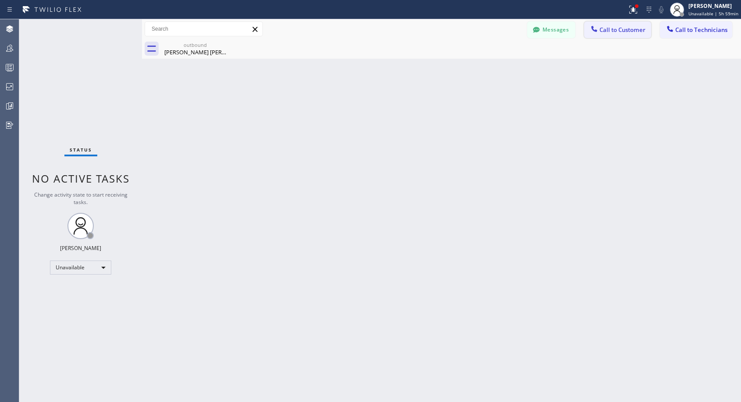
click at [612, 33] on span "Call to Customer" at bounding box center [623, 30] width 46 height 8
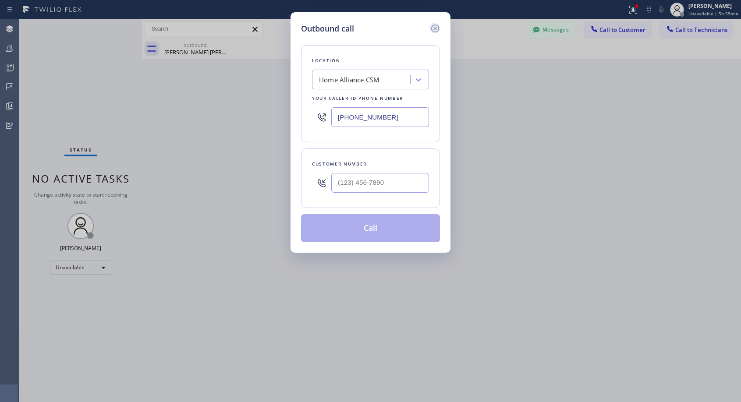
click at [436, 28] on icon at bounding box center [435, 29] width 8 height 8
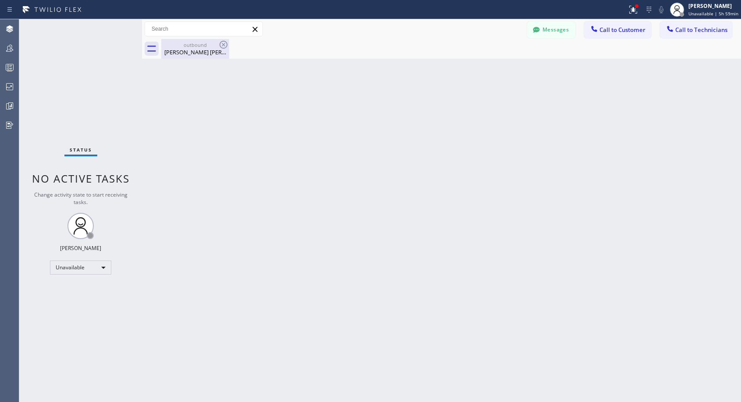
click at [208, 53] on div "[PERSON_NAME] [PERSON_NAME]" at bounding box center [195, 52] width 66 height 8
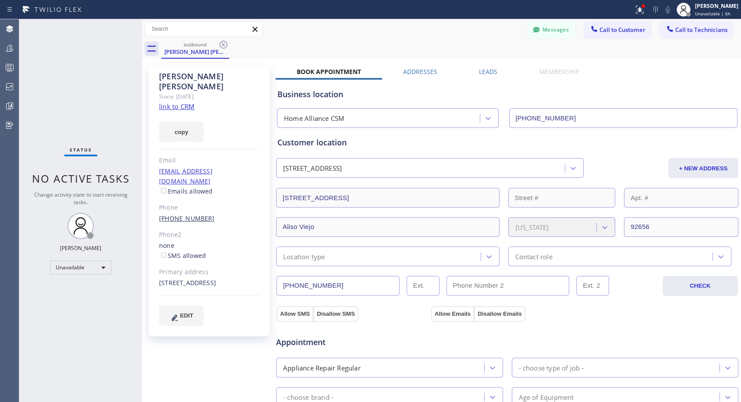
click at [196, 214] on link "[PHONE_NUMBER]" at bounding box center [187, 218] width 56 height 8
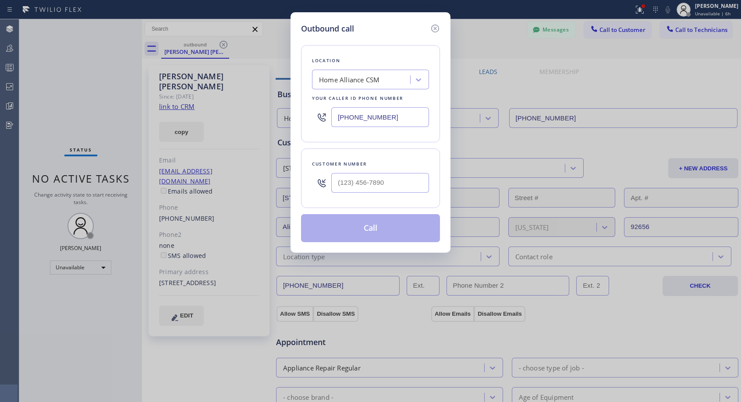
type input "[PHONE_NUMBER]"
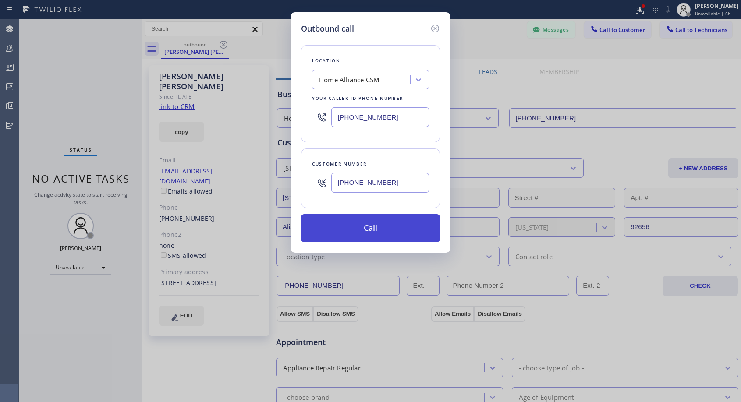
click at [352, 224] on button "Call" at bounding box center [370, 228] width 139 height 28
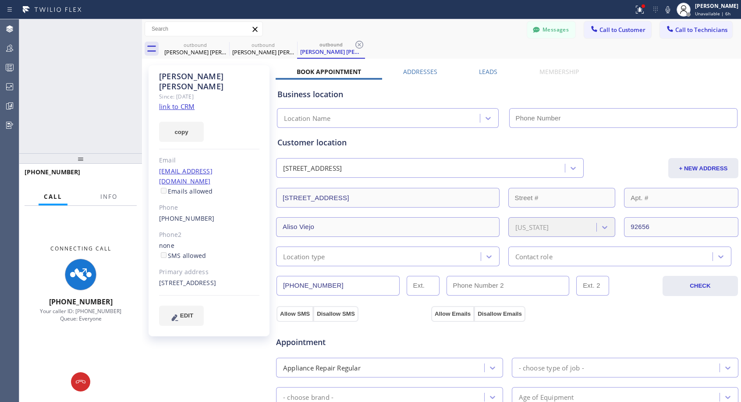
type input "[PHONE_NUMBER]"
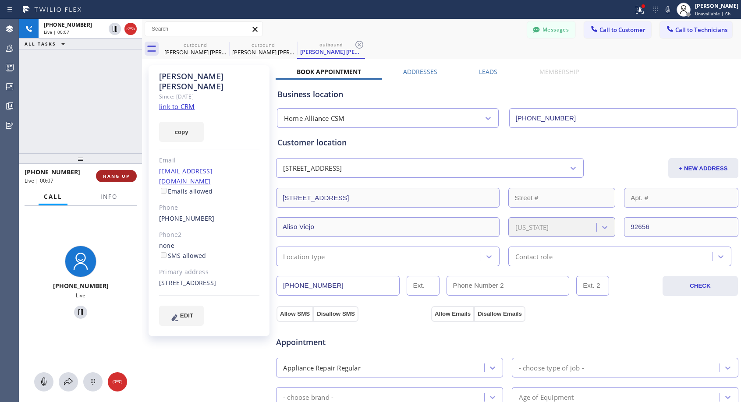
click at [118, 179] on button "HANG UP" at bounding box center [116, 176] width 41 height 12
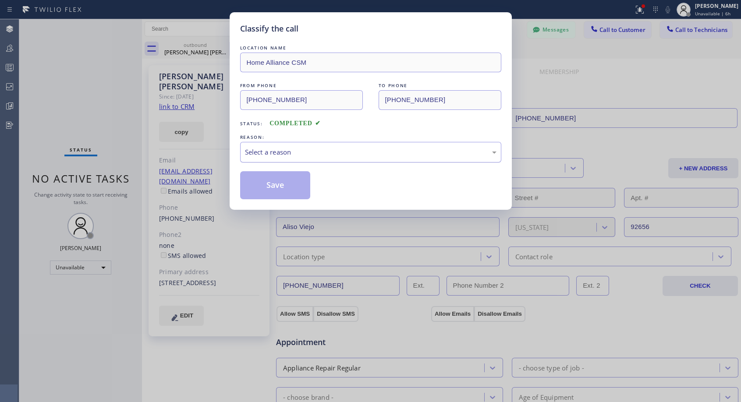
click at [315, 154] on div "Select a reason" at bounding box center [371, 152] width 252 height 10
click at [279, 184] on button "Save" at bounding box center [275, 185] width 71 height 28
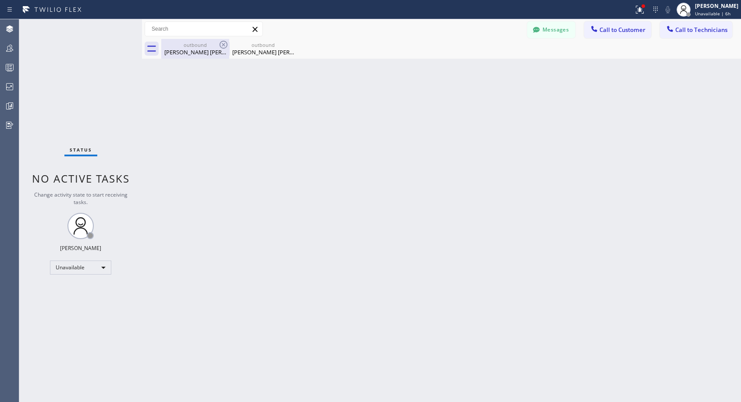
click at [191, 50] on div "[PERSON_NAME] [PERSON_NAME]" at bounding box center [195, 52] width 66 height 8
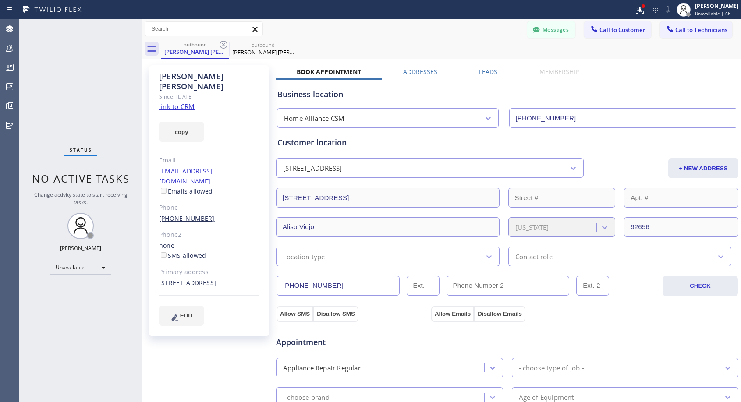
click at [182, 214] on link "[PHONE_NUMBER]" at bounding box center [187, 218] width 56 height 8
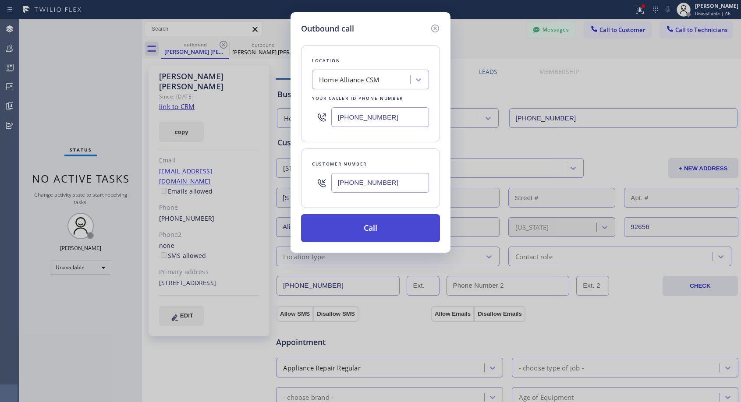
click at [352, 232] on button "Call" at bounding box center [370, 228] width 139 height 28
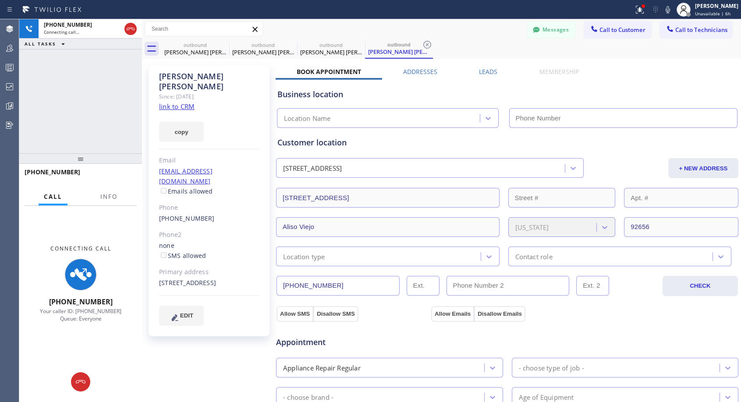
type input "[PHONE_NUMBER]"
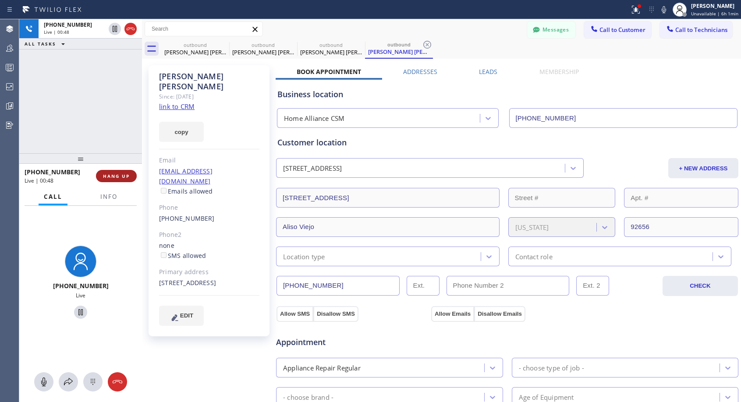
click at [128, 176] on span "HANG UP" at bounding box center [116, 176] width 27 height 6
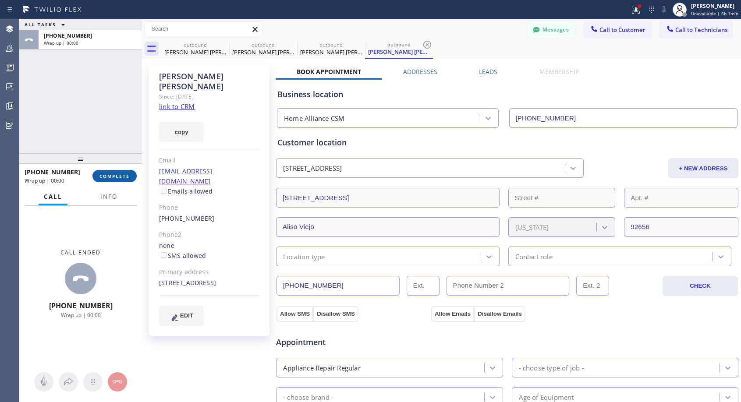
click at [128, 176] on span "COMPLETE" at bounding box center [115, 176] width 30 height 6
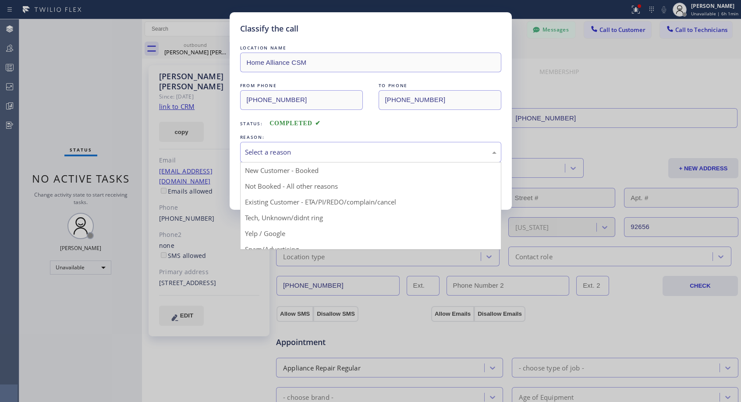
click at [302, 153] on div "Select a reason" at bounding box center [371, 152] width 252 height 10
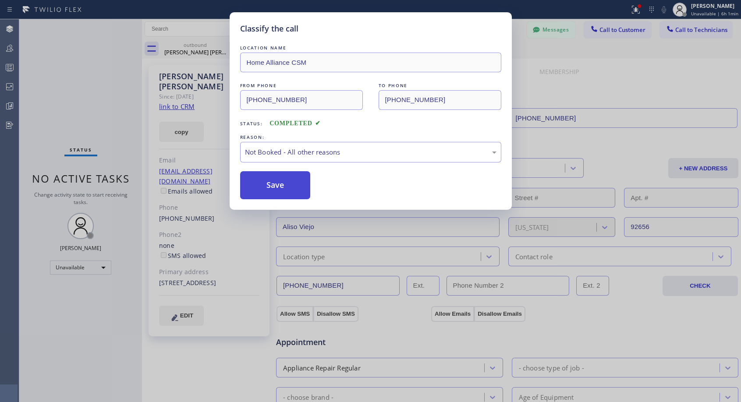
click at [277, 182] on button "Save" at bounding box center [275, 185] width 71 height 28
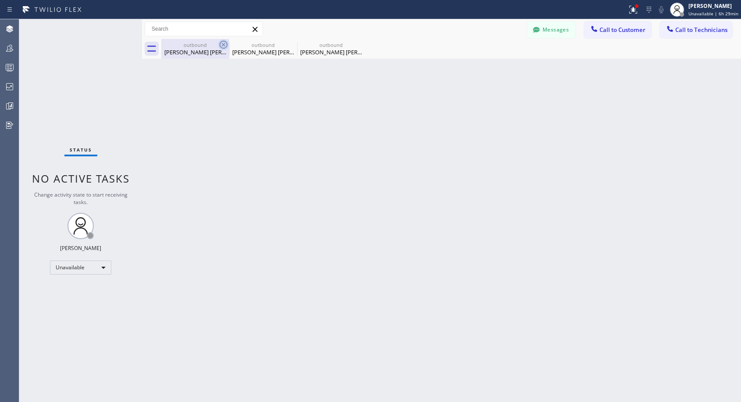
click at [223, 46] on icon at bounding box center [223, 44] width 11 height 11
click at [0, 0] on icon at bounding box center [0, 0] width 0 height 0
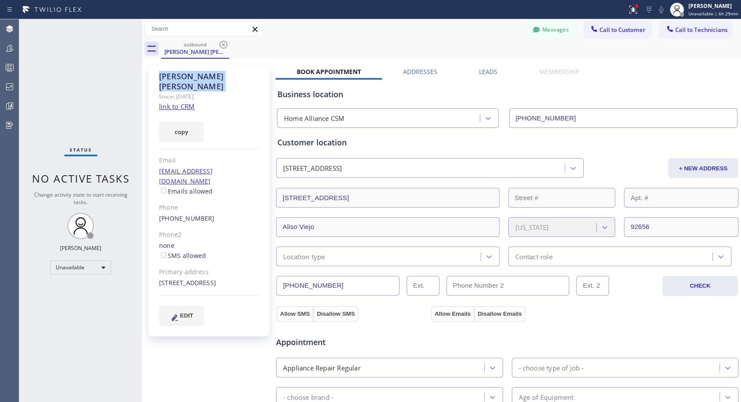
click at [223, 46] on icon at bounding box center [223, 44] width 11 height 11
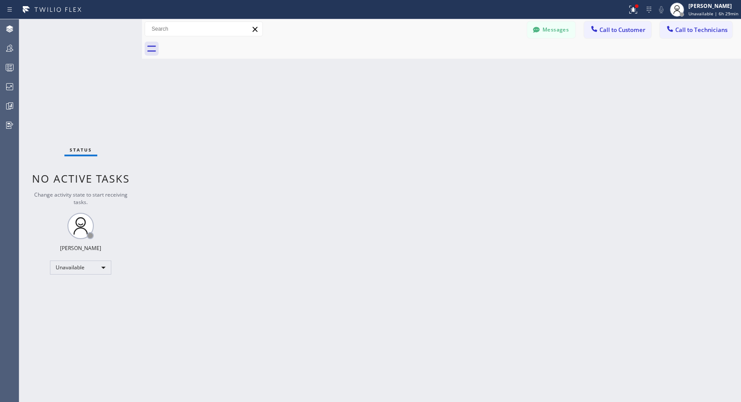
click at [223, 46] on div at bounding box center [451, 49] width 580 height 20
click at [605, 28] on span "Call to Customer" at bounding box center [623, 30] width 46 height 8
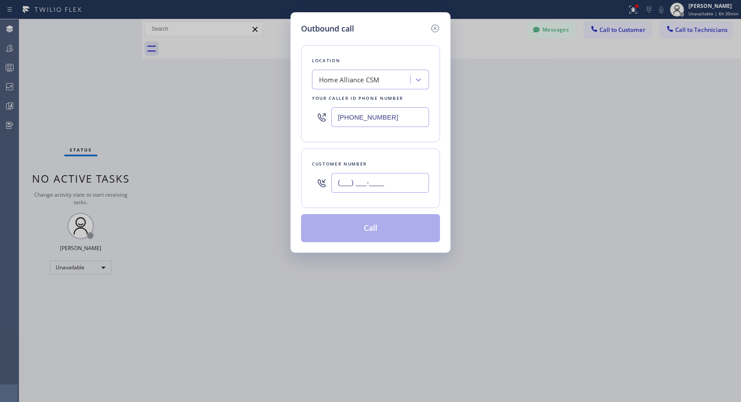
click at [347, 185] on input "(___) ___-____" at bounding box center [380, 183] width 98 height 20
paste input "650) 960-1904"
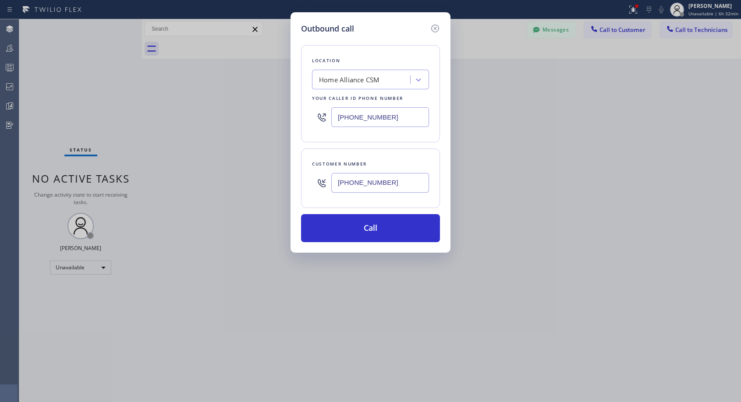
click at [400, 189] on input "[PHONE_NUMBER]" at bounding box center [380, 183] width 98 height 20
paste input "text"
type input "[PHONE_NUMBER]"
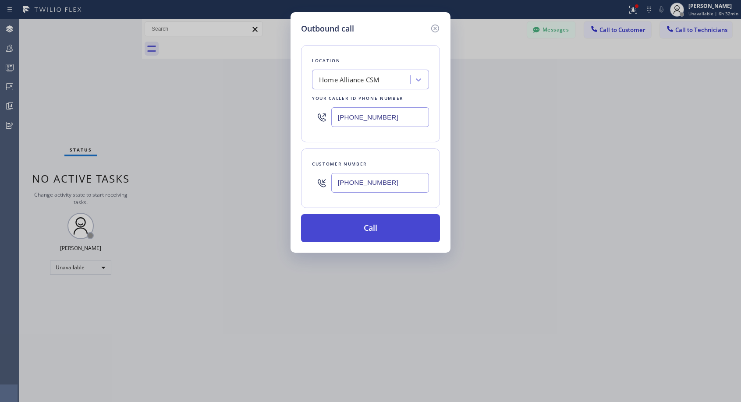
click at [386, 225] on button "Call" at bounding box center [370, 228] width 139 height 28
click at [383, 232] on button "Call" at bounding box center [370, 228] width 139 height 28
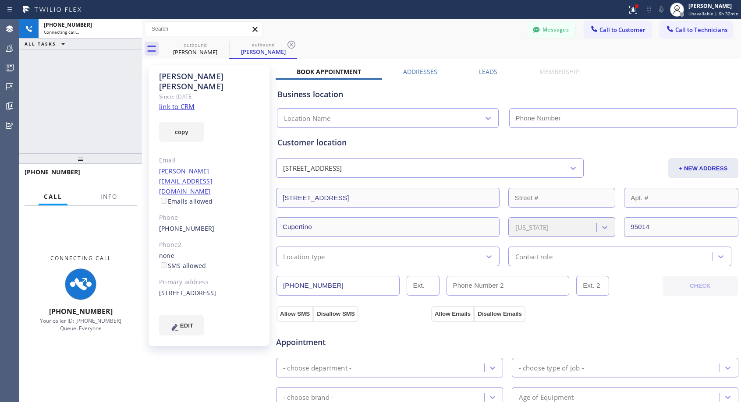
type input "[PHONE_NUMBER]"
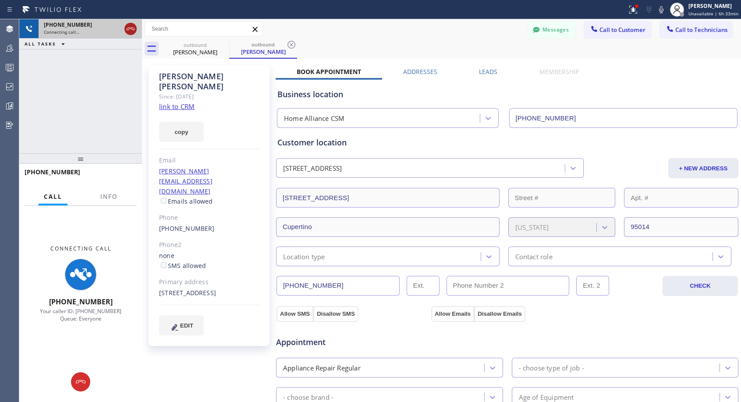
click at [126, 28] on icon at bounding box center [130, 29] width 11 height 11
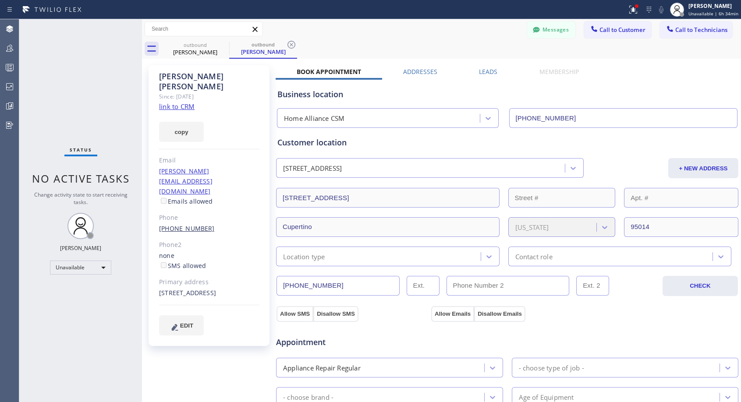
click at [187, 224] on link "[PHONE_NUMBER]" at bounding box center [187, 228] width 56 height 8
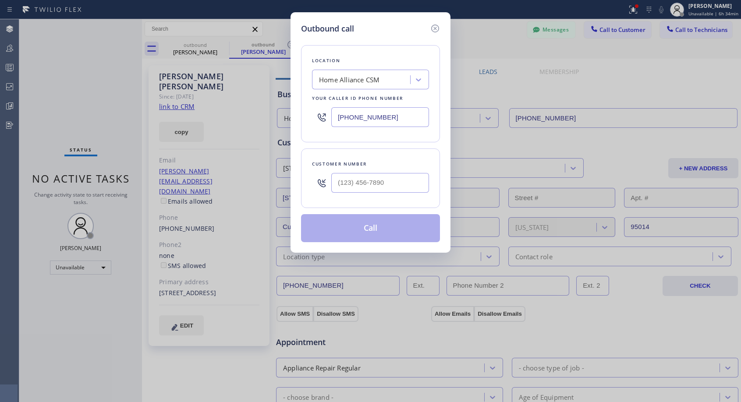
type input "[PHONE_NUMBER]"
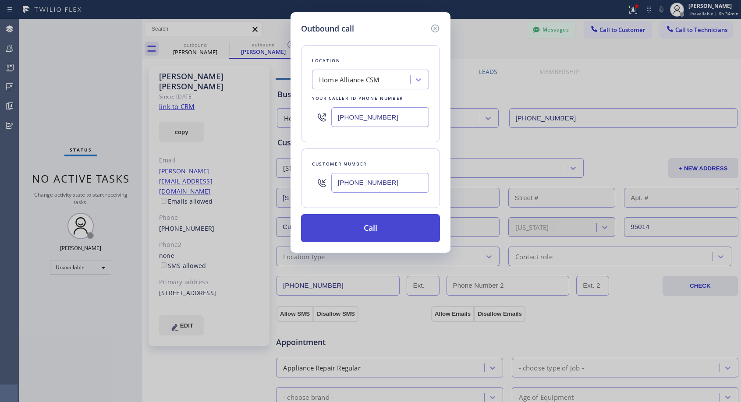
click at [380, 231] on button "Call" at bounding box center [370, 228] width 139 height 28
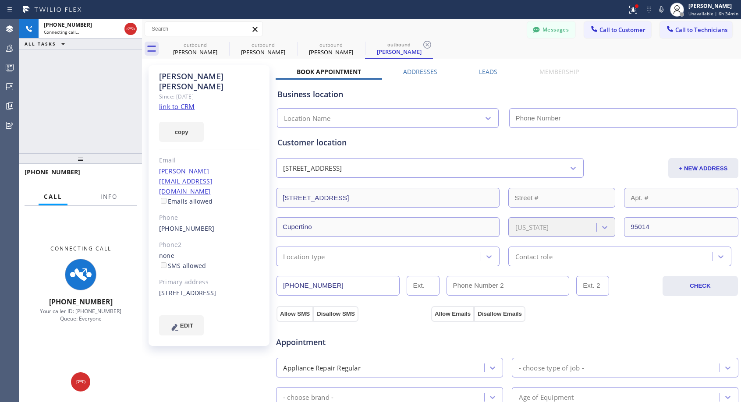
type input "[PHONE_NUMBER]"
click at [108, 197] on span "Info" at bounding box center [108, 197] width 17 height 8
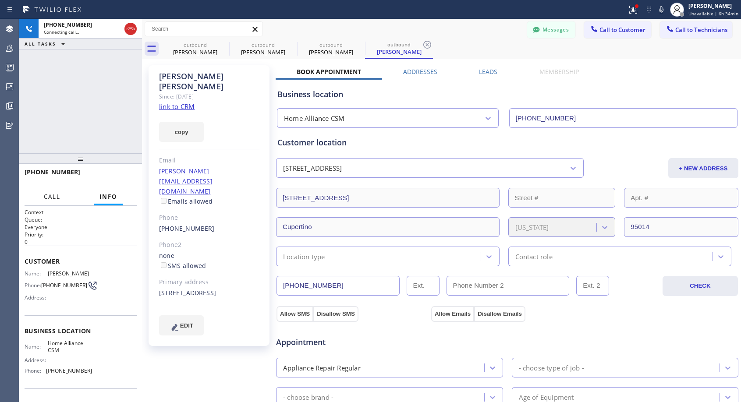
click at [54, 199] on span "Call" at bounding box center [52, 197] width 17 height 8
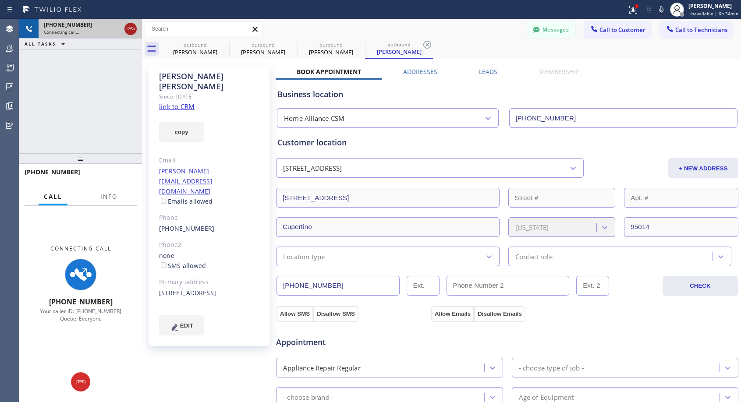
click at [131, 26] on icon at bounding box center [130, 29] width 11 height 11
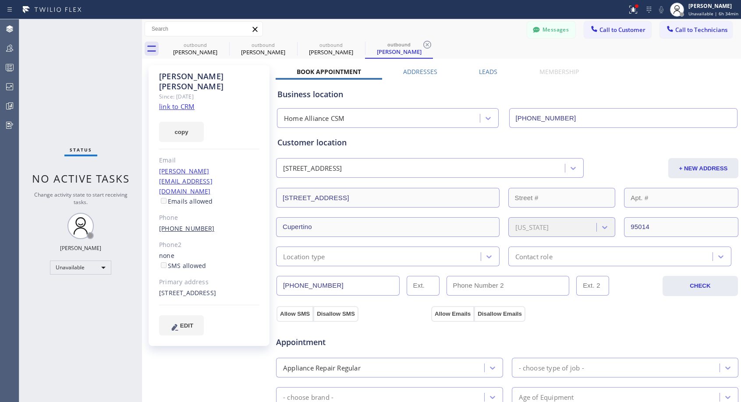
click at [194, 224] on link "[PHONE_NUMBER]" at bounding box center [187, 228] width 56 height 8
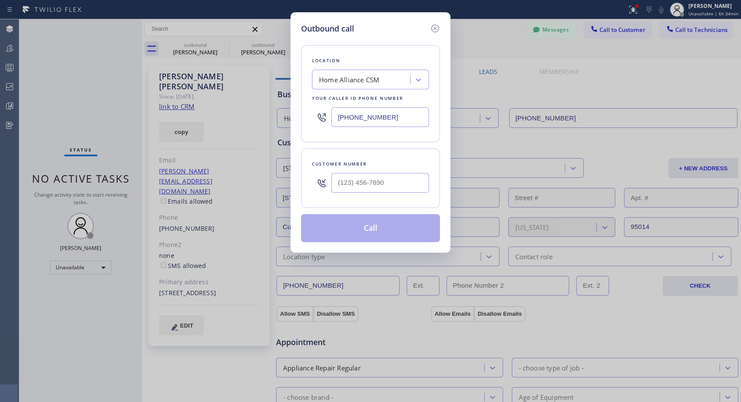
type input "[PHONE_NUMBER]"
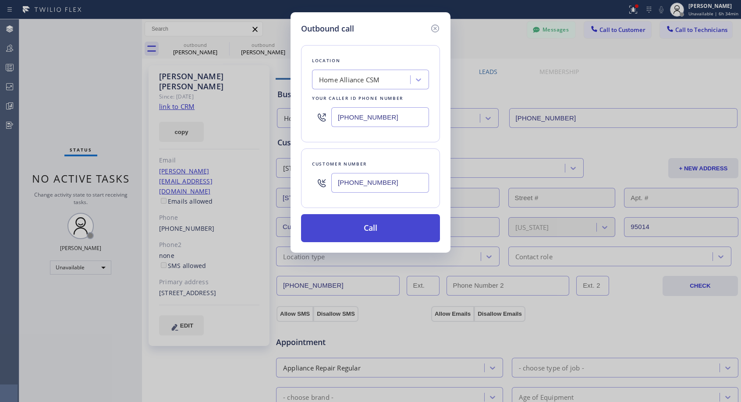
click at [364, 235] on button "Call" at bounding box center [370, 228] width 139 height 28
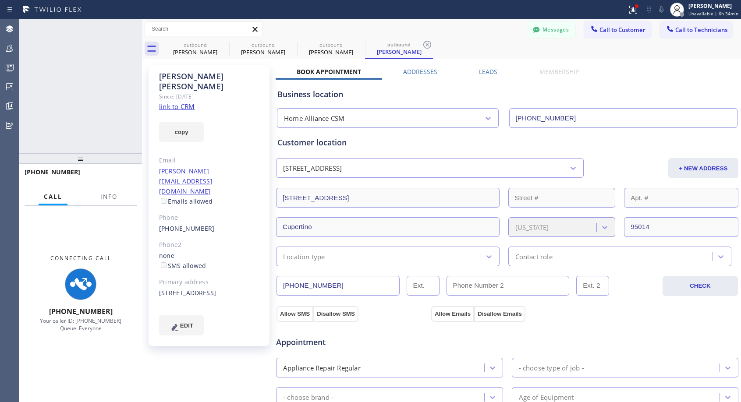
click at [364, 235] on div "outbound [PERSON_NAME] outbound [PERSON_NAME] outbound [PERSON_NAME] outbound […" at bounding box center [441, 334] width 599 height 630
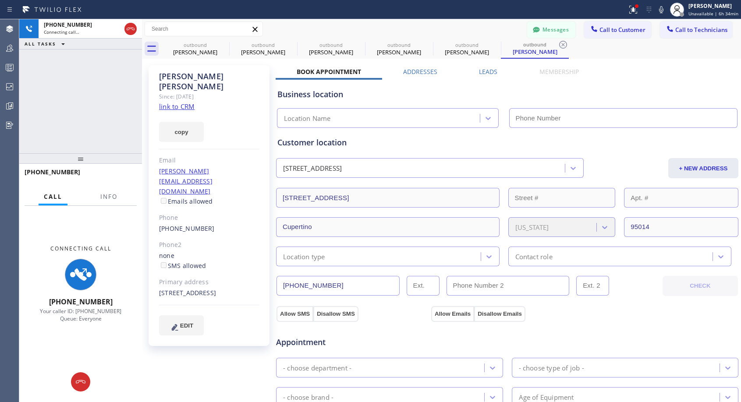
type input "[PHONE_NUMBER]"
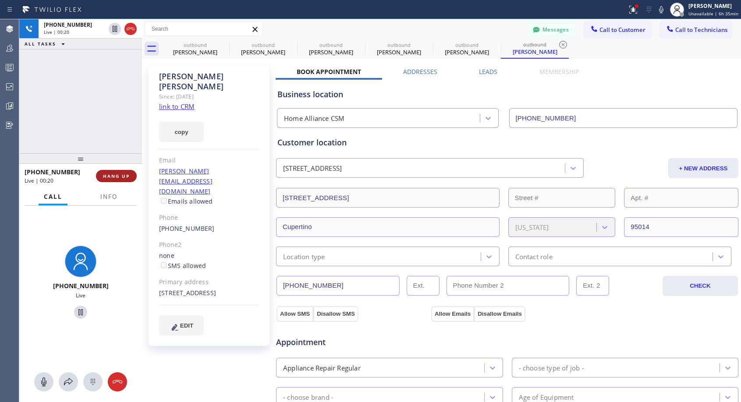
click at [124, 178] on span "HANG UP" at bounding box center [116, 176] width 27 height 6
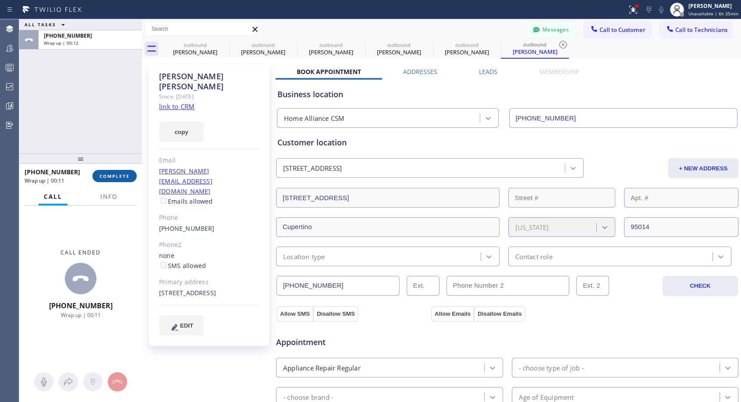
click at [102, 177] on span "COMPLETE" at bounding box center [115, 176] width 30 height 6
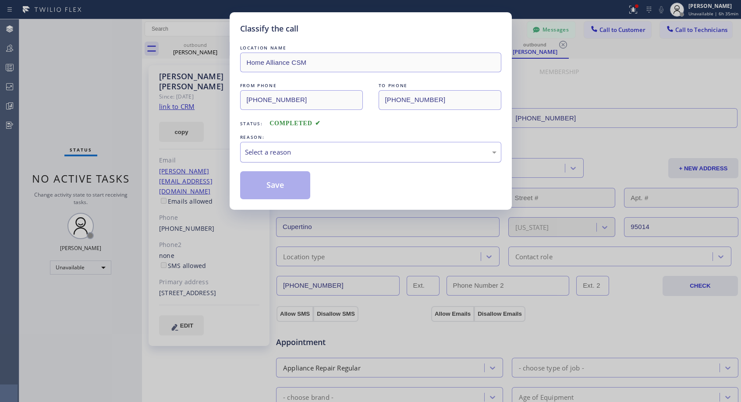
click at [295, 149] on div "Select a reason" at bounding box center [371, 152] width 252 height 10
click at [280, 185] on button "Save" at bounding box center [275, 185] width 71 height 28
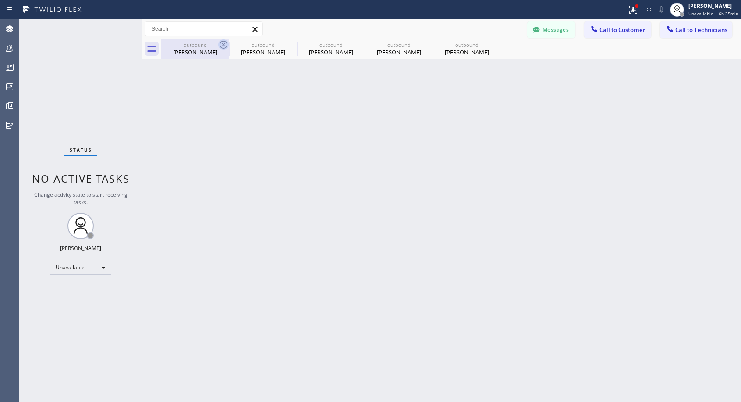
click at [223, 43] on icon at bounding box center [223, 44] width 11 height 11
click at [0, 0] on icon at bounding box center [0, 0] width 0 height 0
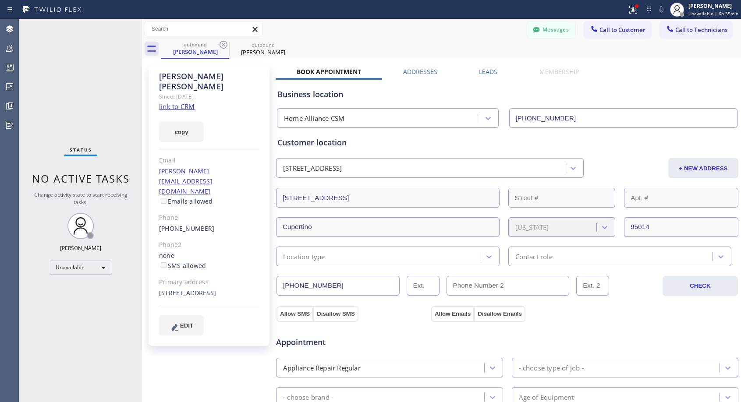
click at [223, 43] on icon at bounding box center [223, 44] width 11 height 11
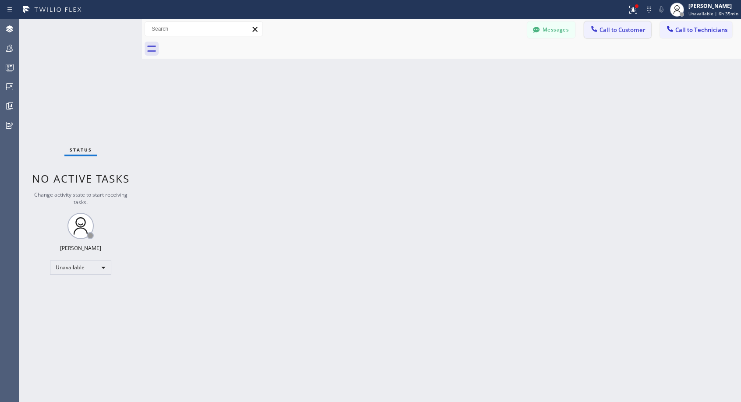
click at [602, 33] on span "Call to Customer" at bounding box center [623, 30] width 46 height 8
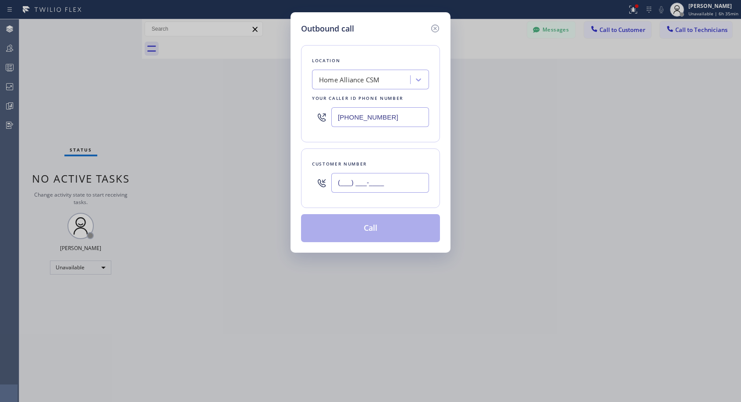
click at [383, 178] on input "(___) ___-____" at bounding box center [380, 183] width 98 height 20
paste input "650) 960-1904"
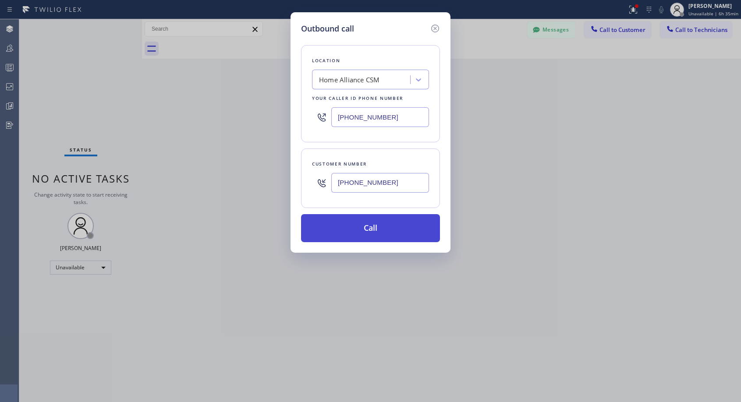
type input "[PHONE_NUMBER]"
click at [372, 236] on button "Call" at bounding box center [370, 228] width 139 height 28
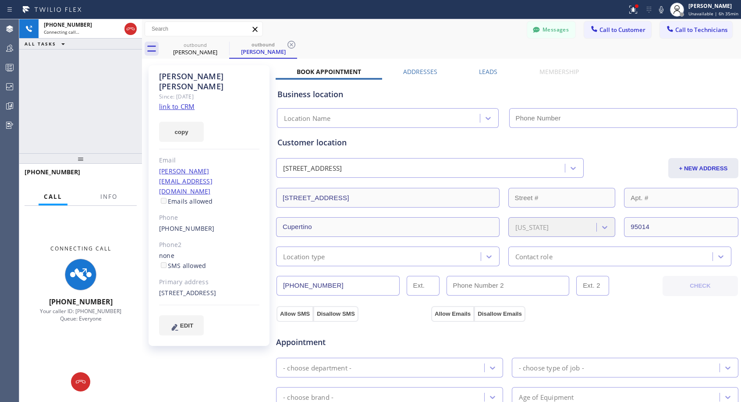
type input "[PHONE_NUMBER]"
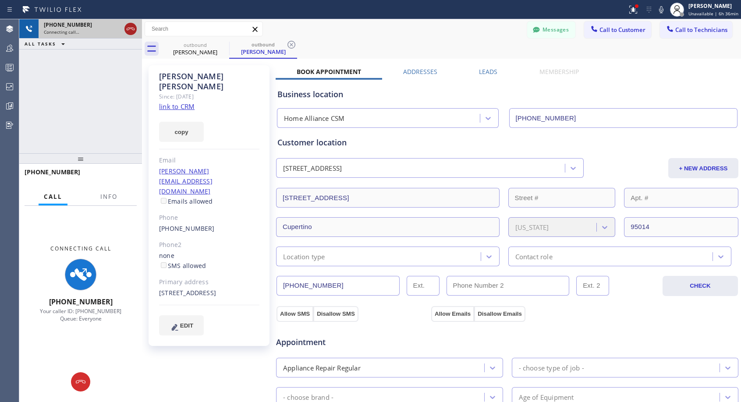
click at [133, 29] on icon at bounding box center [130, 29] width 11 height 11
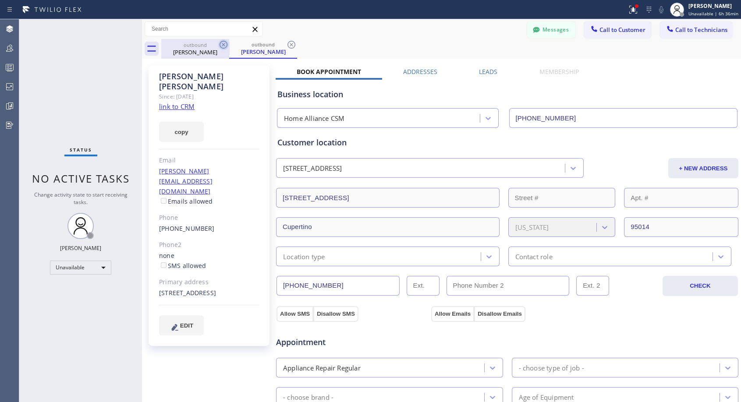
click at [221, 44] on icon at bounding box center [223, 44] width 11 height 11
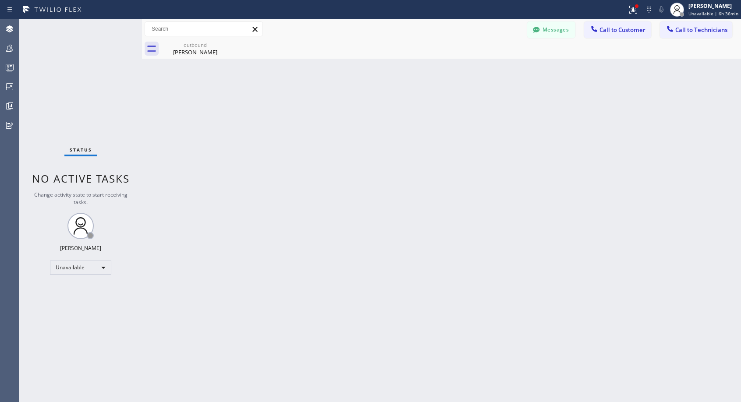
click at [0, 0] on icon at bounding box center [0, 0] width 0 height 0
click at [223, 44] on icon at bounding box center [224, 45] width 8 height 8
click at [224, 42] on icon at bounding box center [223, 44] width 11 height 11
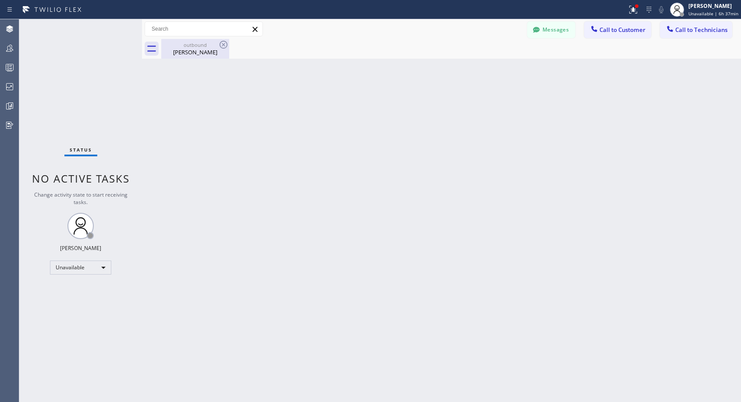
click at [184, 52] on div "[PERSON_NAME]" at bounding box center [195, 52] width 66 height 8
click at [619, 25] on button "Call to Customer" at bounding box center [617, 29] width 67 height 17
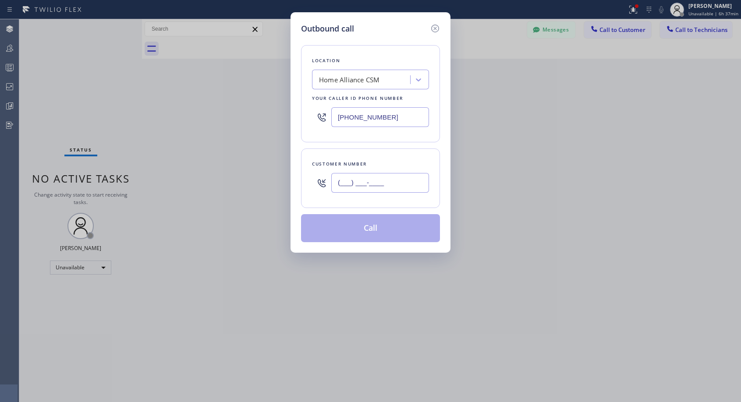
click at [398, 183] on input "(___) ___-____" at bounding box center [380, 183] width 98 height 20
paste input "650) 960-1904"
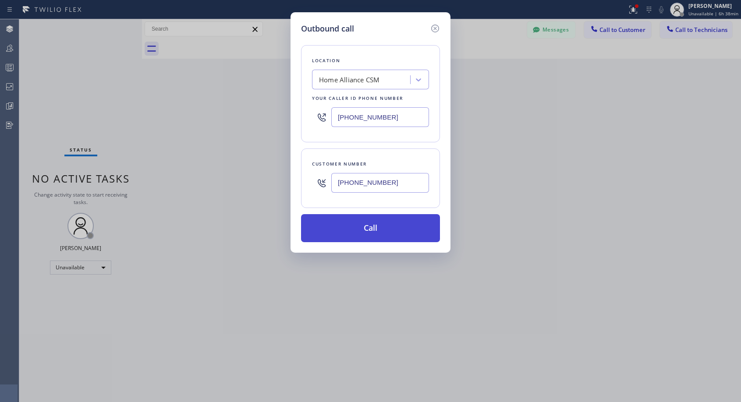
type input "[PHONE_NUMBER]"
click at [381, 223] on button "Call" at bounding box center [370, 228] width 139 height 28
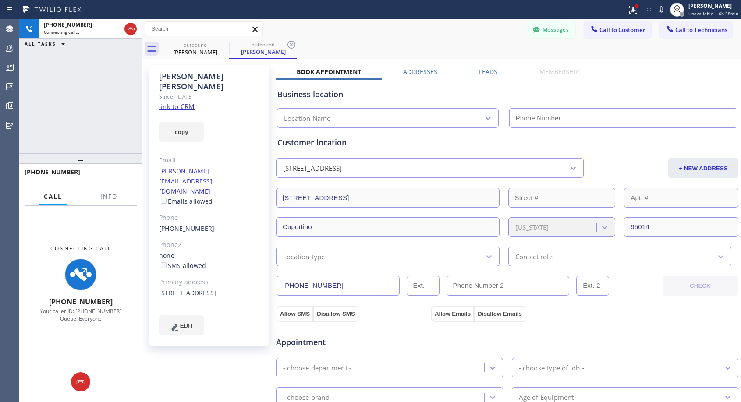
type input "[PHONE_NUMBER]"
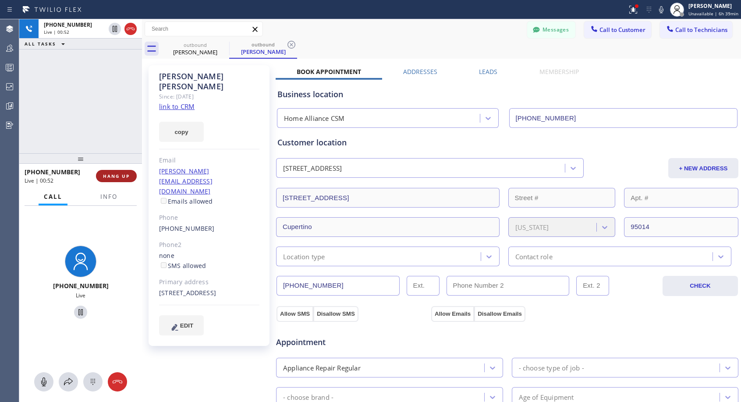
click at [124, 177] on span "HANG UP" at bounding box center [116, 176] width 27 height 6
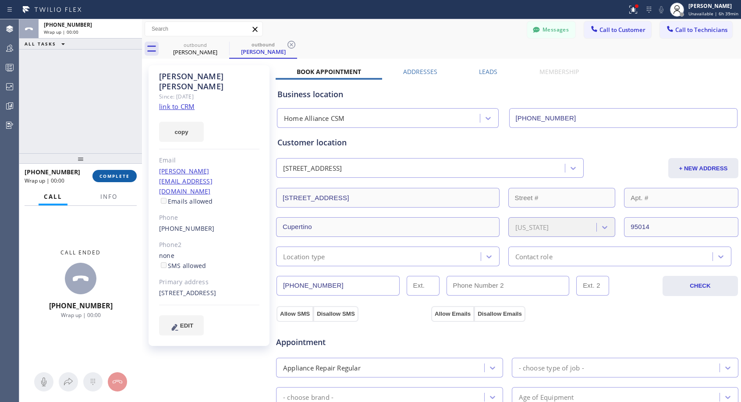
click at [124, 176] on span "COMPLETE" at bounding box center [115, 176] width 30 height 6
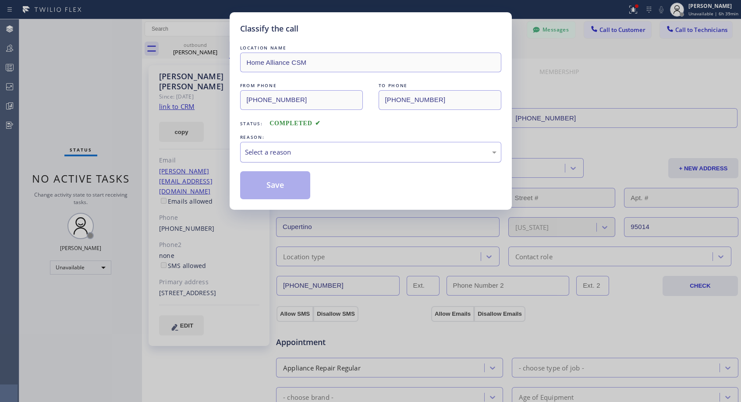
click at [345, 150] on div "Select a reason" at bounding box center [371, 152] width 252 height 10
click at [310, 186] on button "Save" at bounding box center [275, 185] width 71 height 28
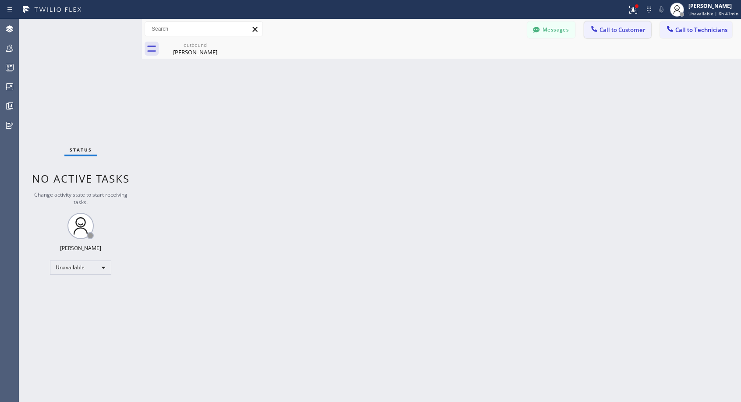
click at [618, 31] on span "Call to Customer" at bounding box center [623, 30] width 46 height 8
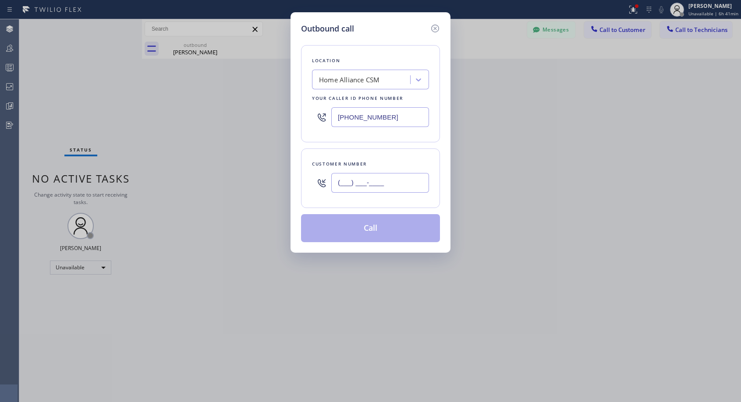
click at [400, 183] on input "(___) ___-____" at bounding box center [380, 183] width 98 height 20
paste input "949) 291-4465"
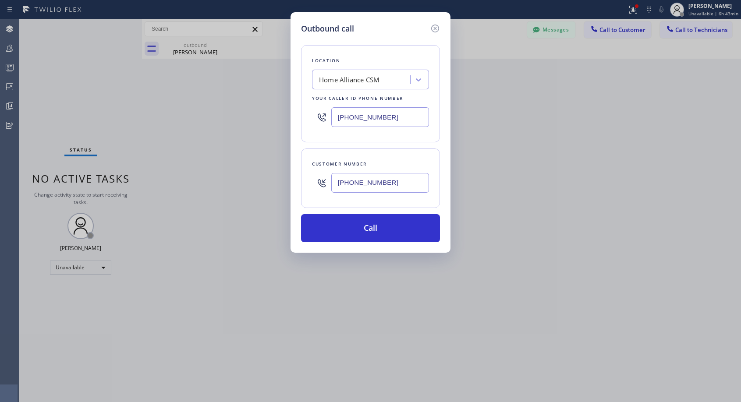
type input "[PHONE_NUMBER]"
